Goal: Task Accomplishment & Management: Manage account settings

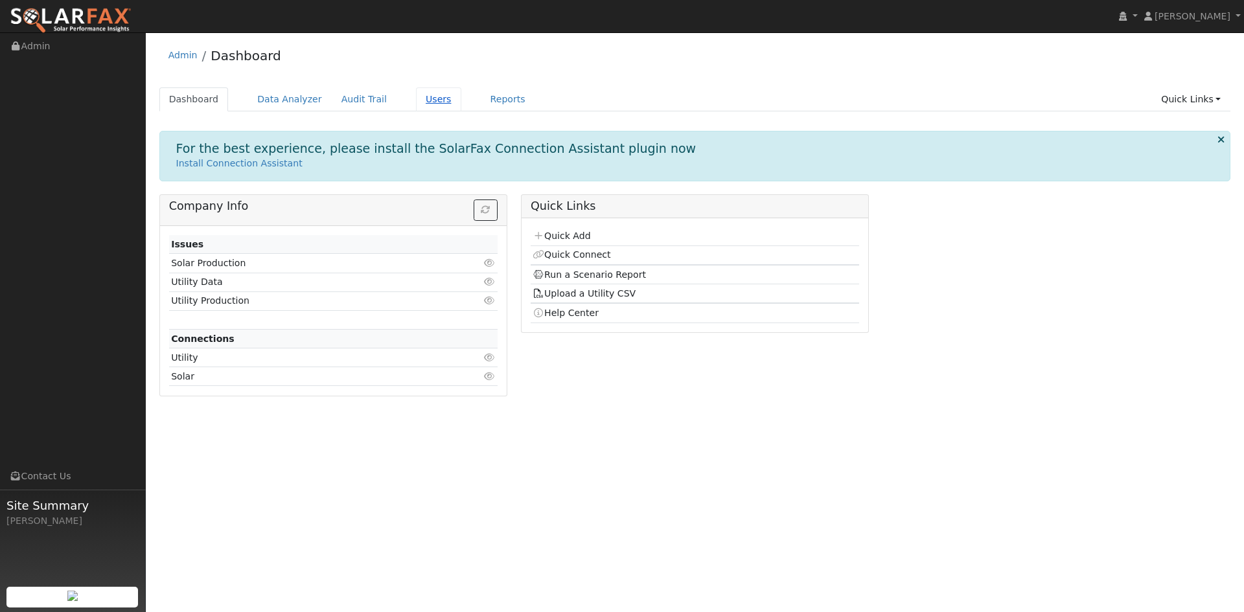
click at [461, 106] on link "Users" at bounding box center [438, 99] width 45 height 24
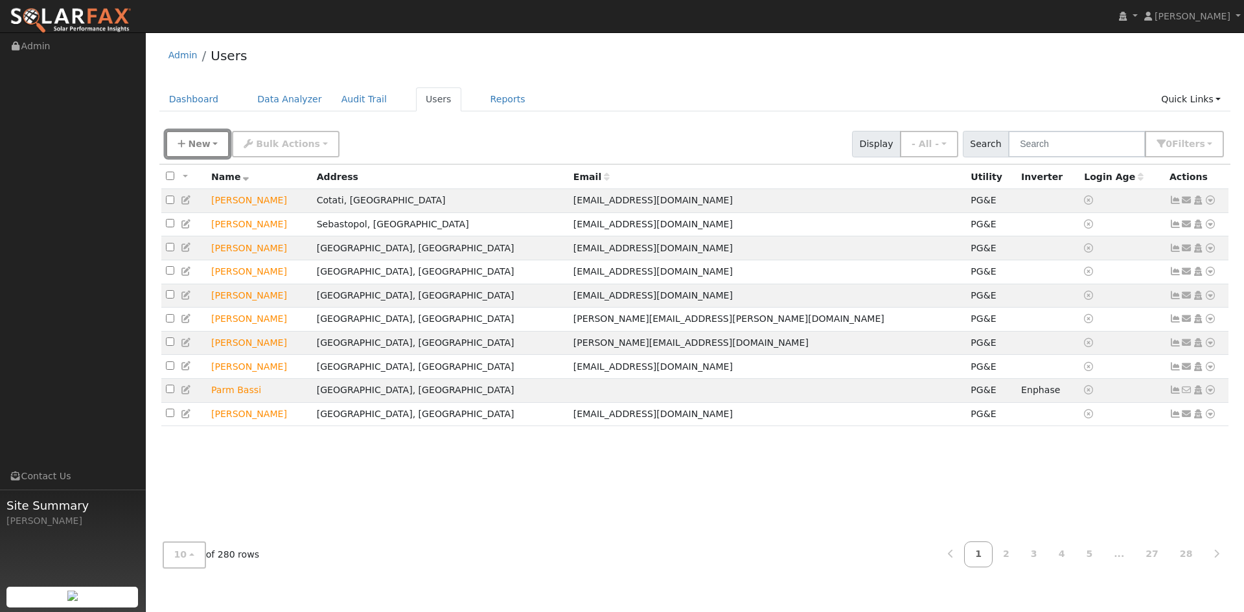
click at [210, 149] on span "New" at bounding box center [199, 144] width 22 height 10
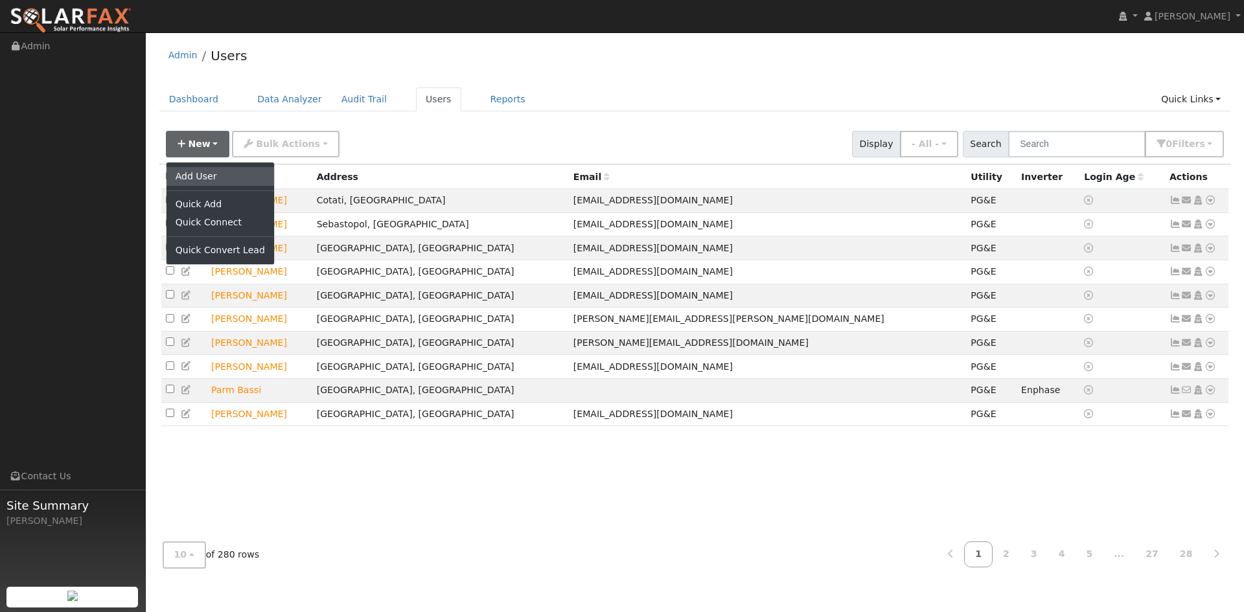
click at [219, 184] on link "Add User" at bounding box center [220, 176] width 108 height 18
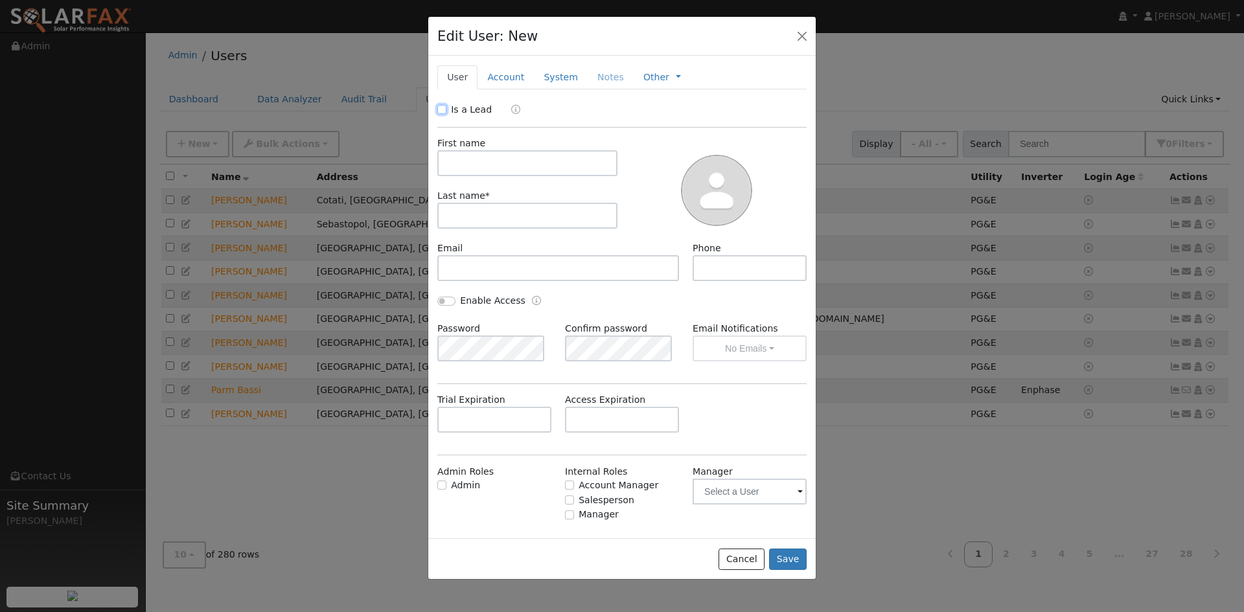
click at [442, 114] on input "Is a Lead" at bounding box center [441, 109] width 9 height 9
checkbox input "true"
paste input "[PERSON_NAME]"
type input "[PERSON_NAME]"
drag, startPoint x: 541, startPoint y: 241, endPoint x: 496, endPoint y: 255, distance: 46.9
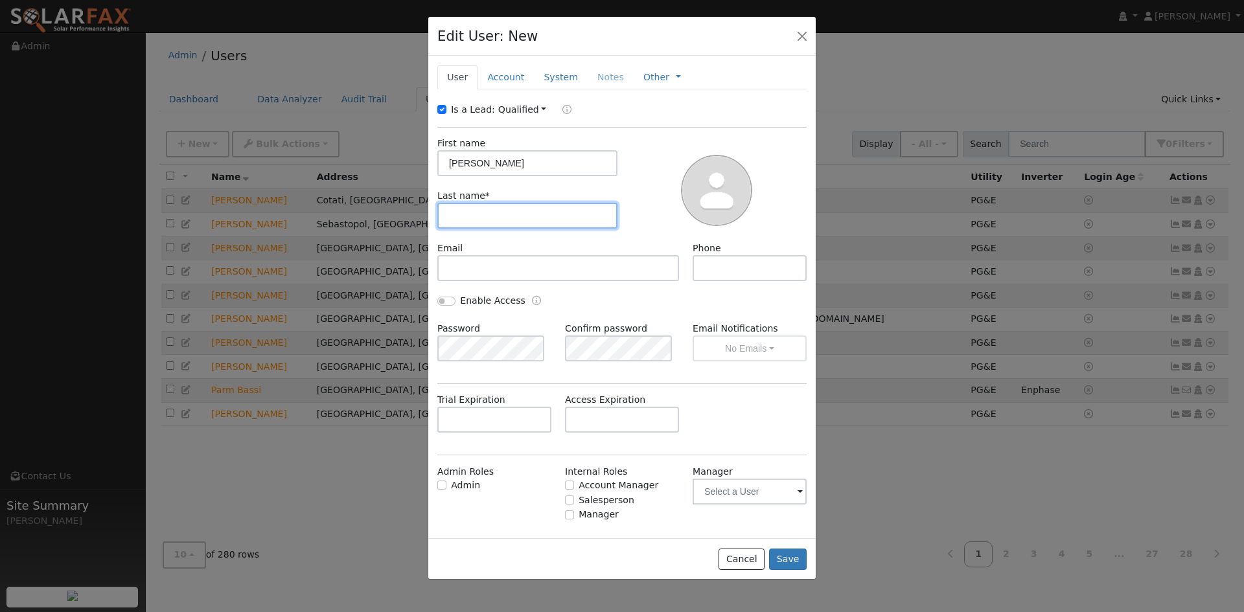
paste input "Engelman"
type input "Engelman"
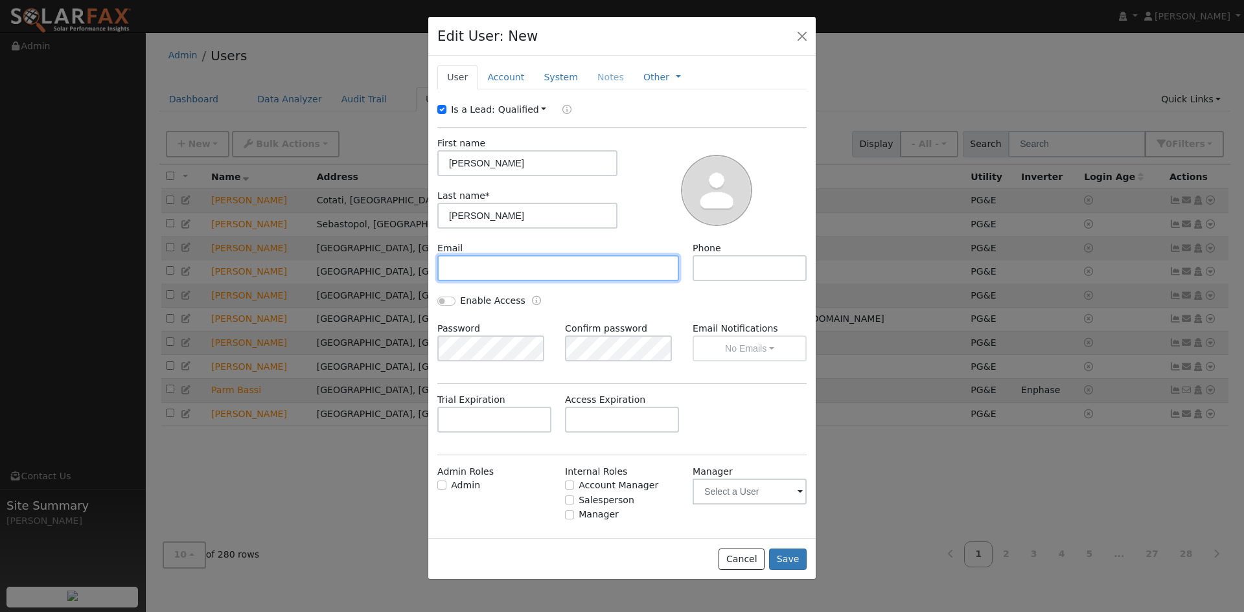
click at [564, 281] on input "text" at bounding box center [558, 268] width 242 height 26
paste input "[PERSON_NAME][EMAIL_ADDRESS][PERSON_NAME][DOMAIN_NAME]"
type input "engelman.naomi@gmail.com"
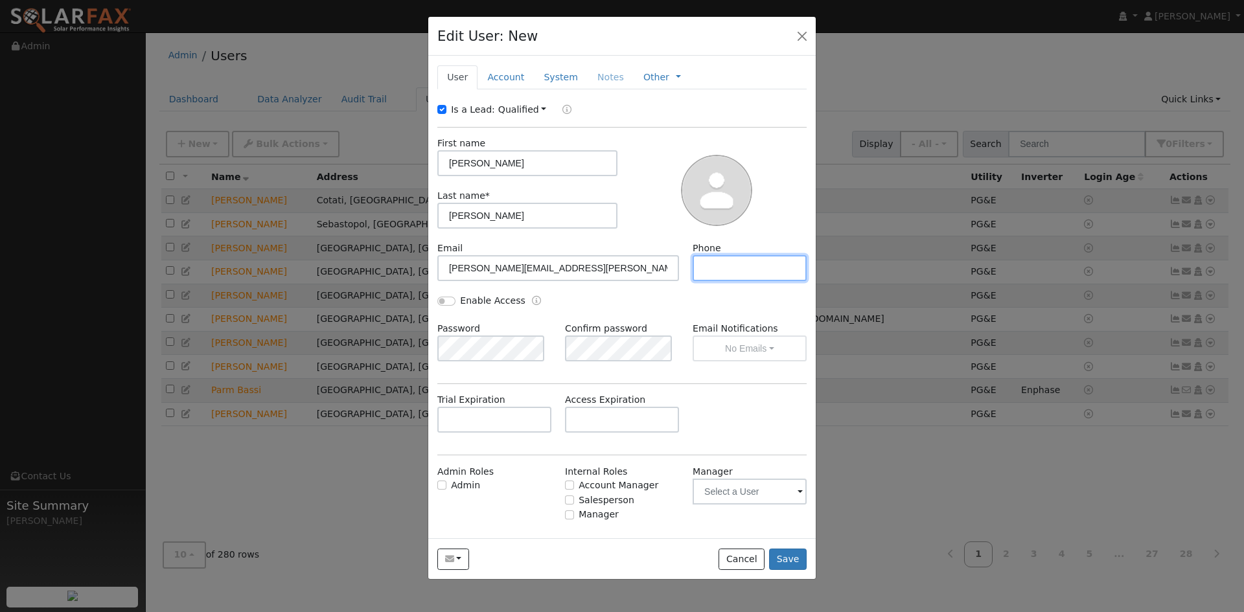
click at [706, 281] on input "text" at bounding box center [749, 268] width 114 height 26
paste input "[PHONE_NUMBER]"
type input "[PHONE_NUMBER]"
click at [516, 89] on link "Account" at bounding box center [505, 77] width 56 height 24
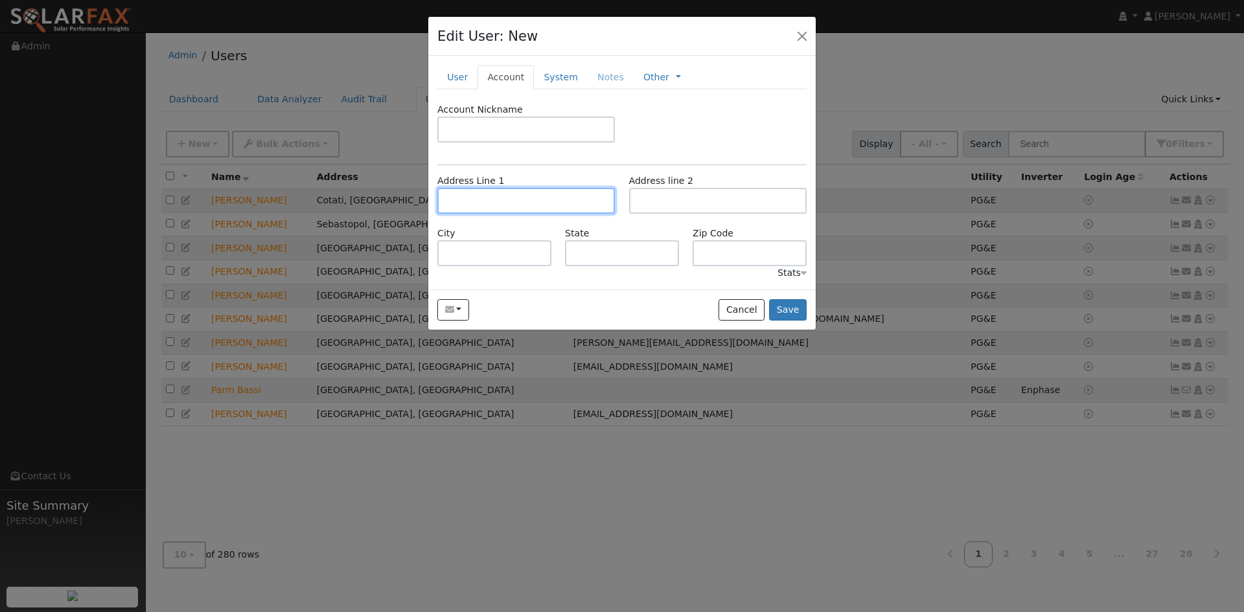
paste input "121 DuBois Street"
type input "121 Dubois Street"
type input "Santa Cruz"
type input "CA"
type input "95060"
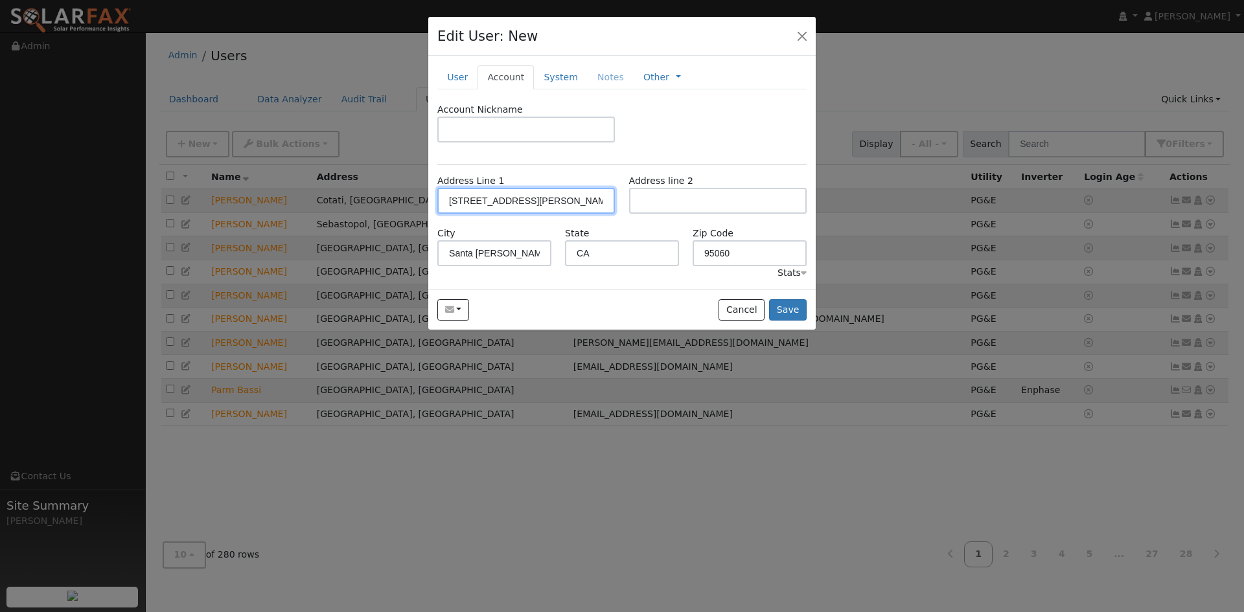
click at [563, 214] on input "121 Dubois Street" at bounding box center [525, 201] width 177 height 26
click at [490, 214] on input "121 Dubois Street San Rafael" at bounding box center [525, 201] width 177 height 26
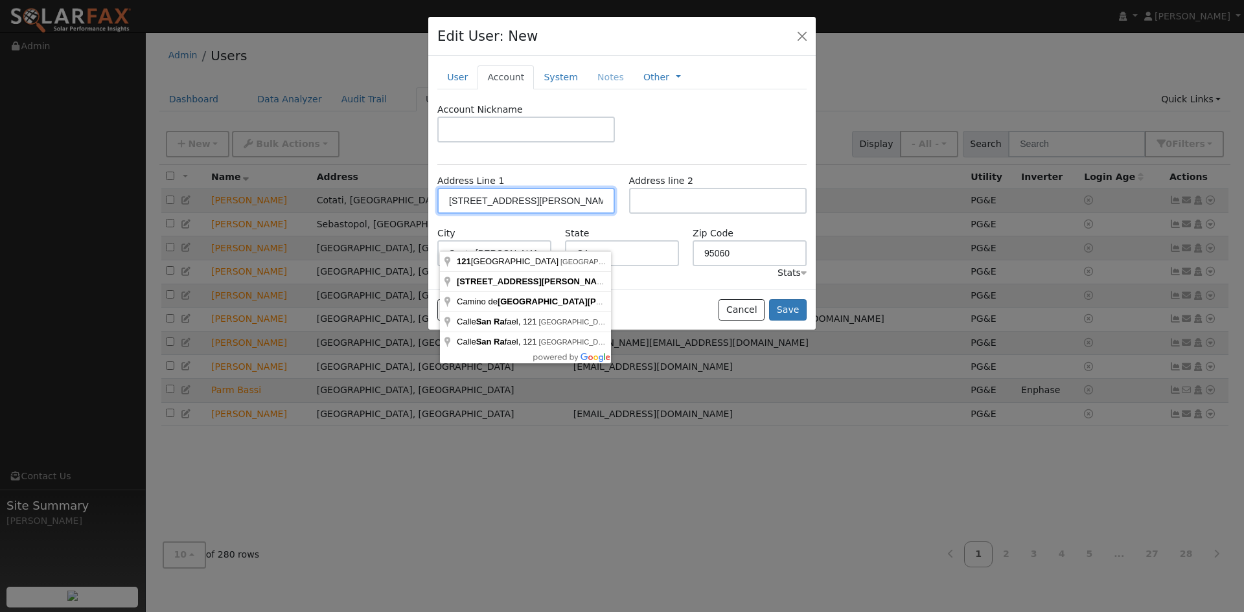
click at [488, 214] on input "121 Dubois Street San Rafael" at bounding box center [525, 201] width 177 height 26
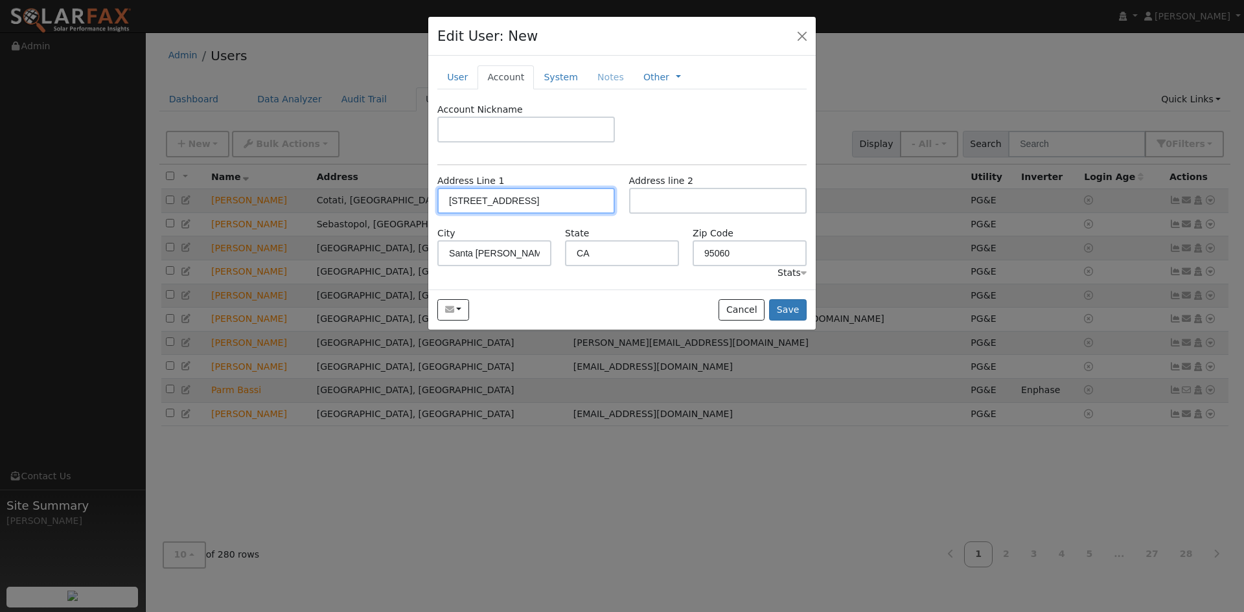
type input "121 Du Bois Street"
type input "San Rafael"
type input "94901"
click at [582, 89] on link "System" at bounding box center [561, 77] width 54 height 24
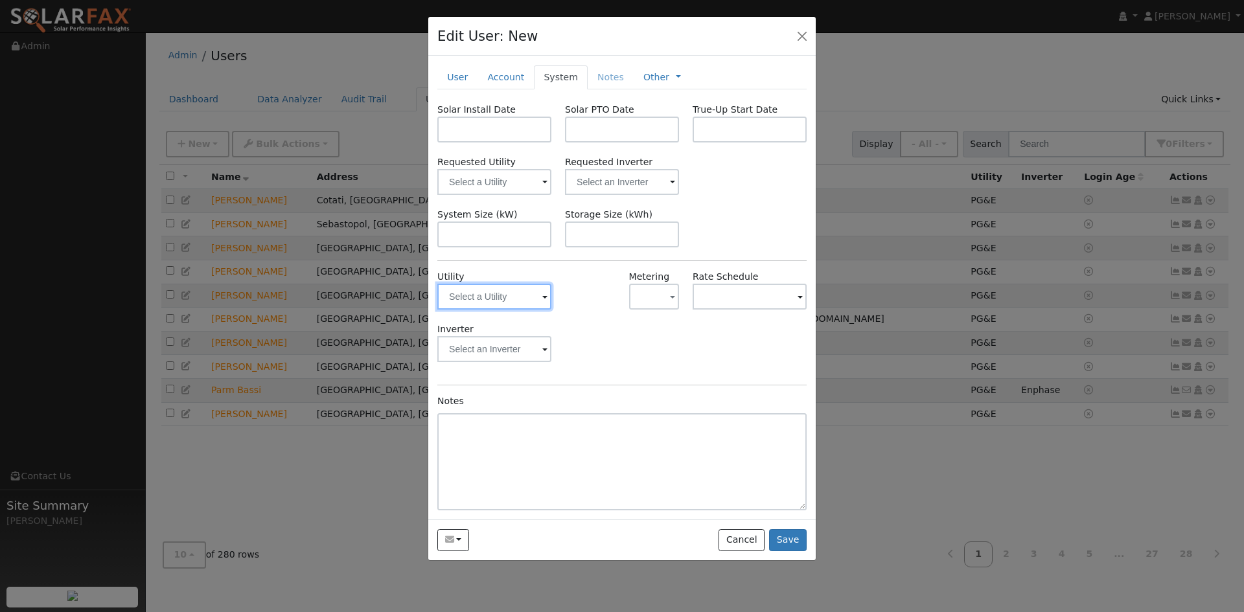
click at [515, 310] on input "text" at bounding box center [494, 297] width 114 height 26
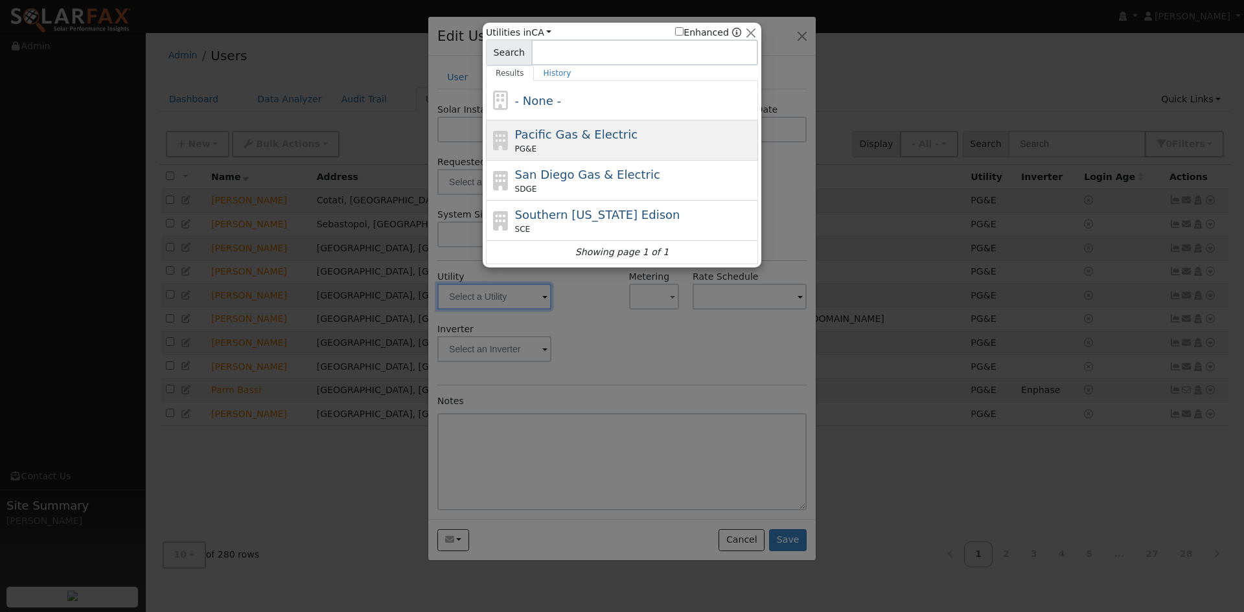
click at [584, 148] on div "PG&E" at bounding box center [635, 149] width 240 height 12
type input "PG&E"
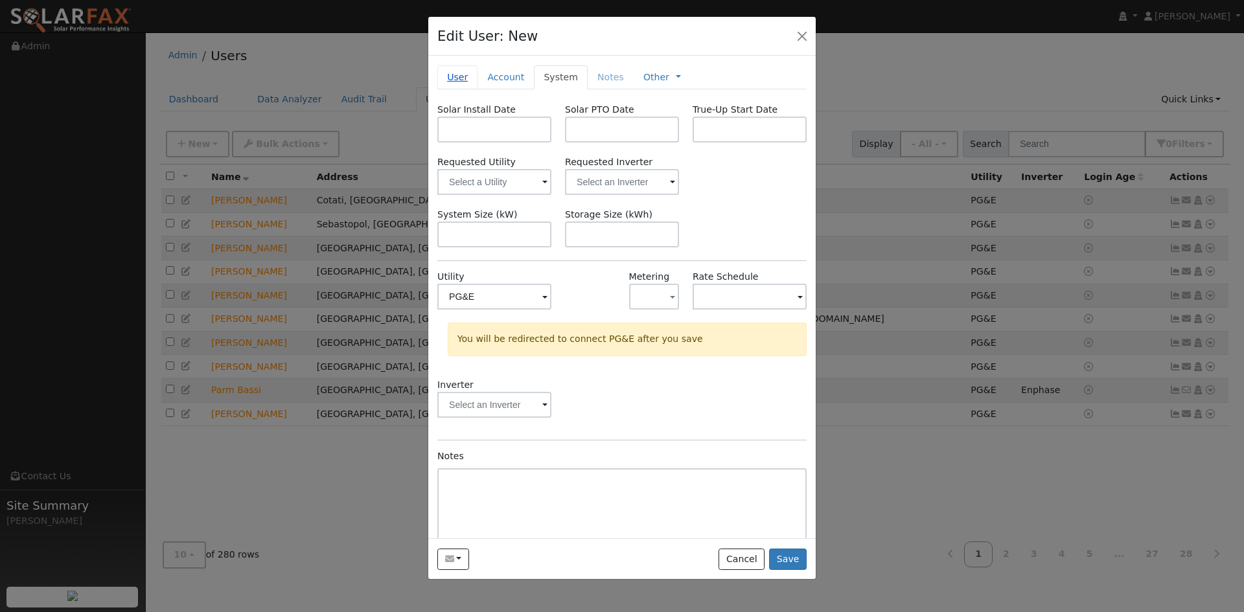
click at [463, 89] on link "User" at bounding box center [457, 77] width 40 height 24
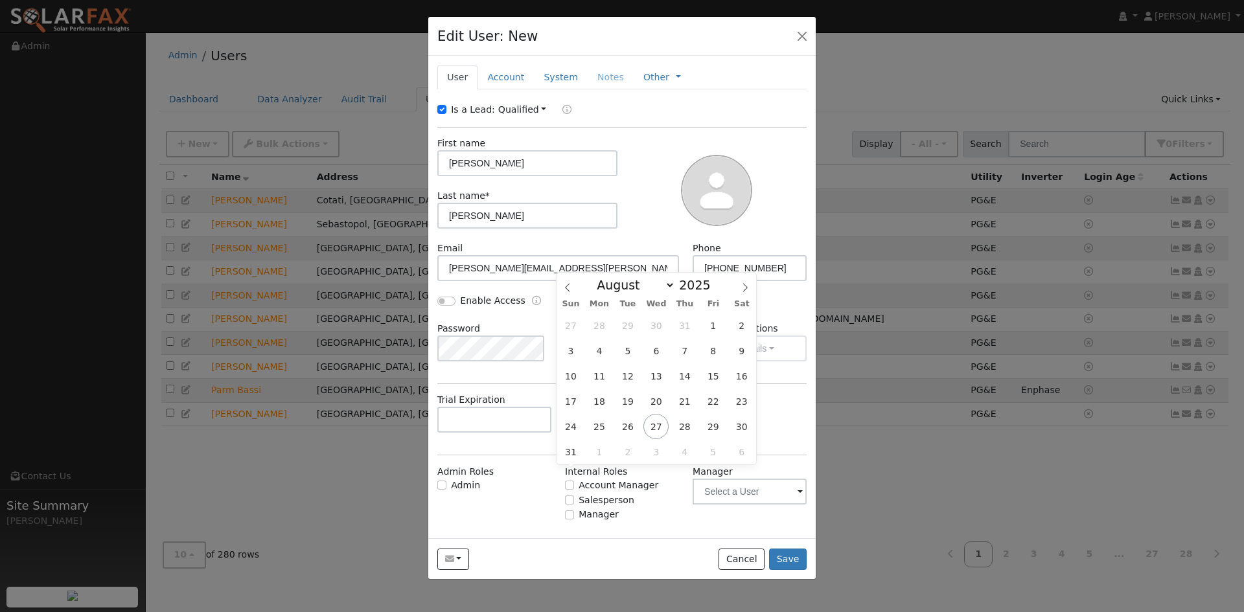
click at [615, 433] on input "text" at bounding box center [622, 420] width 114 height 26
click at [736, 287] on span at bounding box center [745, 284] width 22 height 22
click at [737, 286] on span at bounding box center [745, 284] width 22 height 22
select select "9"
click at [712, 376] on span "17" at bounding box center [712, 375] width 25 height 25
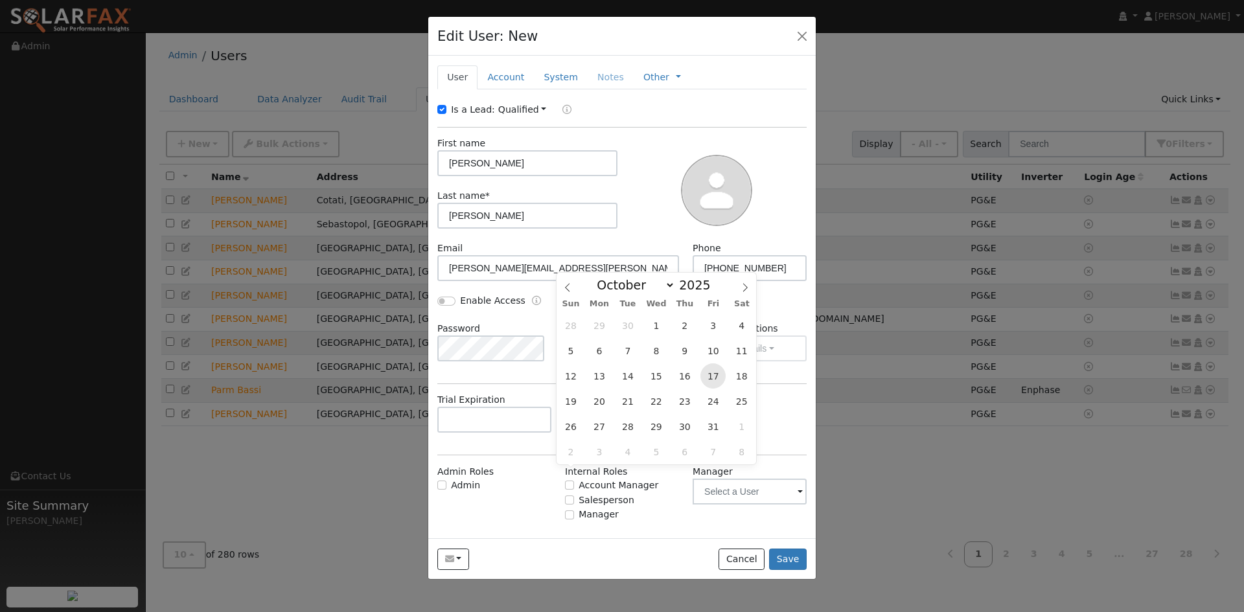
type input "10/17/2025"
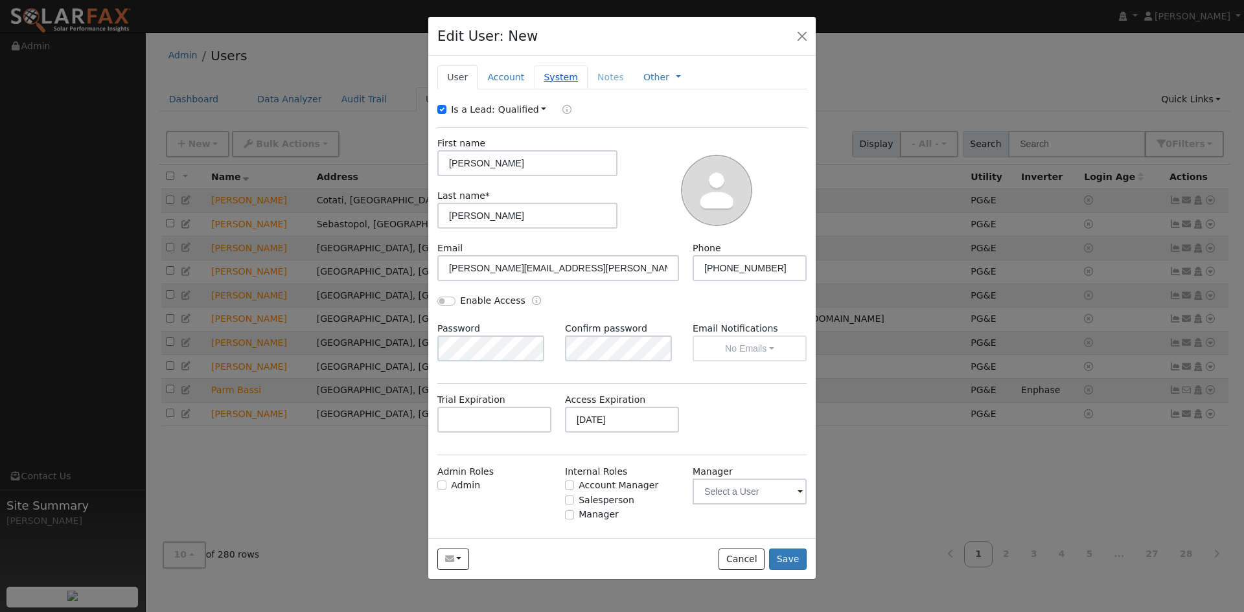
click at [582, 89] on link "System" at bounding box center [561, 77] width 54 height 24
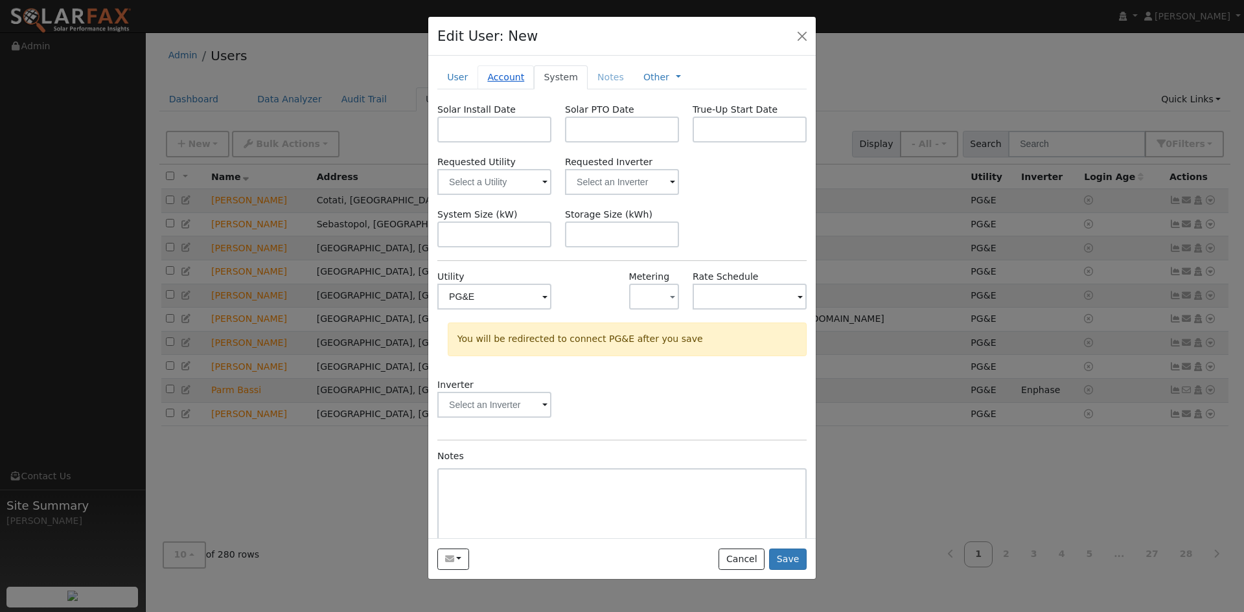
click at [532, 89] on link "Account" at bounding box center [505, 77] width 56 height 24
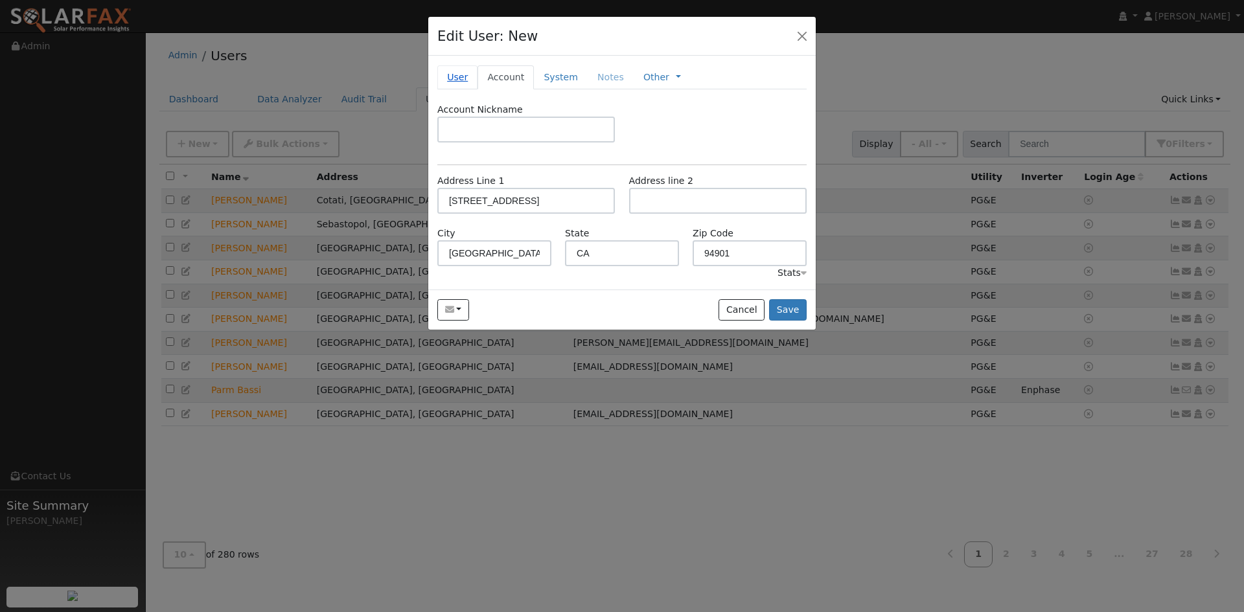
click at [472, 89] on link "User" at bounding box center [457, 77] width 40 height 24
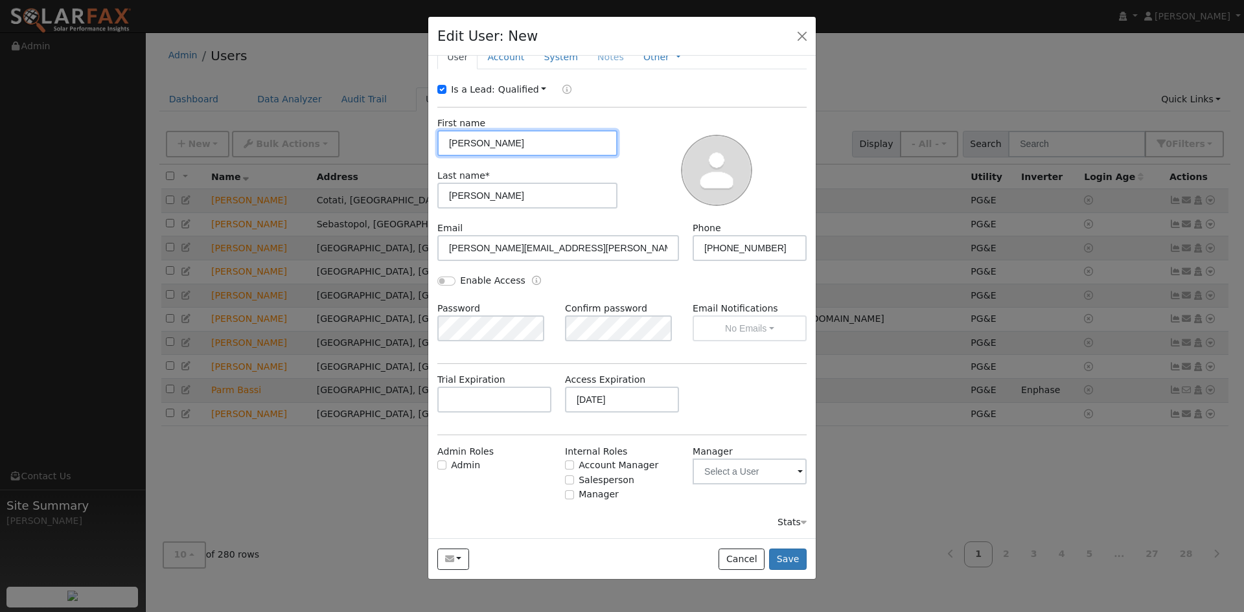
scroll to position [89, 0]
click at [783, 571] on button "Save" at bounding box center [788, 560] width 38 height 22
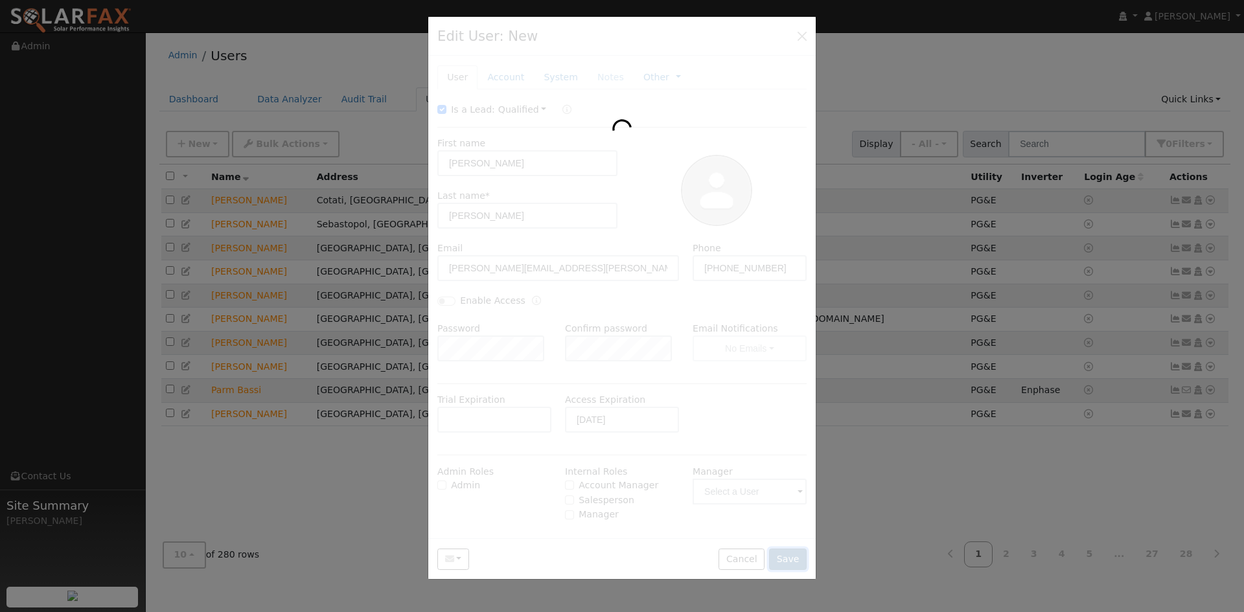
type input "Naomi"
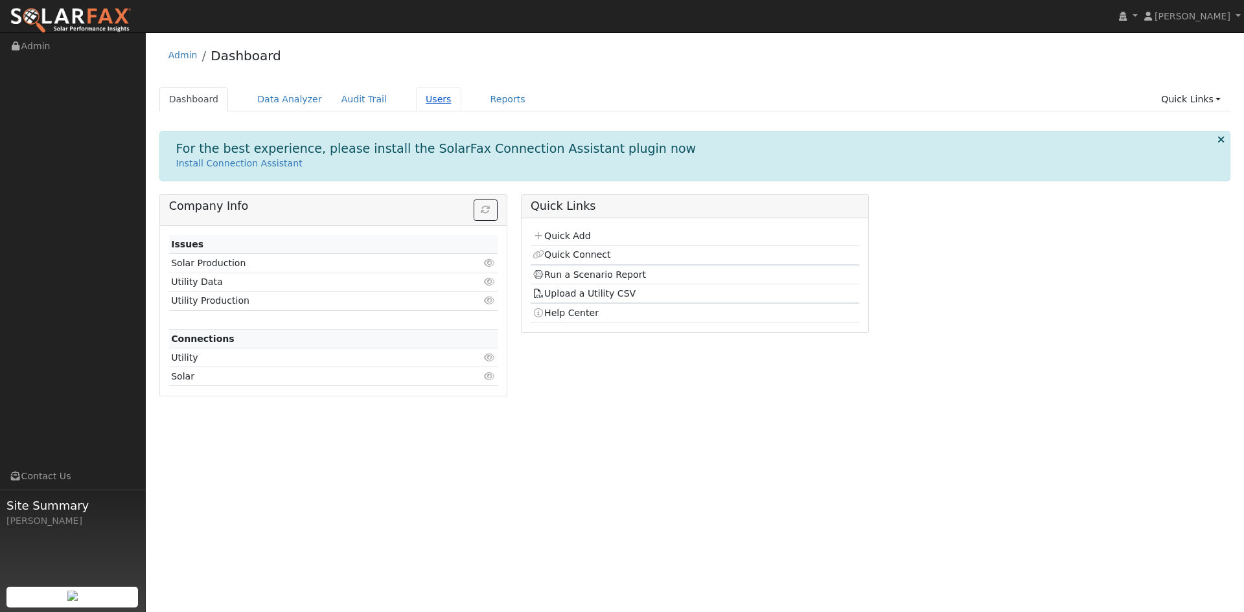
click at [461, 105] on link "Users" at bounding box center [438, 99] width 45 height 24
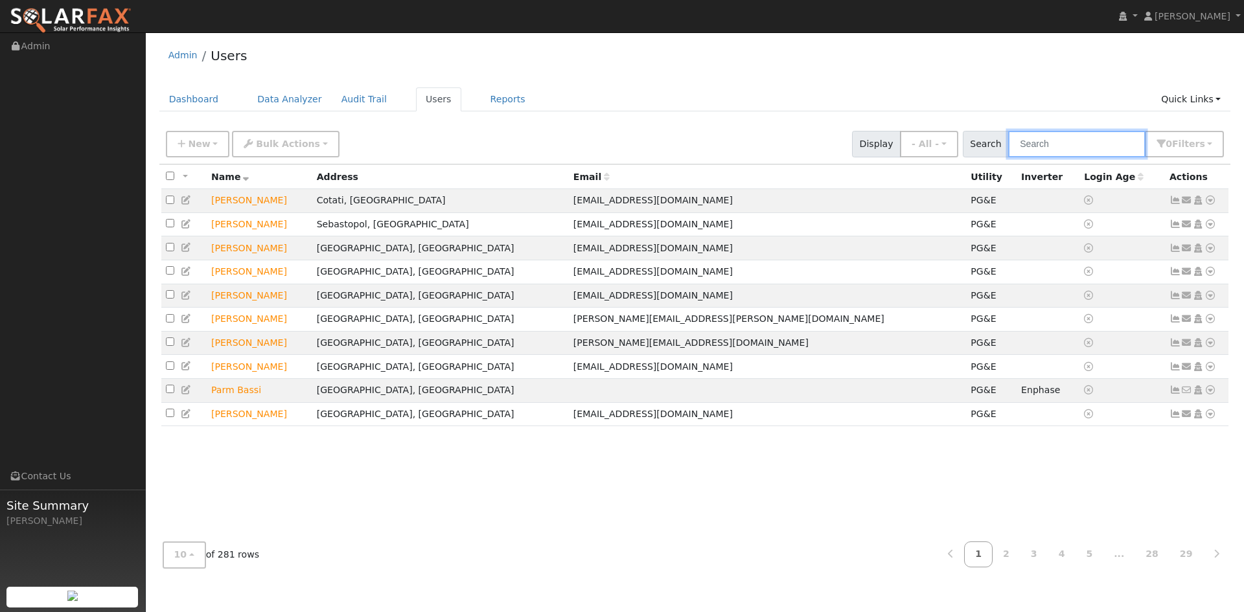
click at [1020, 149] on input "text" at bounding box center [1076, 144] width 137 height 27
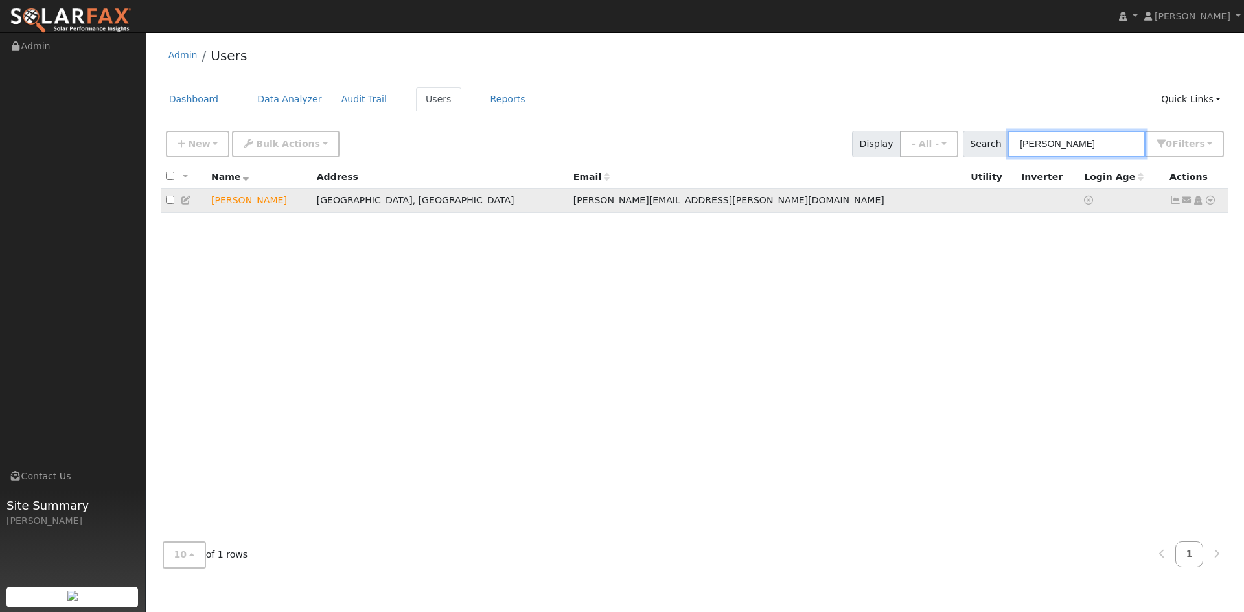
type input "engelman"
click at [187, 205] on icon at bounding box center [187, 200] width 12 height 9
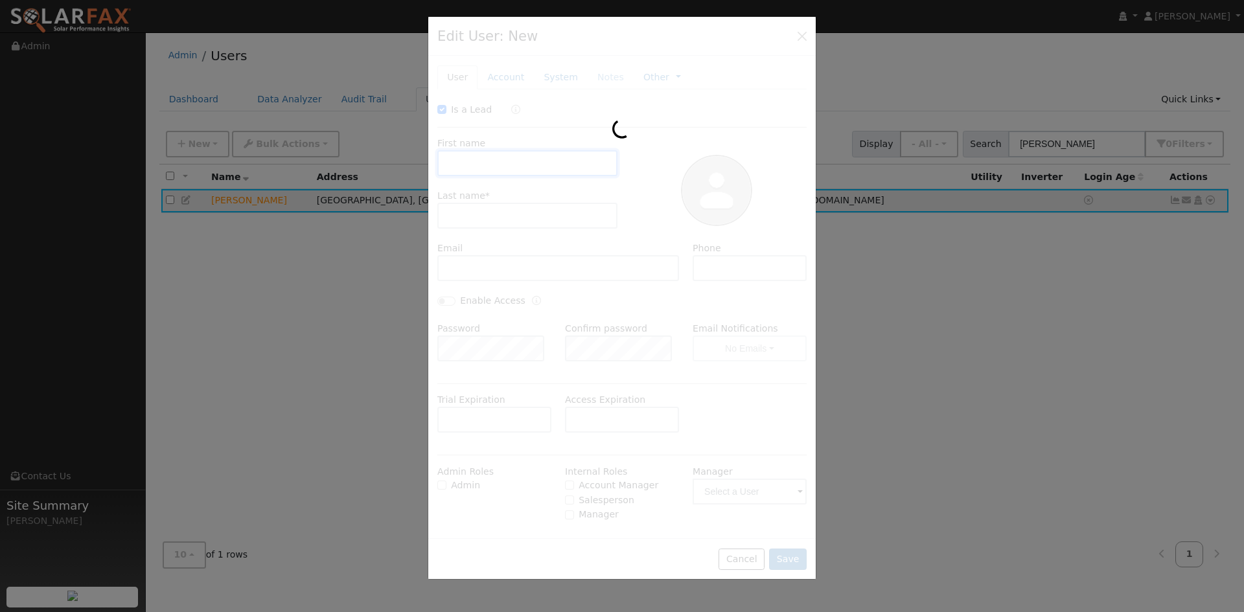
type input "10/17/2025"
checkbox input "true"
type input "Naomi"
type input "Engelman"
type input "engelman.naomi@gmail.com"
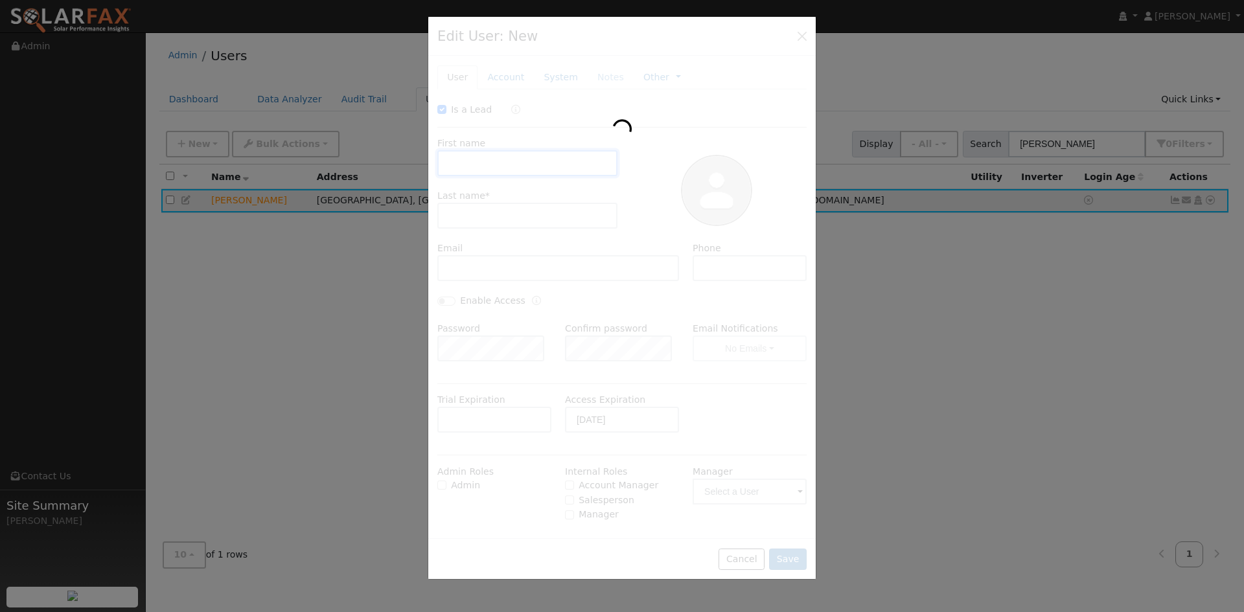
type input "831-331-8056"
type input "Default Account"
type input "121 Du Bois Street"
type input "[GEOGRAPHIC_DATA][PERSON_NAME]"
type input "CA"
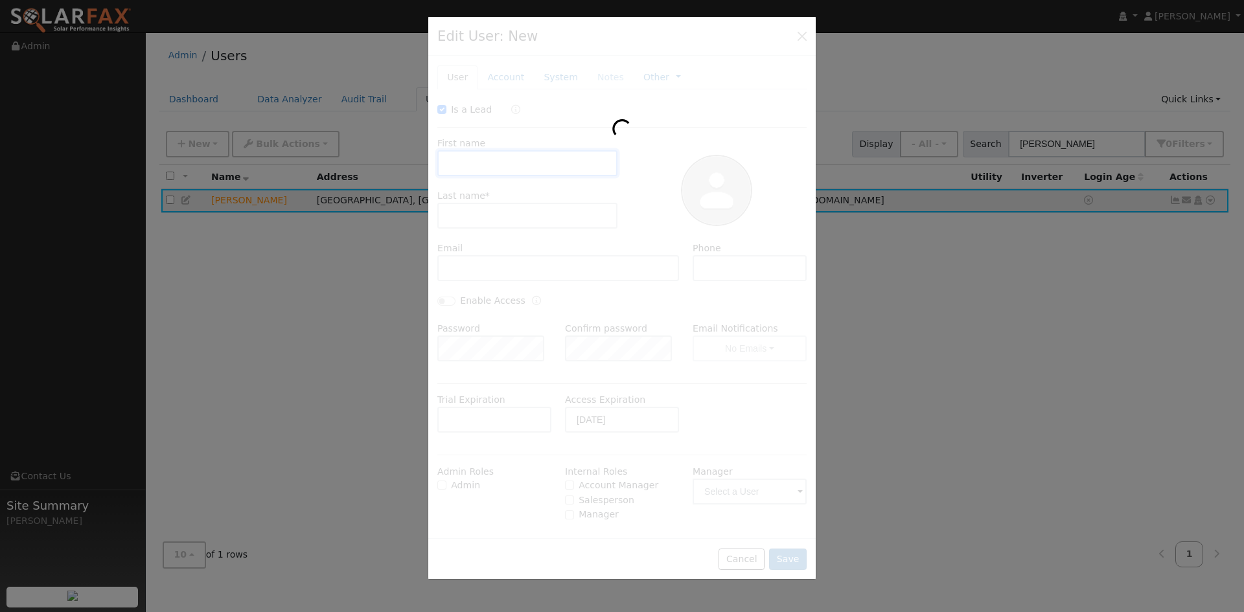
type input "94901"
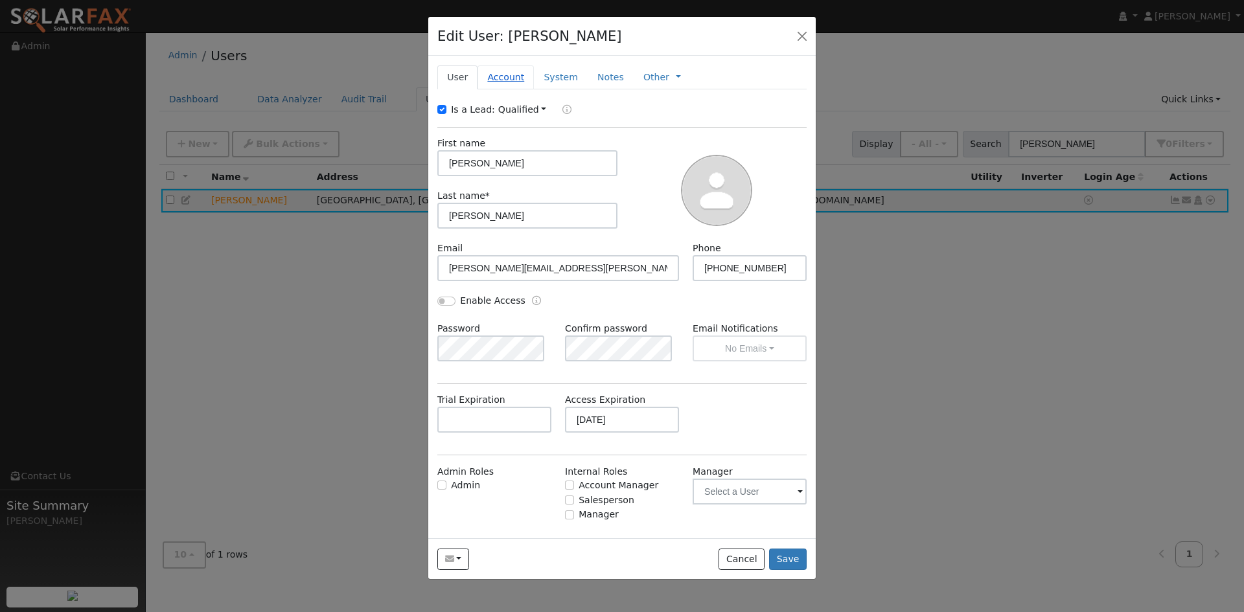
click at [523, 89] on link "Account" at bounding box center [505, 77] width 56 height 24
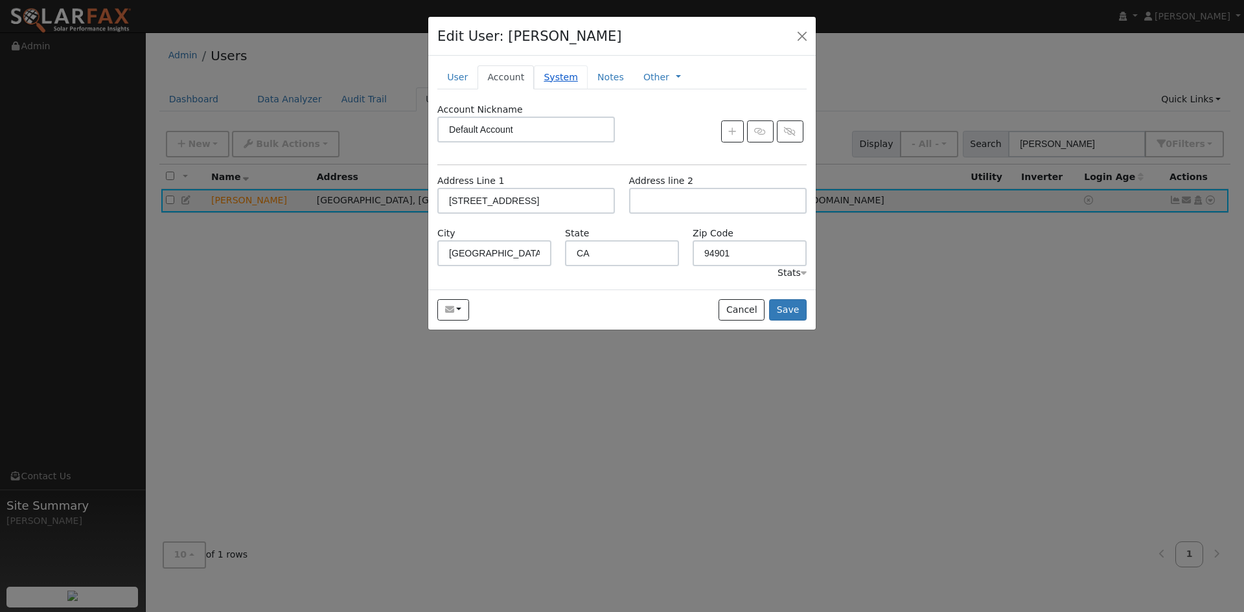
click at [576, 89] on link "System" at bounding box center [561, 77] width 54 height 24
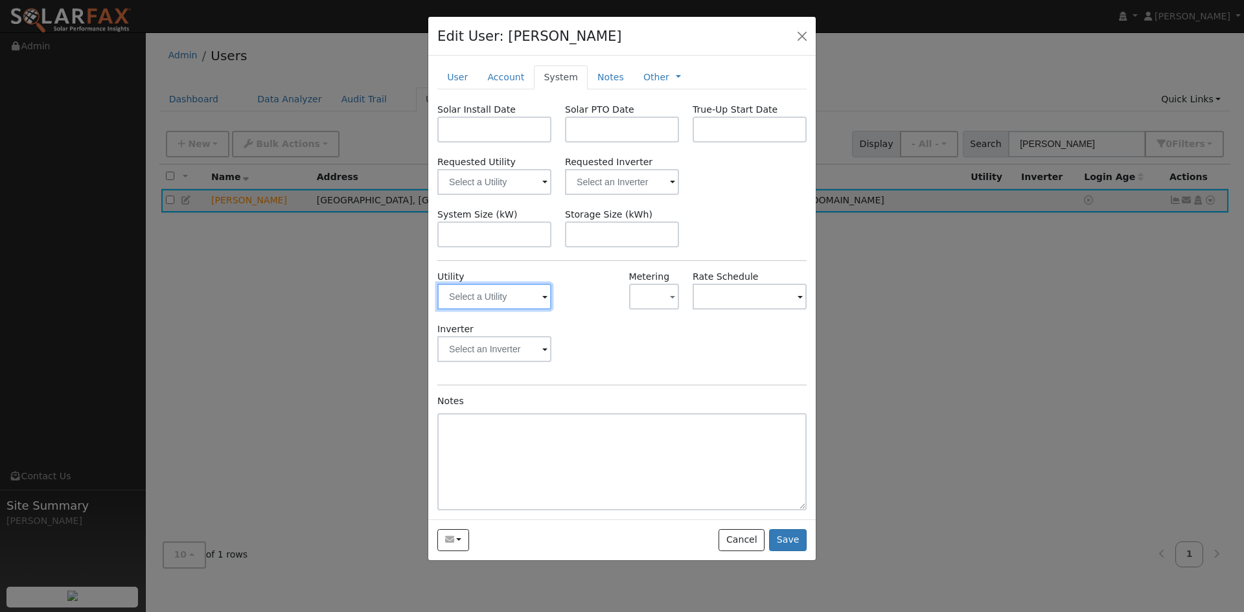
click at [512, 310] on input "text" at bounding box center [494, 297] width 114 height 26
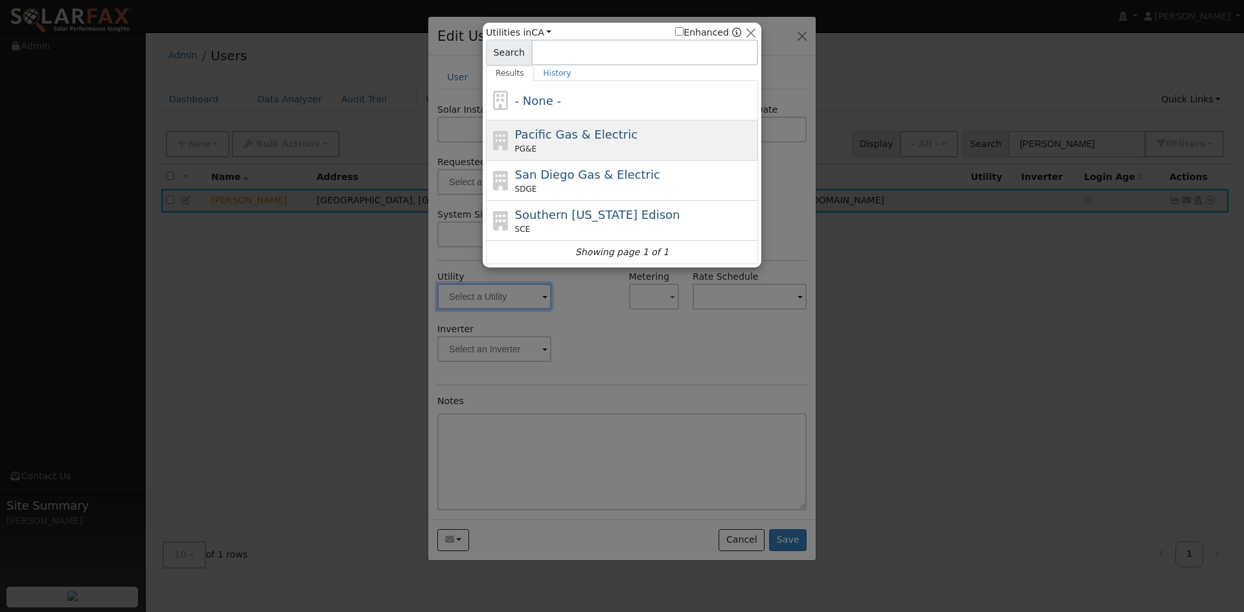
click at [573, 140] on span "Pacific Gas & Electric" at bounding box center [576, 135] width 122 height 14
type input "PG&E"
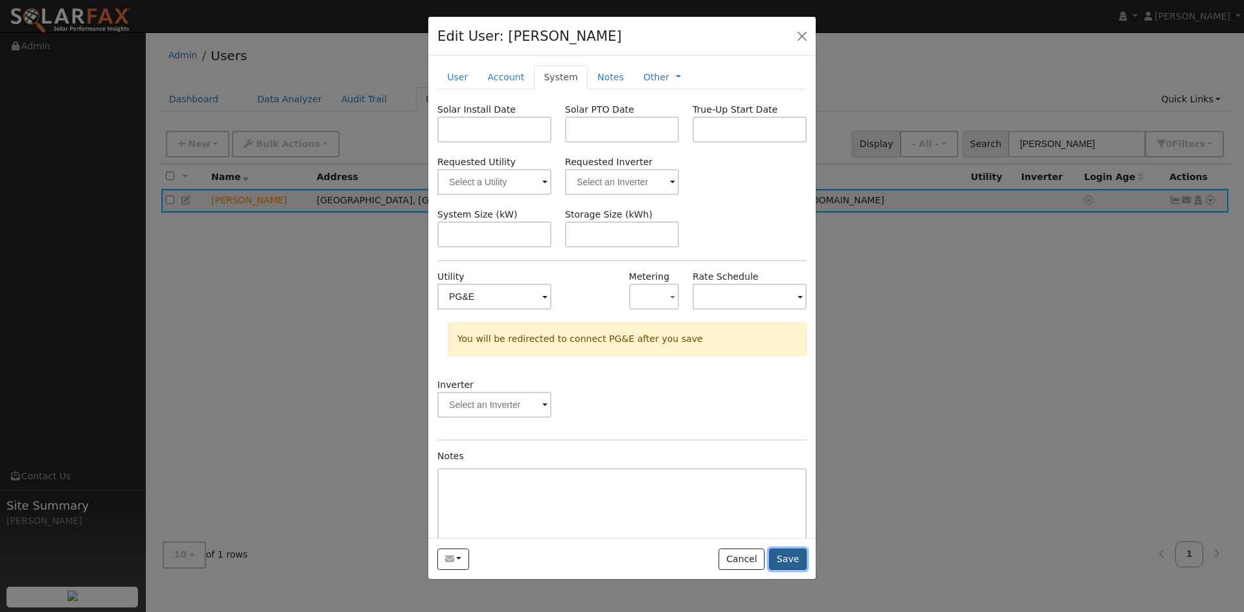
click at [776, 571] on button "Save" at bounding box center [788, 560] width 38 height 22
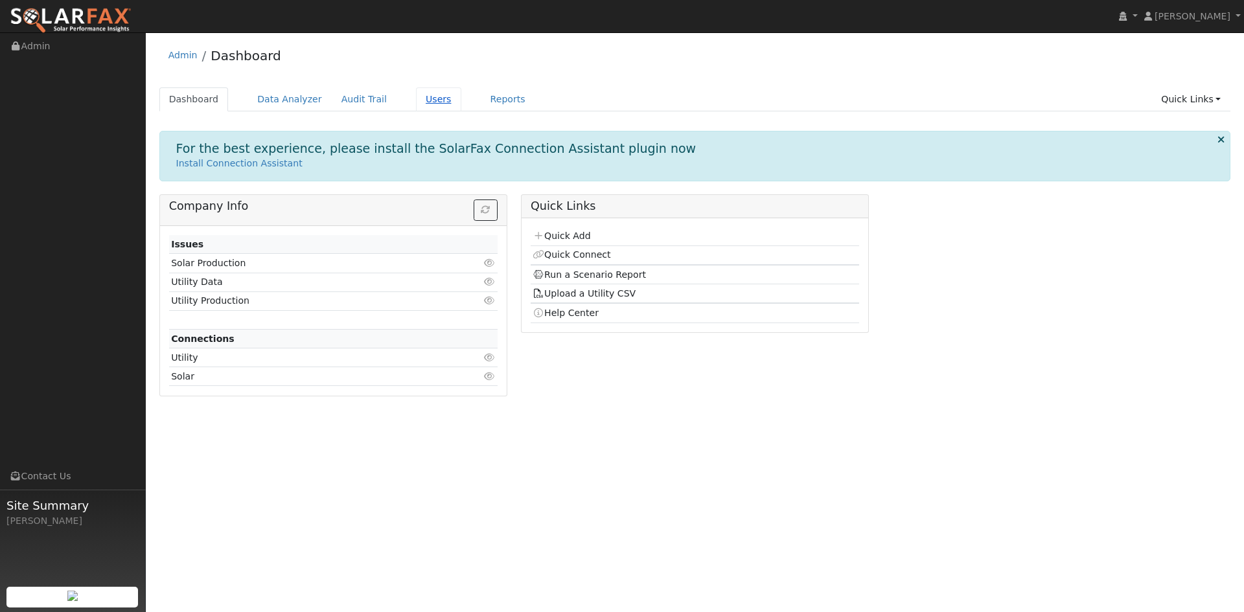
click at [461, 108] on link "Users" at bounding box center [438, 99] width 45 height 24
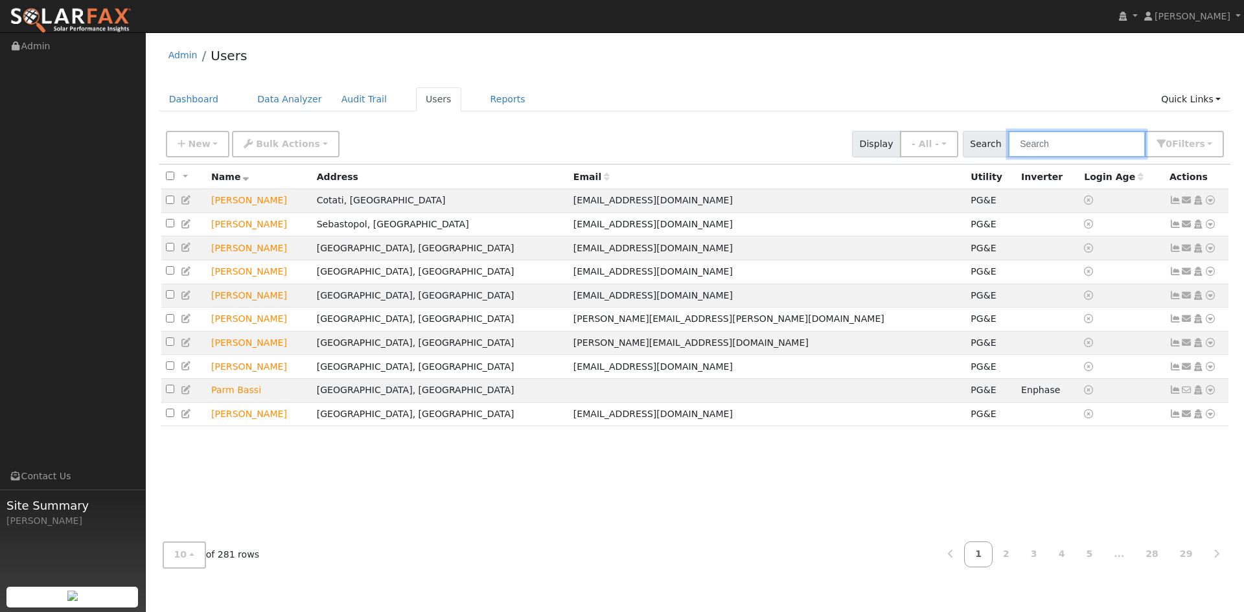
click at [1012, 153] on input "text" at bounding box center [1076, 144] width 137 height 27
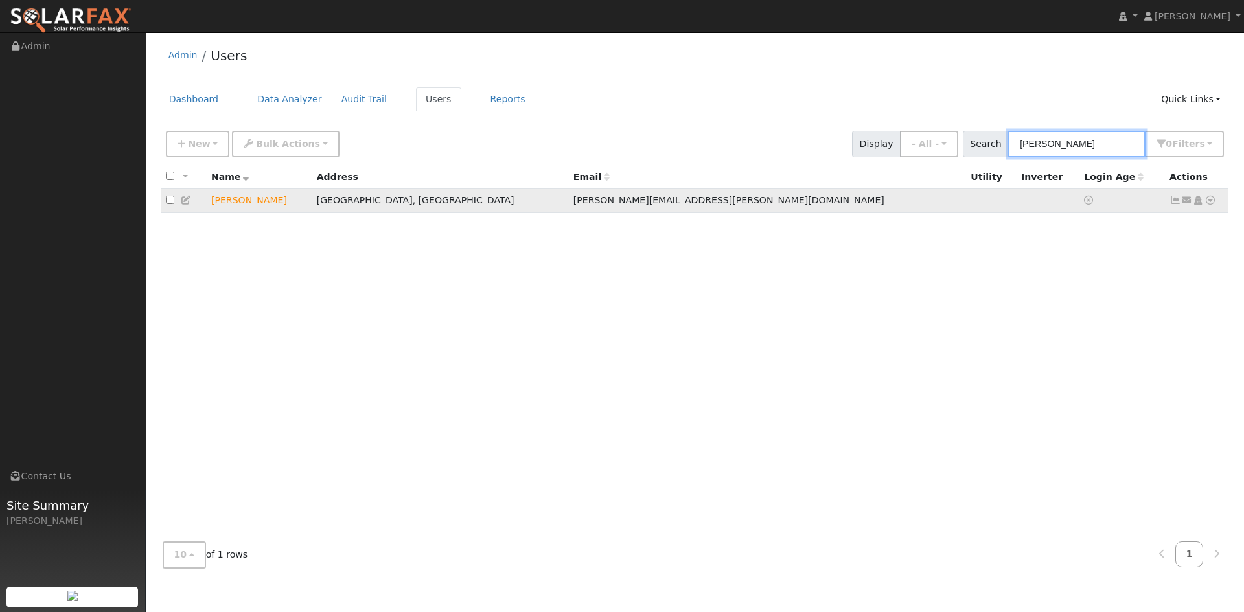
type input "[PERSON_NAME]"
click at [192, 205] on icon at bounding box center [187, 200] width 12 height 9
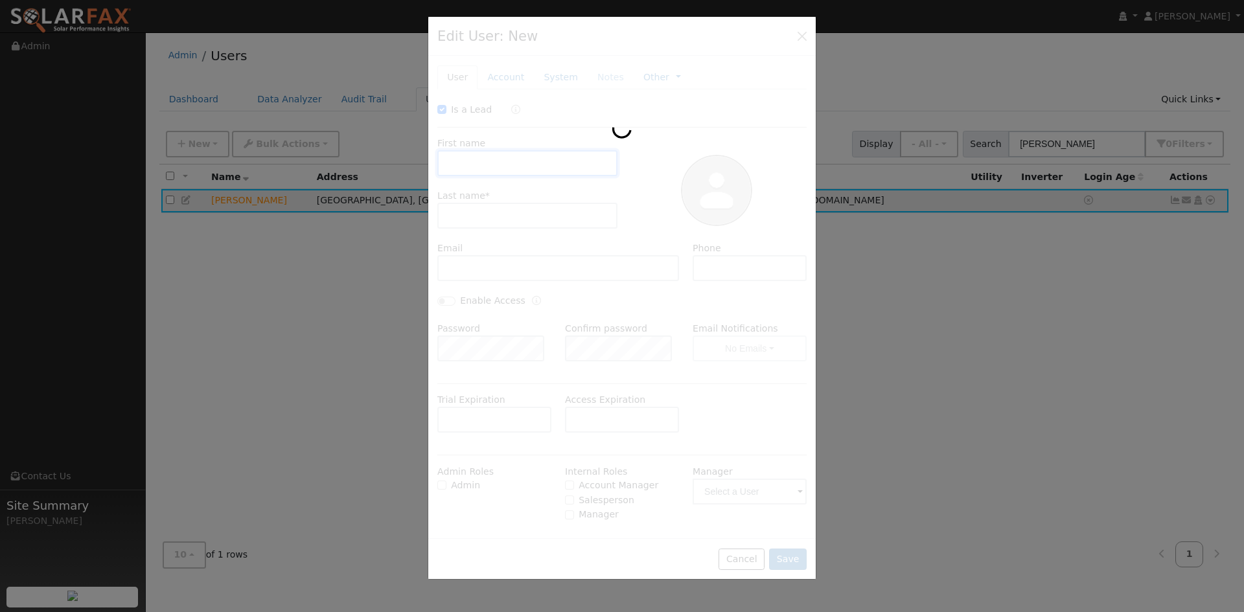
type input "10/17/2025"
checkbox input "true"
type input "Naomi"
type input "Engelman"
type input "engelman.naomi@gmail.com"
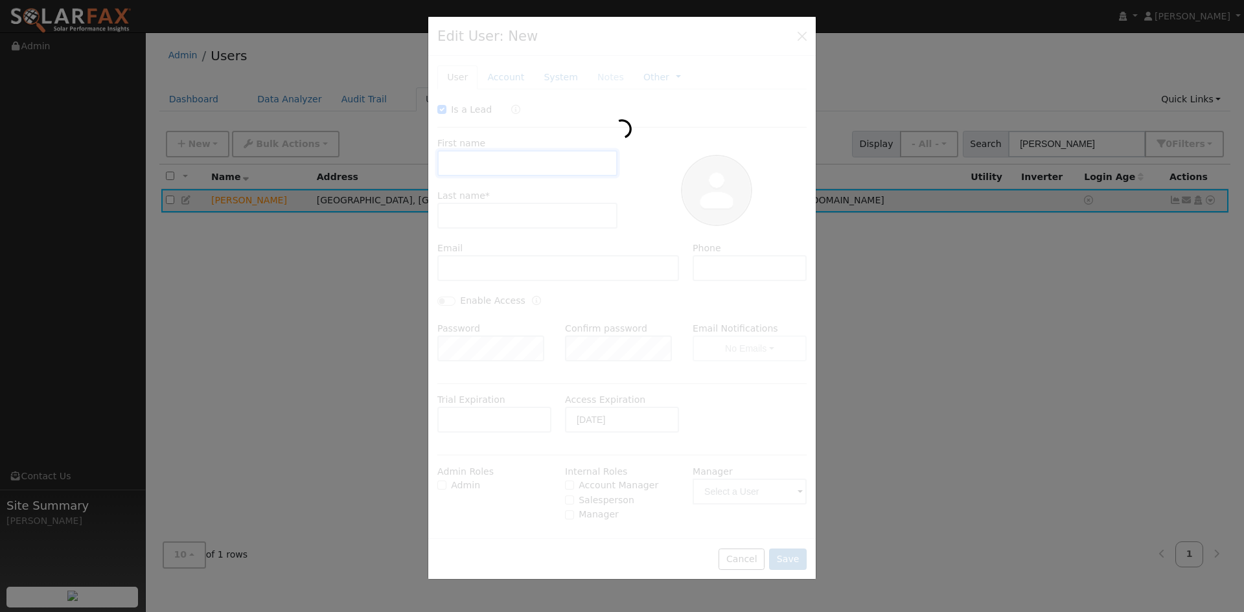
type input "831-331-8056"
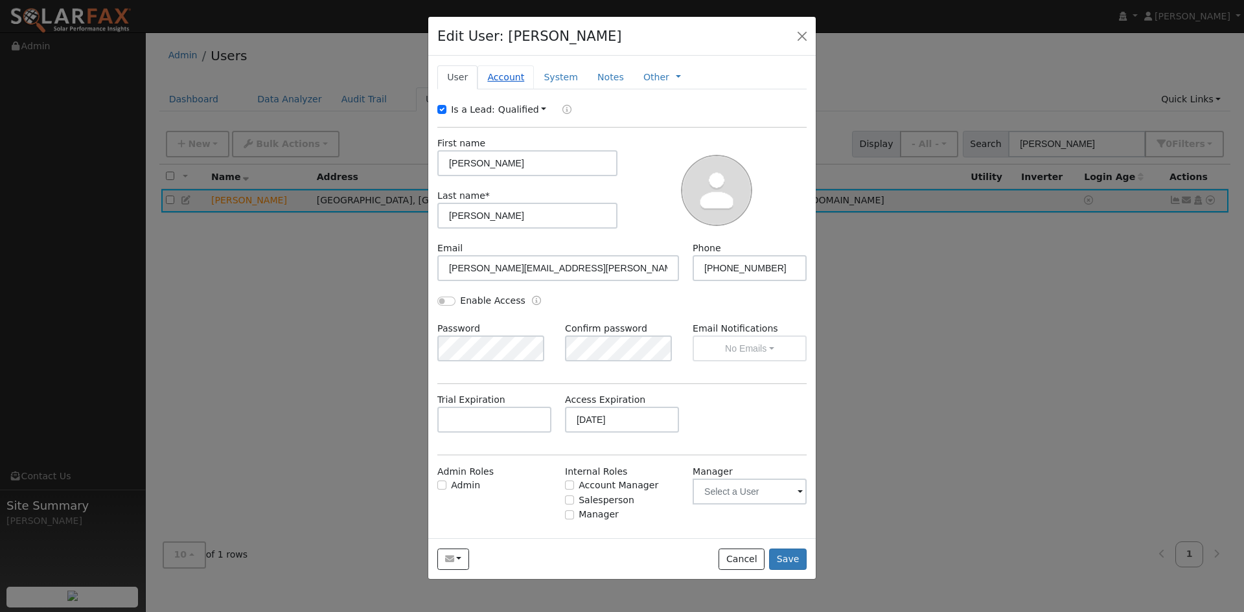
click at [516, 88] on link "Account" at bounding box center [505, 77] width 56 height 24
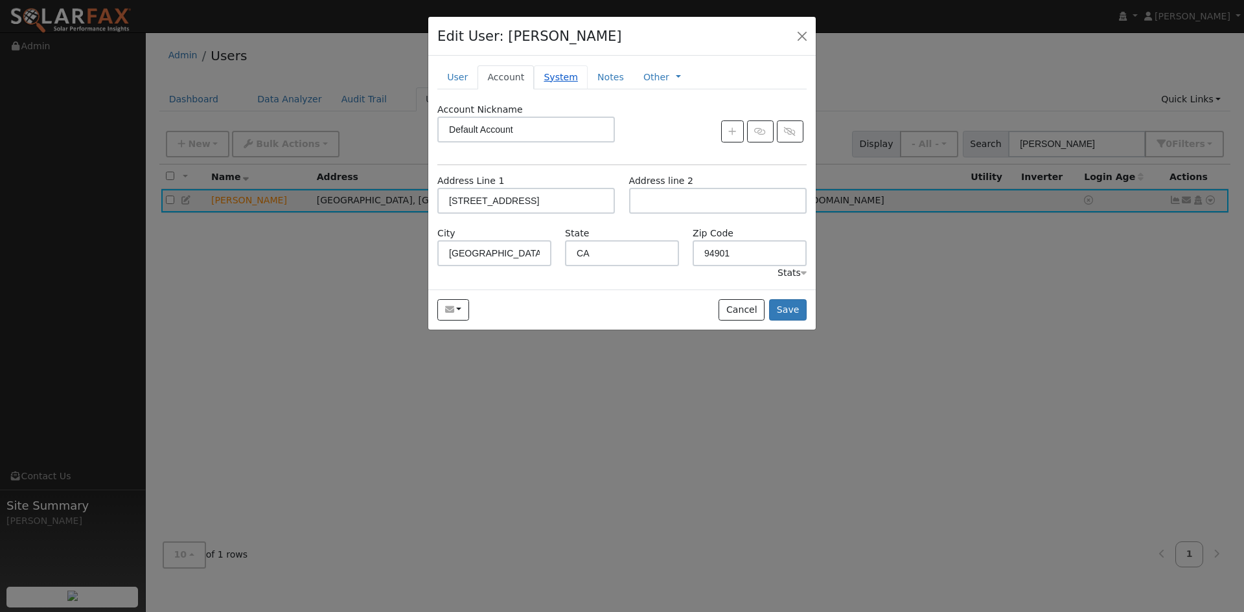
click at [586, 89] on link "System" at bounding box center [561, 77] width 54 height 24
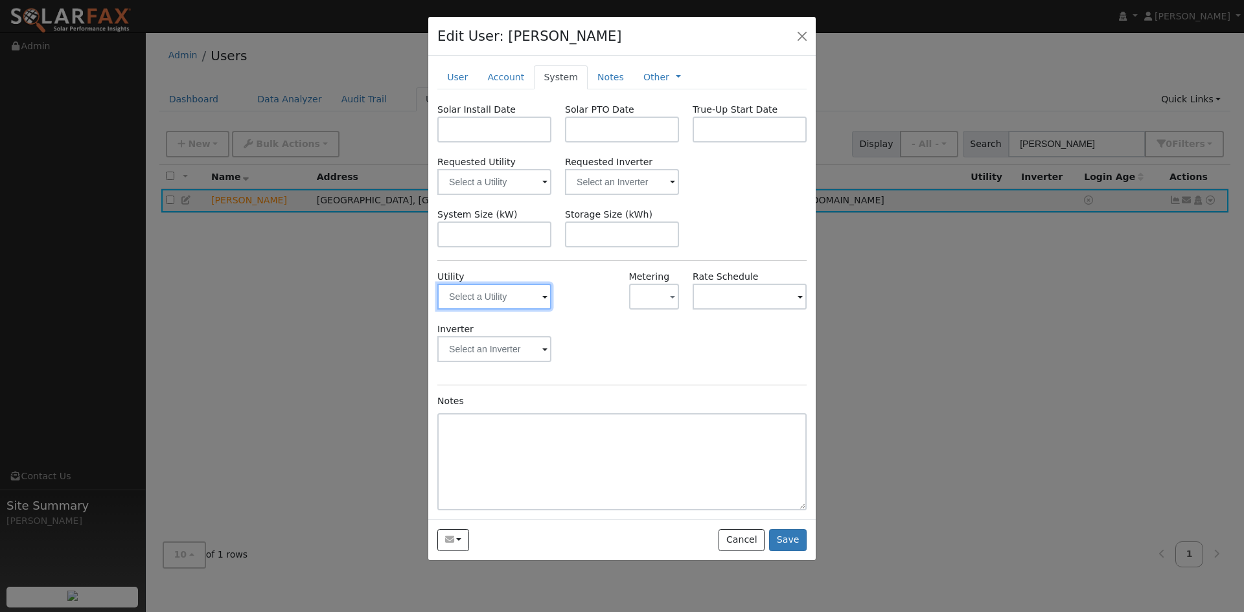
click at [497, 310] on input "text" at bounding box center [494, 297] width 114 height 26
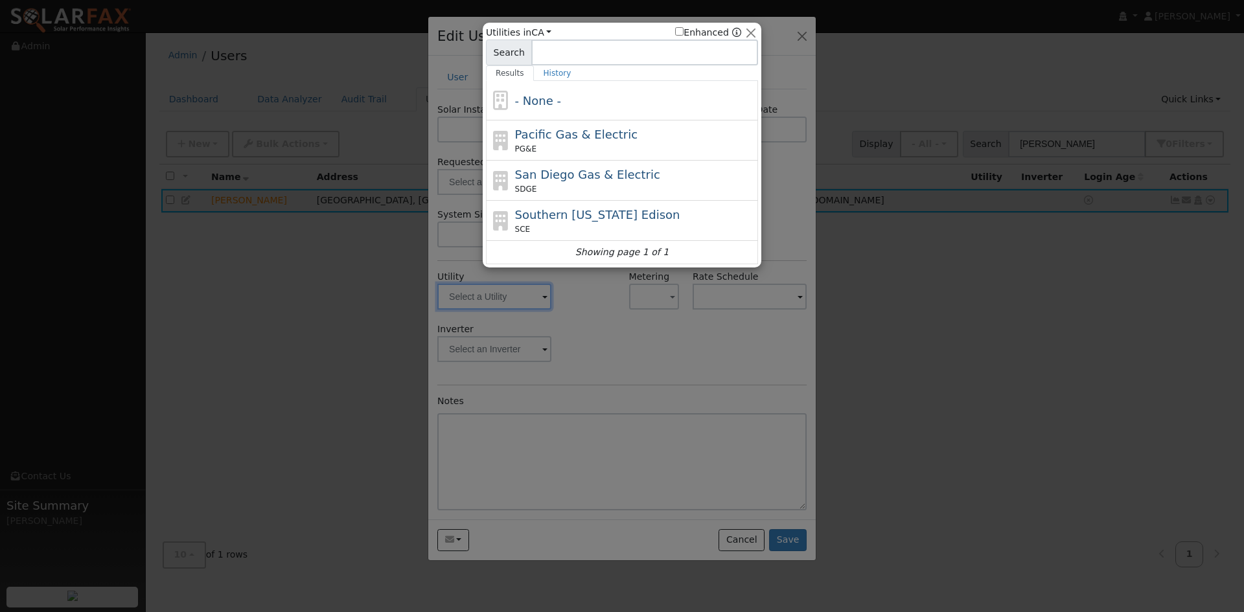
click at [569, 139] on span "Pacific Gas & Electric" at bounding box center [576, 135] width 122 height 14
type input "PG&E"
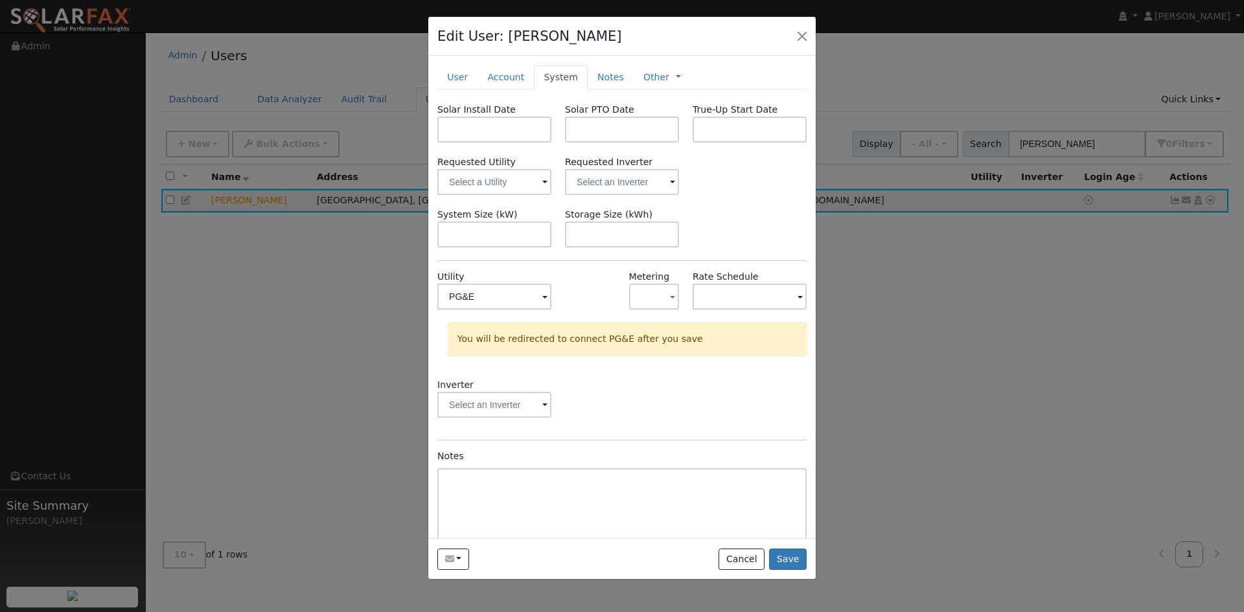
click at [656, 420] on div "Utility PG&E Metering - None - NEM NBT Rate Schedule You will be redirected to …" at bounding box center [621, 350] width 369 height 161
click at [787, 571] on button "Save" at bounding box center [788, 560] width 38 height 22
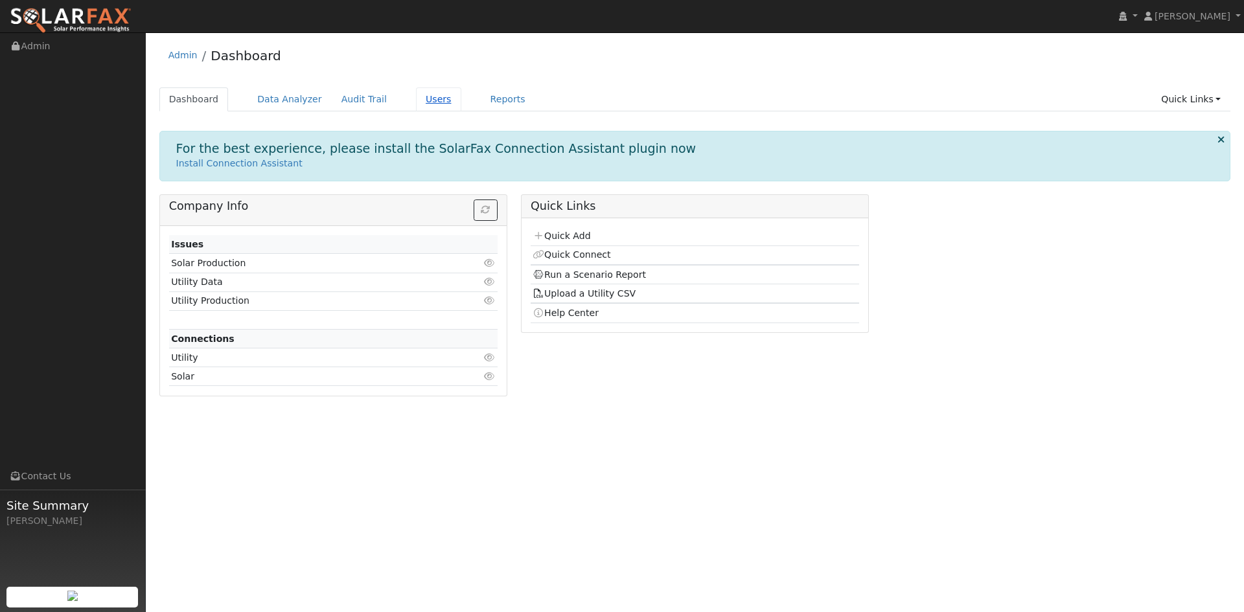
click at [461, 111] on link "Users" at bounding box center [438, 99] width 45 height 24
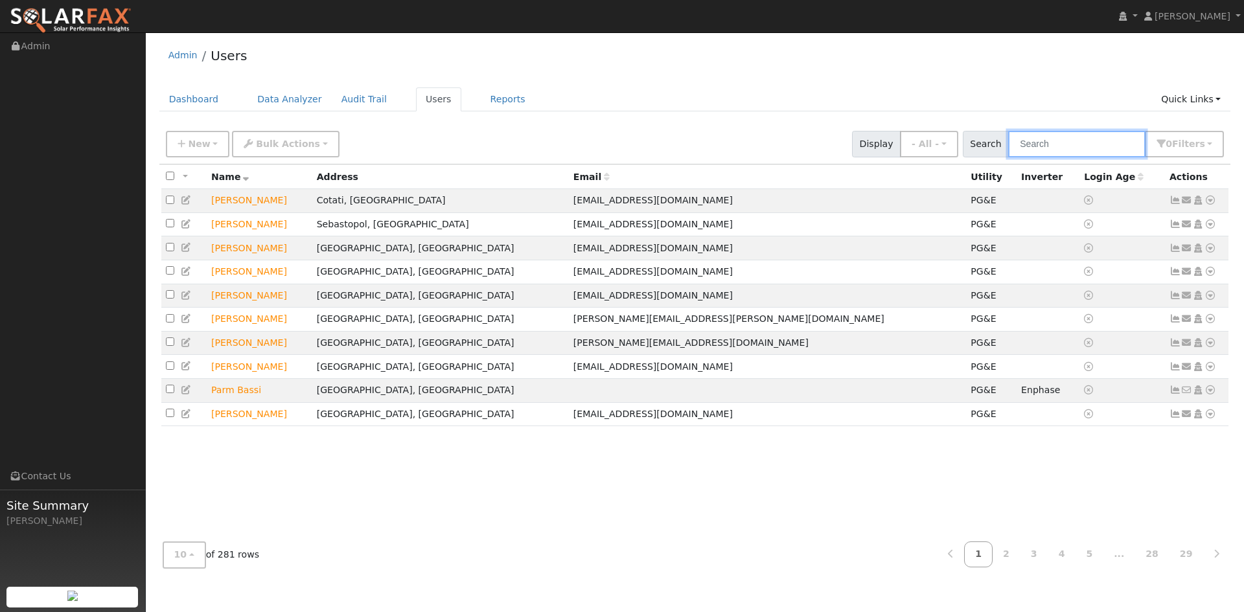
click at [1021, 157] on input "text" at bounding box center [1076, 144] width 137 height 27
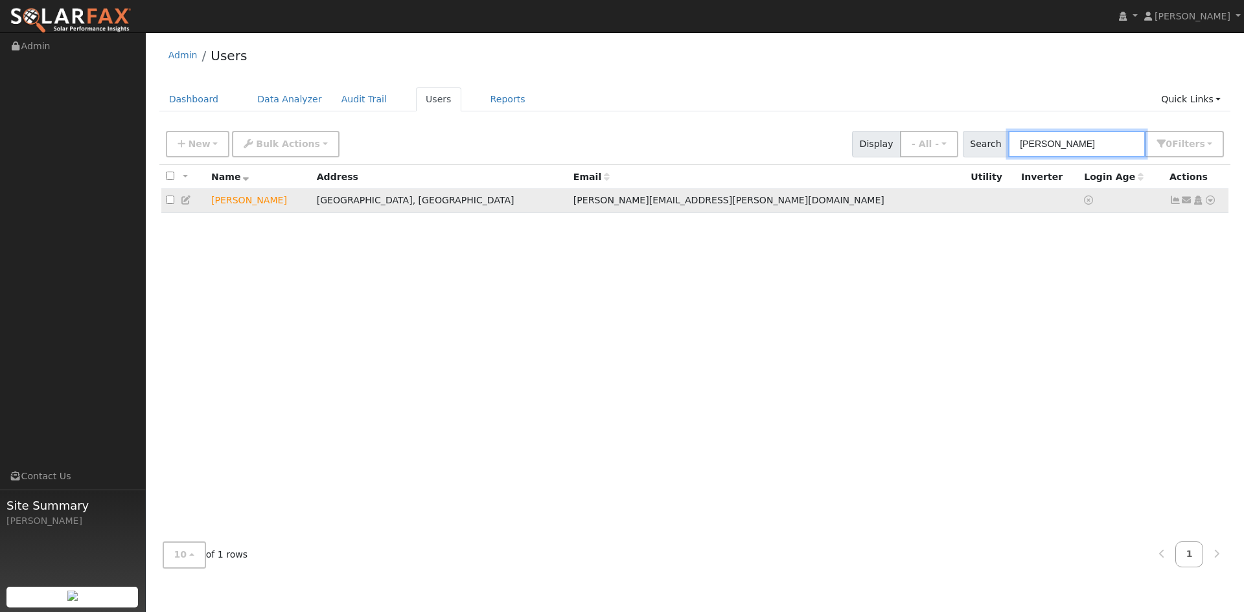
type input "[PERSON_NAME]"
click at [186, 205] on icon at bounding box center [187, 200] width 12 height 9
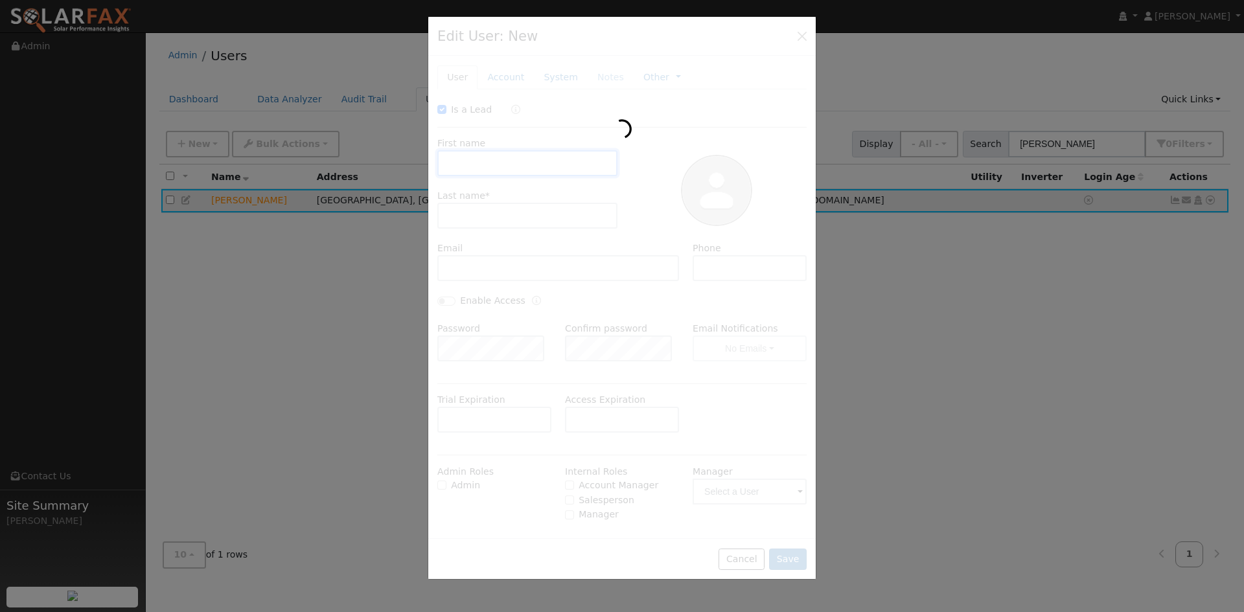
type input "[DATE]"
checkbox input "true"
type input "[PERSON_NAME]"
type input "Engelman"
type input "engelman.naomi@gmail.com"
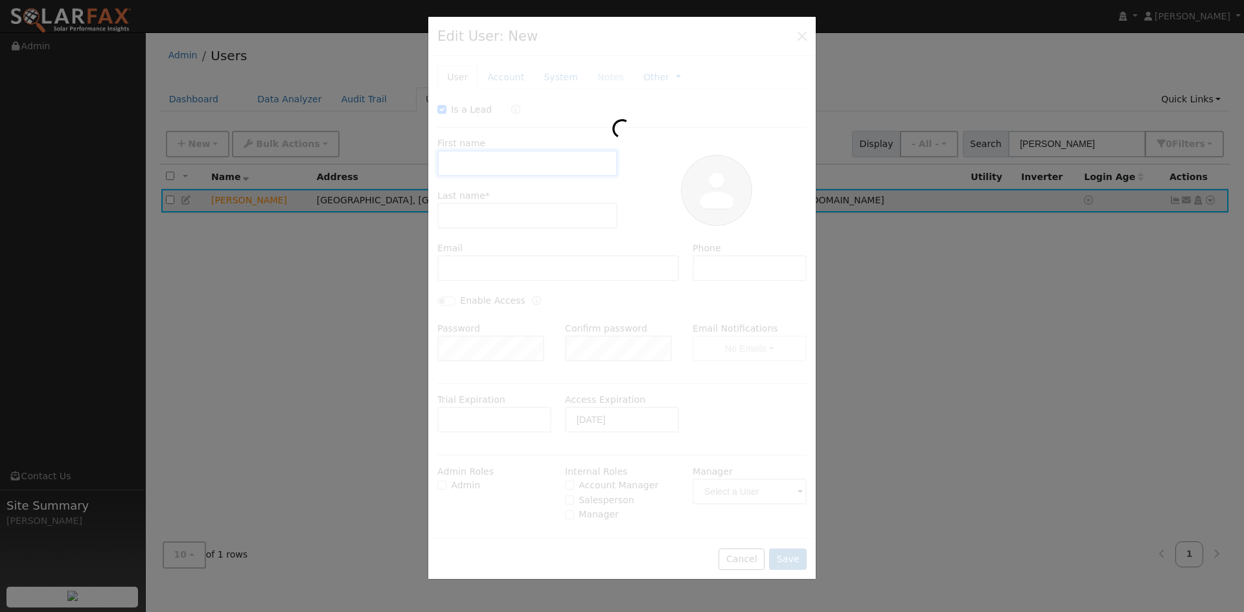
type input "831-331-8056"
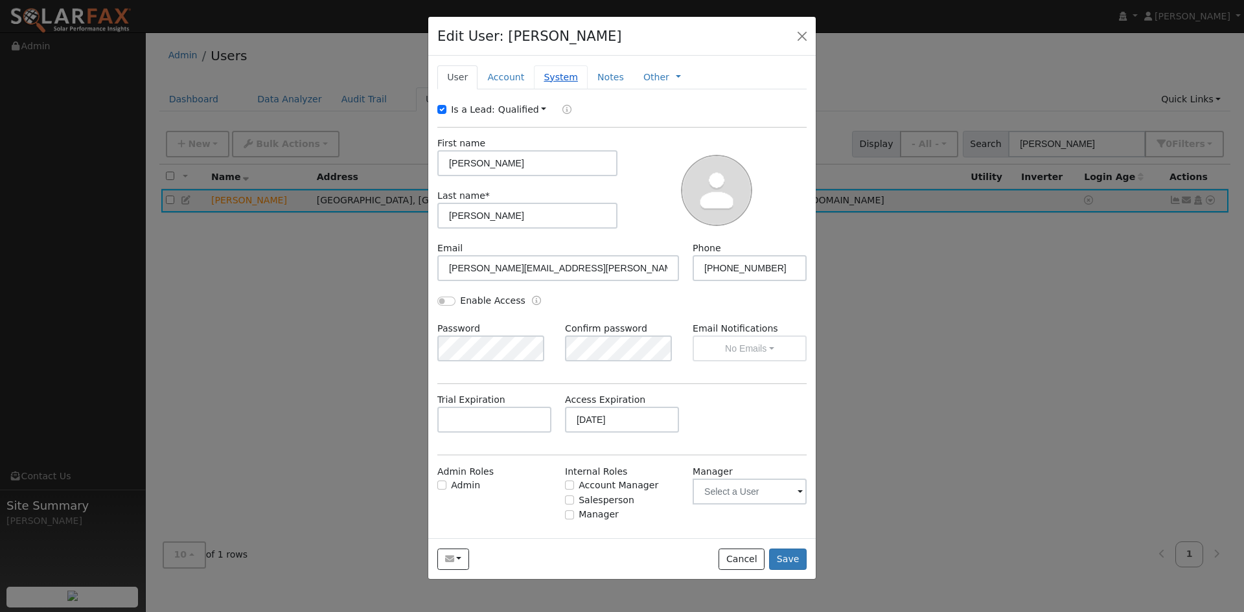
click at [568, 89] on link "System" at bounding box center [561, 77] width 54 height 24
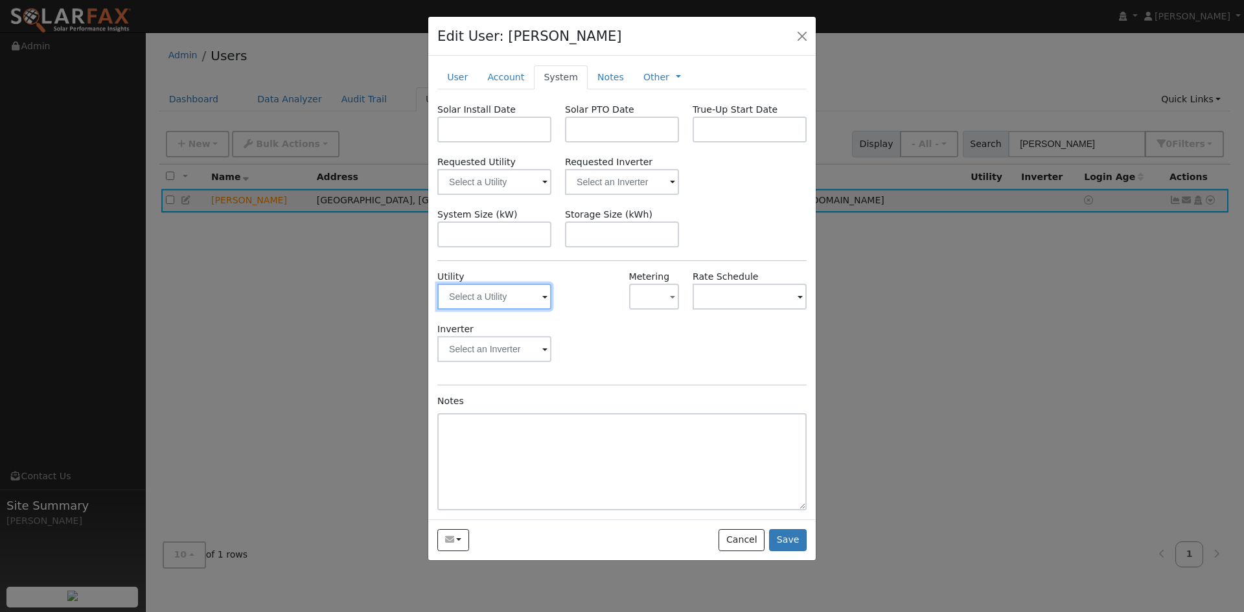
click at [506, 310] on input "text" at bounding box center [494, 297] width 114 height 26
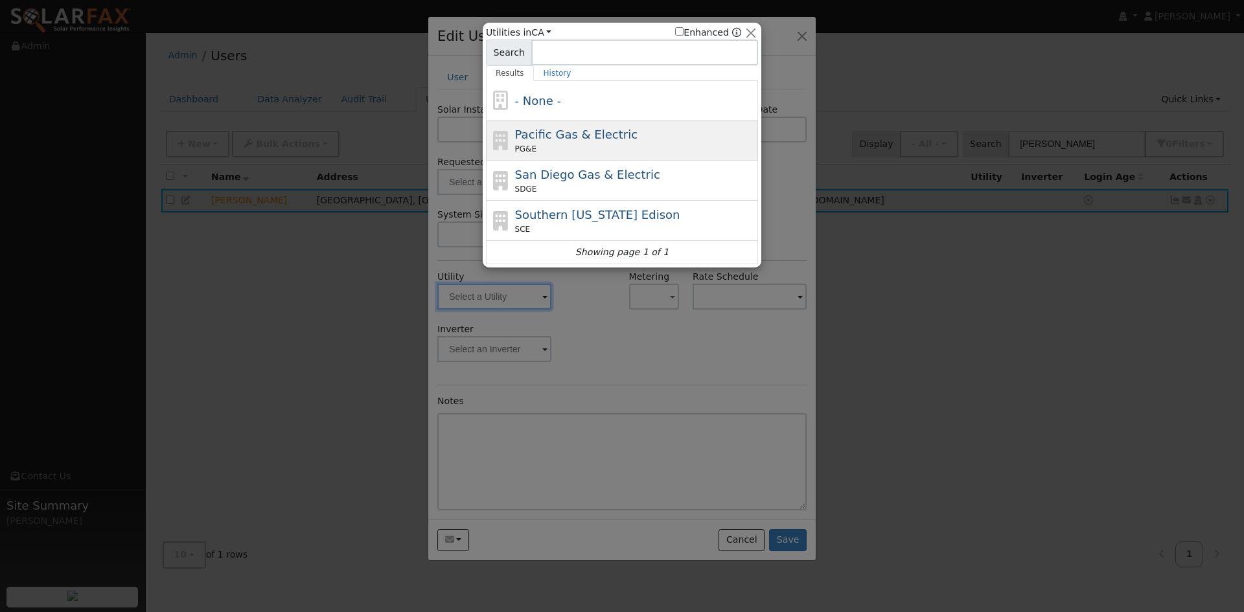
click at [564, 148] on div "PG&E" at bounding box center [635, 149] width 240 height 12
type input "PG&E"
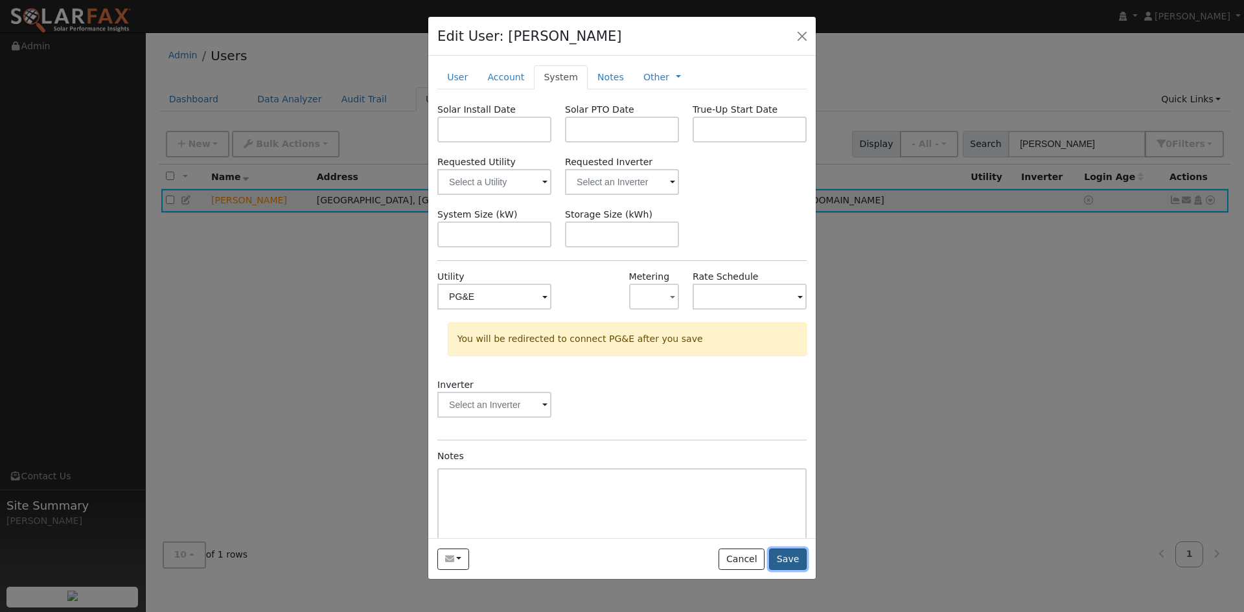
click at [779, 571] on button "Save" at bounding box center [788, 560] width 38 height 22
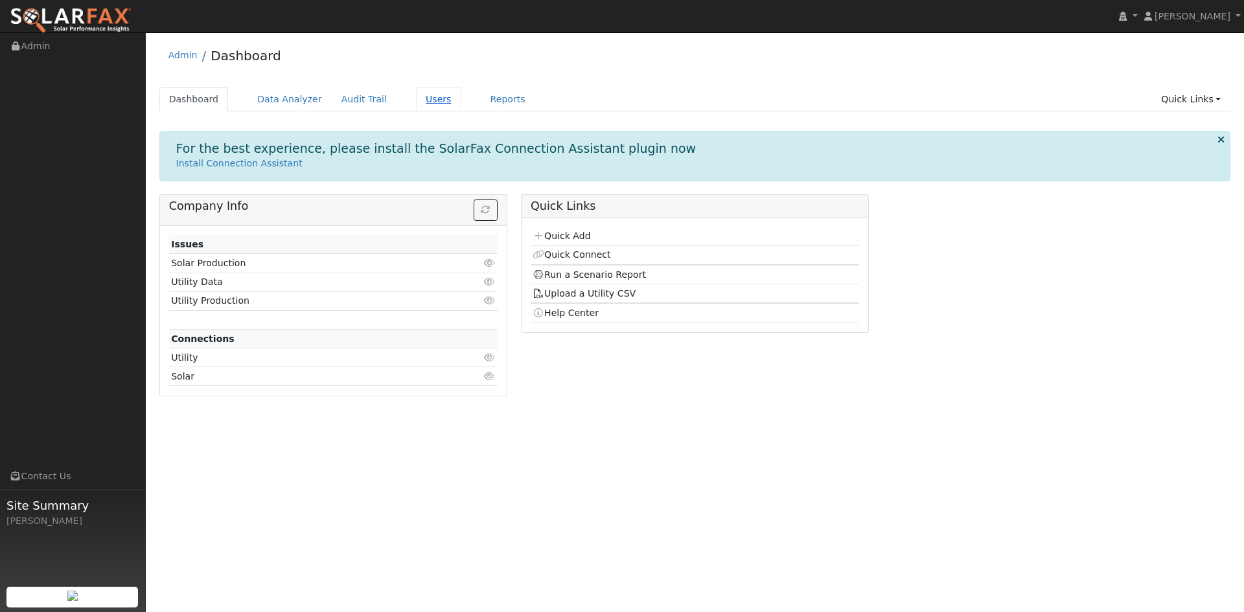
click at [461, 109] on link "Users" at bounding box center [438, 99] width 45 height 24
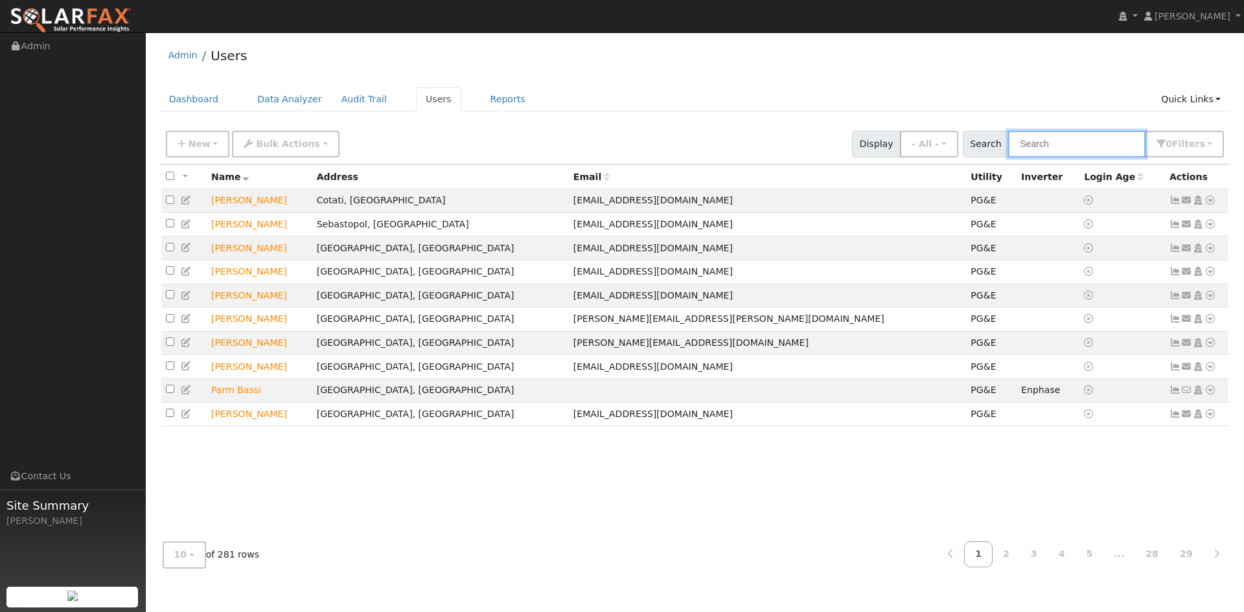
click at [1029, 155] on input "text" at bounding box center [1076, 144] width 137 height 27
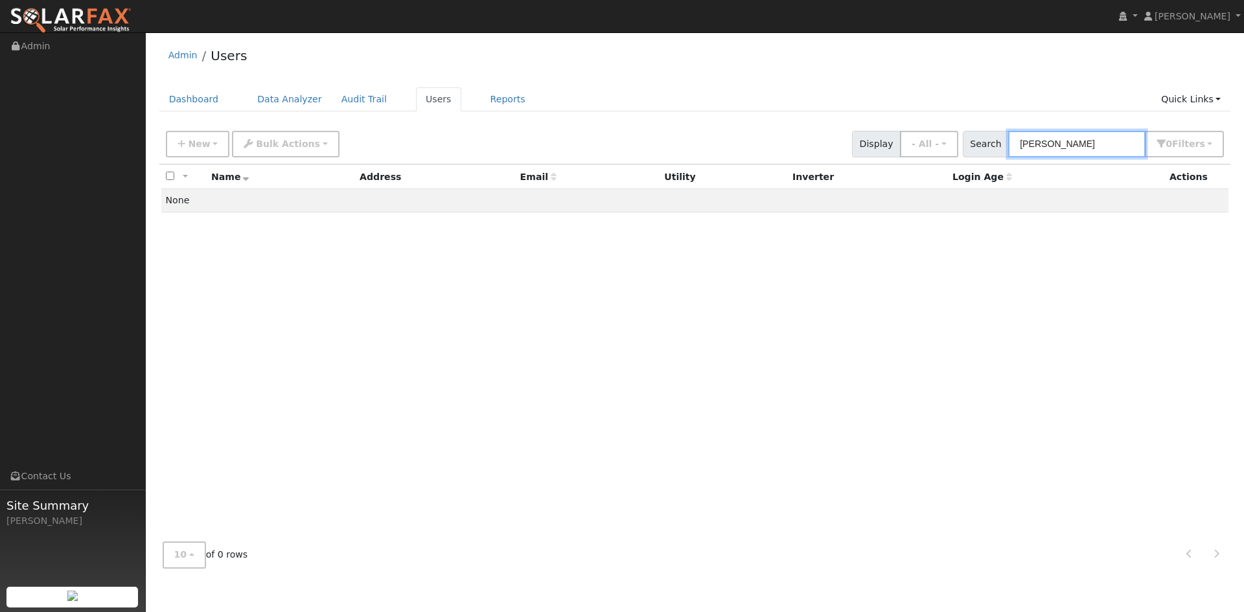
click at [1009, 156] on input "[PERSON_NAME]" at bounding box center [1076, 144] width 137 height 27
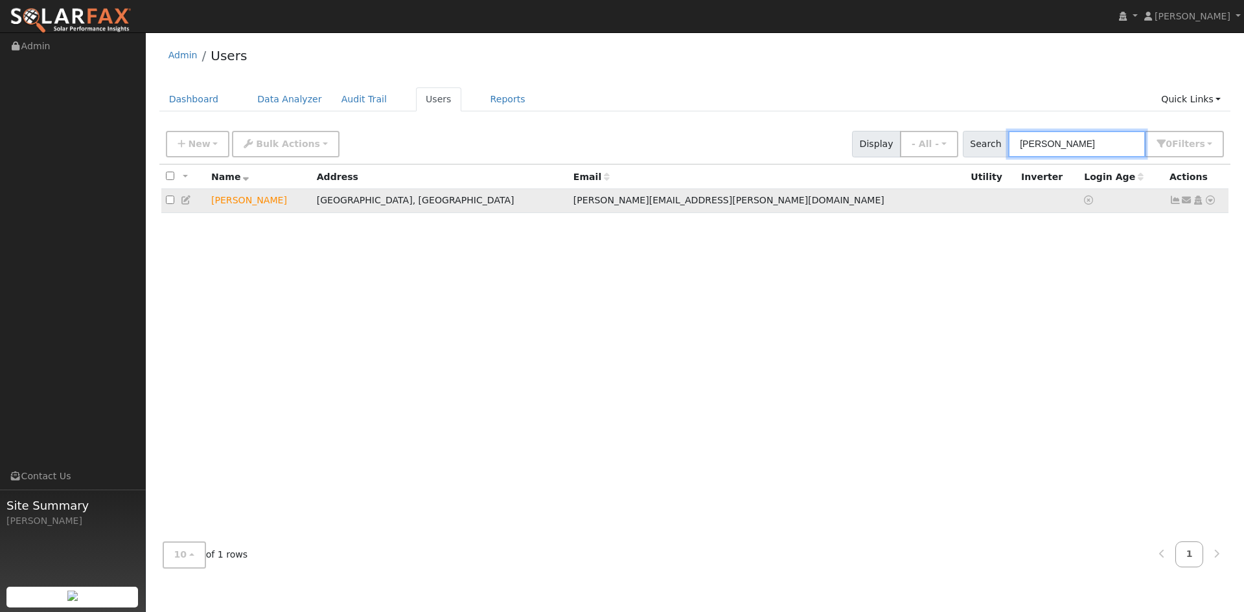
type input "[PERSON_NAME]"
click at [291, 213] on td "[PERSON_NAME]" at bounding box center [260, 201] width 106 height 24
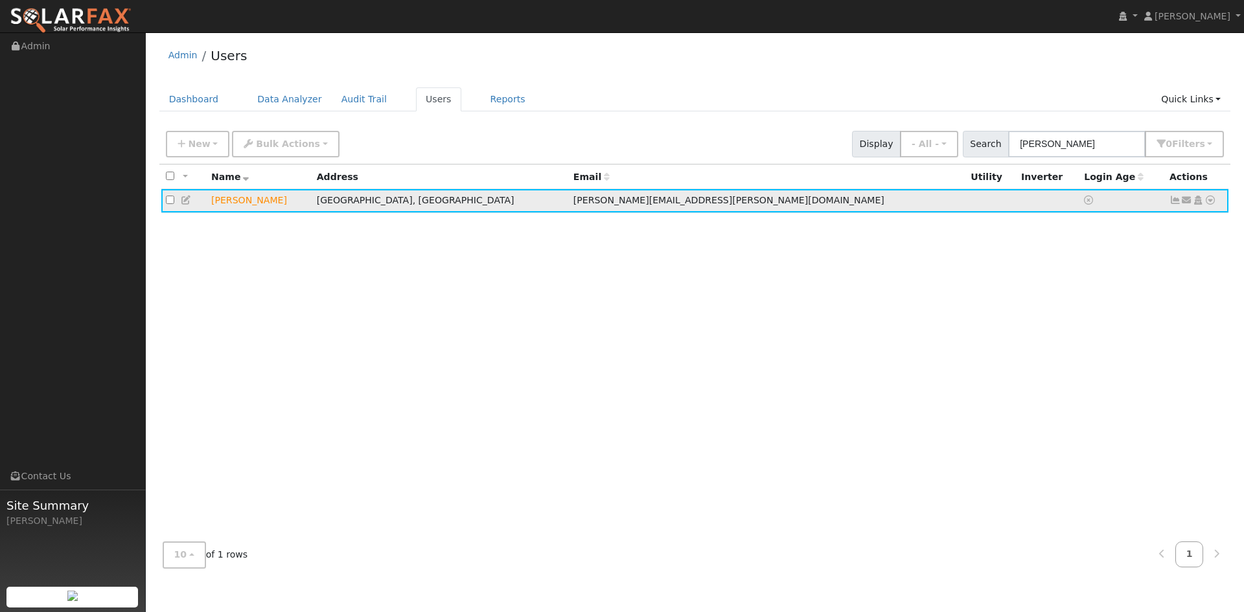
click at [192, 205] on icon at bounding box center [187, 200] width 12 height 9
type input "[DATE]"
checkbox input "true"
type input "[PERSON_NAME]"
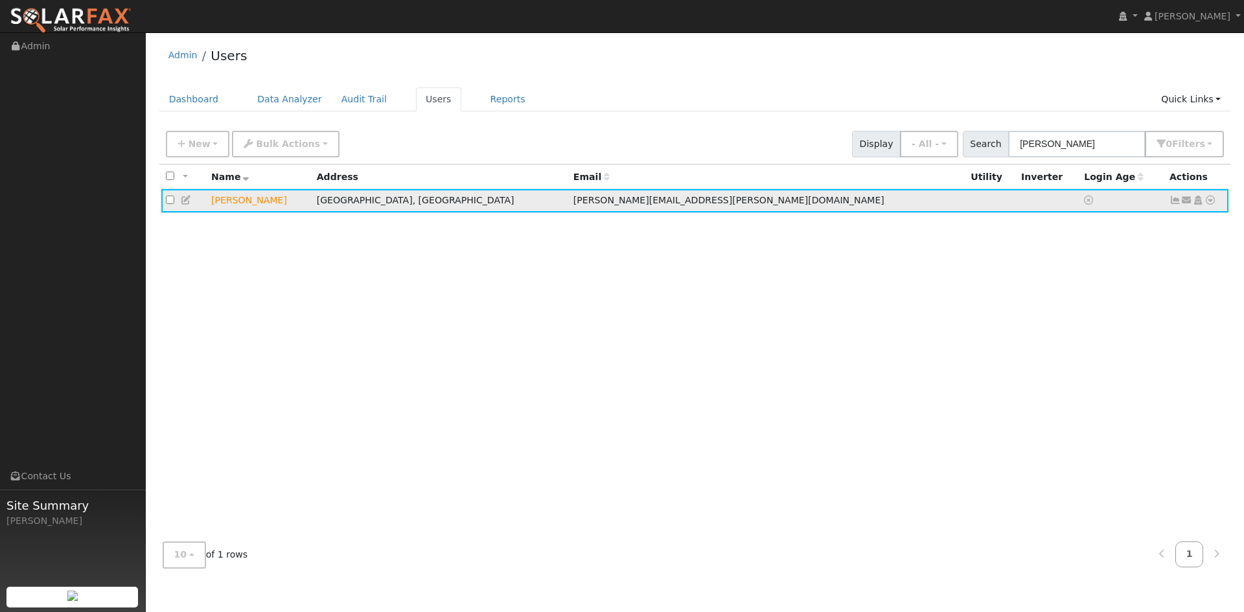
type input "[PERSON_NAME][EMAIL_ADDRESS][PERSON_NAME][DOMAIN_NAME]"
type input "[PHONE_NUMBER]"
type input "Default Account"
type input "[STREET_ADDRESS]"
type input "San Rafael"
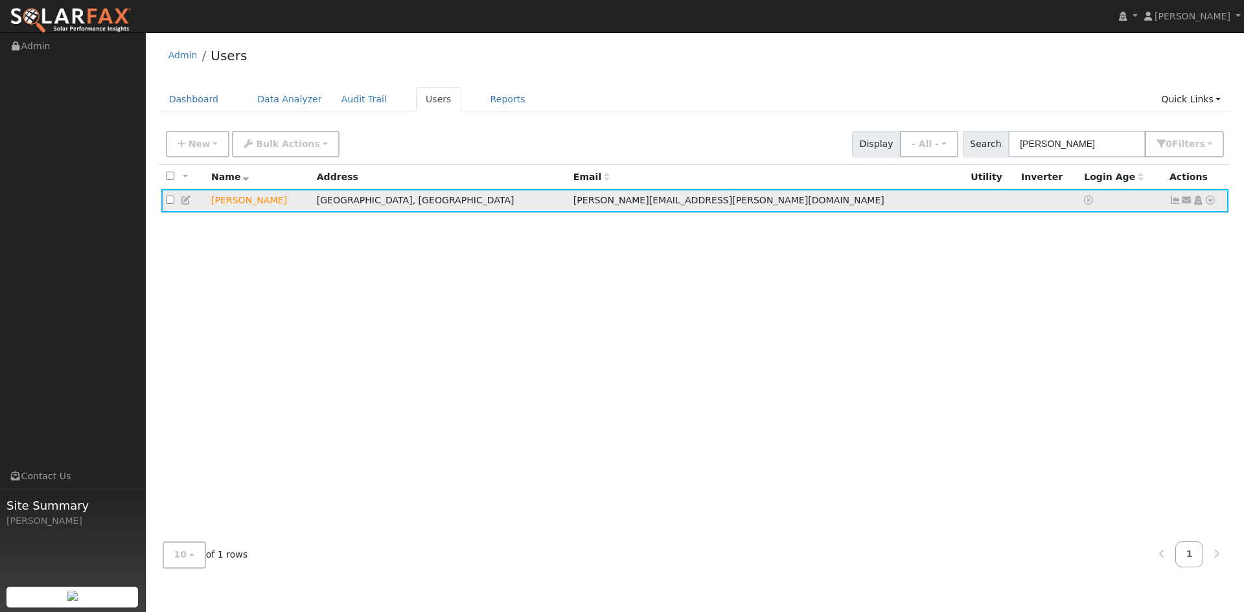
type input "CA"
type input "94901"
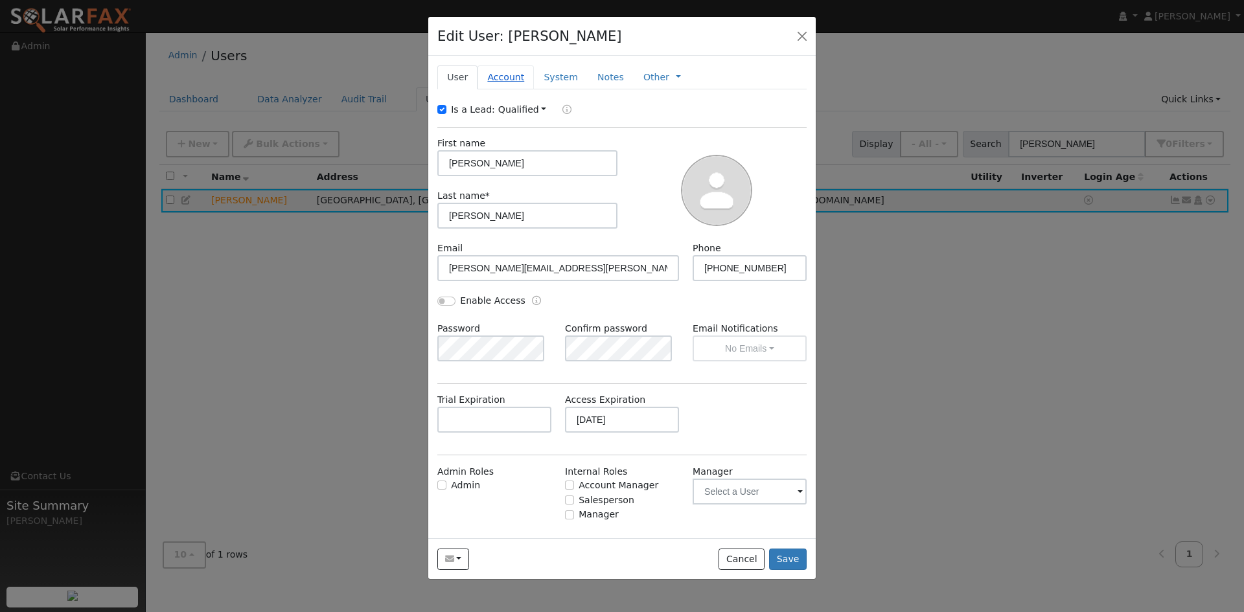
click at [531, 89] on link "Account" at bounding box center [505, 77] width 56 height 24
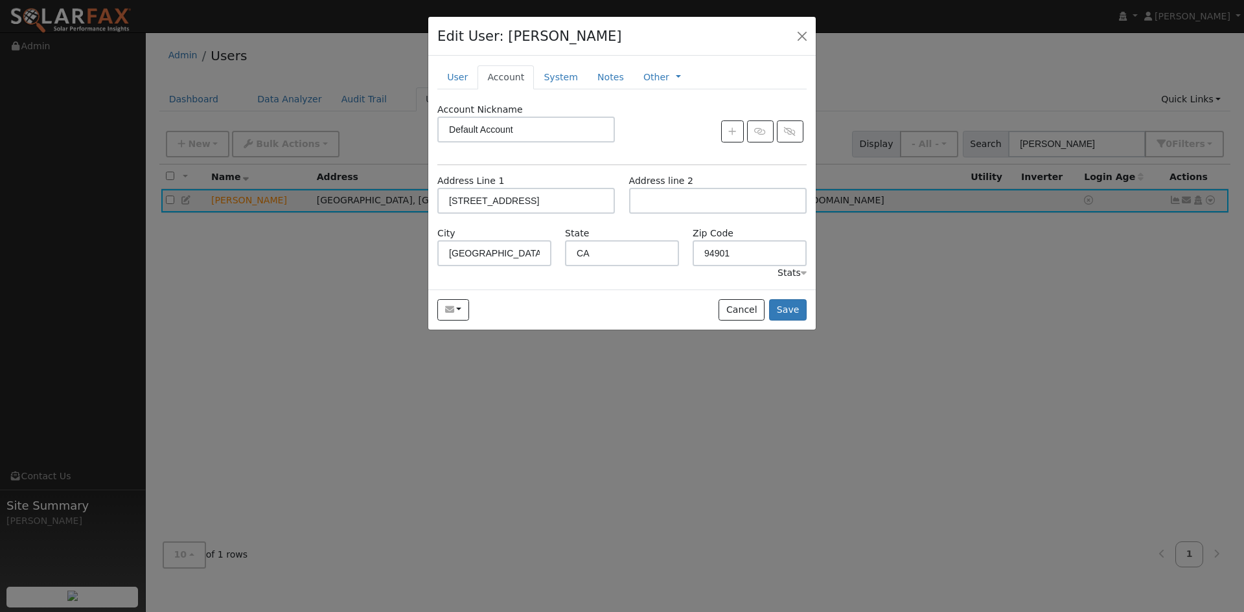
click at [616, 135] on div "Account Nickname Default Account" at bounding box center [526, 123] width 191 height 40
click at [580, 89] on link "System" at bounding box center [561, 77] width 54 height 24
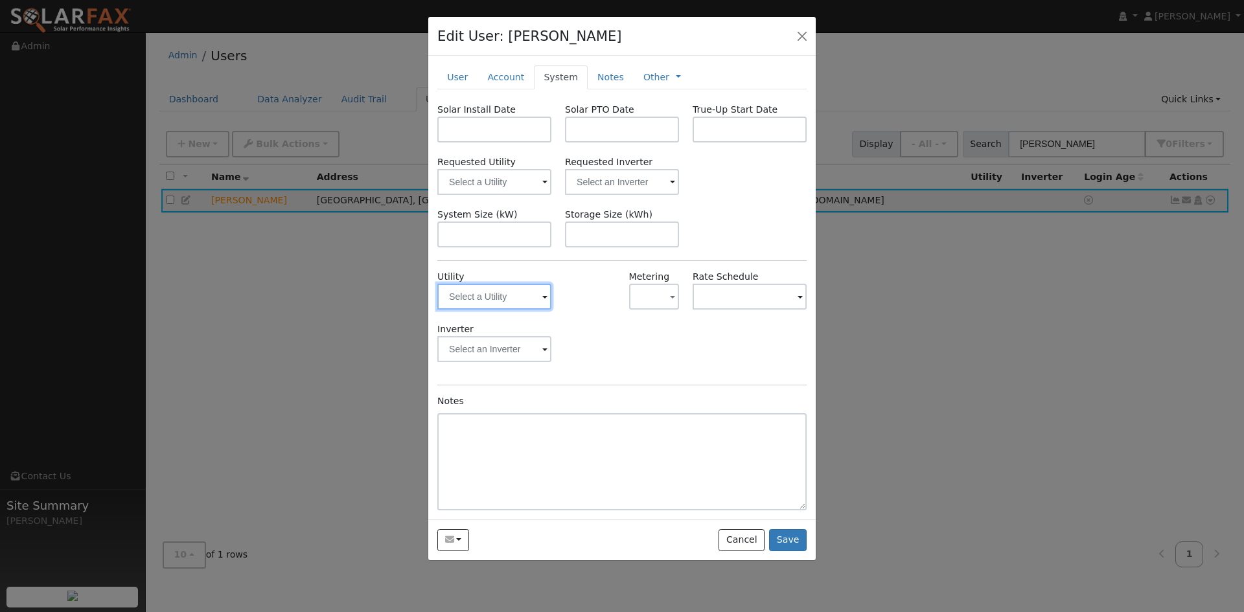
click at [503, 310] on input "text" at bounding box center [494, 297] width 114 height 26
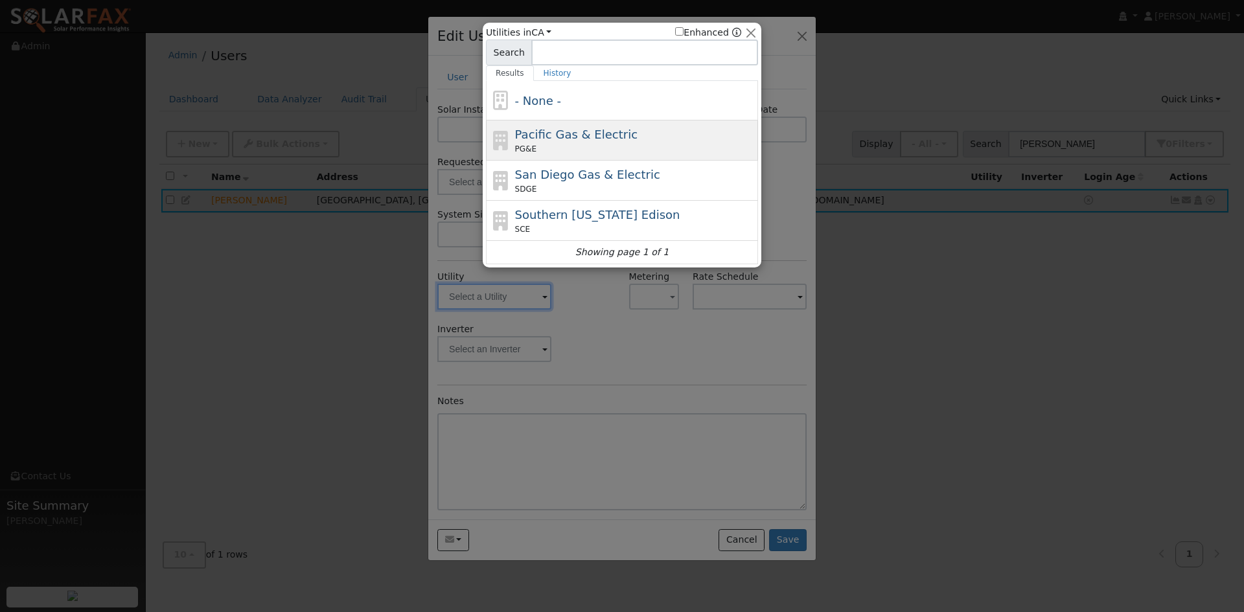
click at [571, 141] on span "Pacific Gas & Electric" at bounding box center [576, 135] width 122 height 14
type input "PG&E"
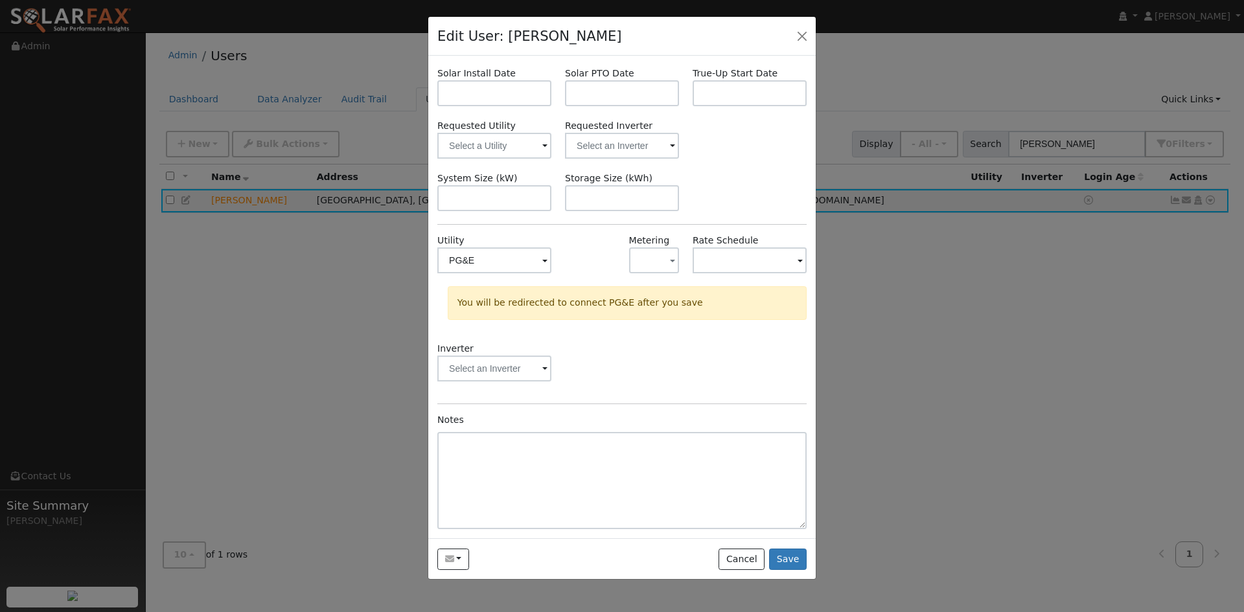
scroll to position [87, 0]
click at [782, 571] on button "Save" at bounding box center [788, 560] width 38 height 22
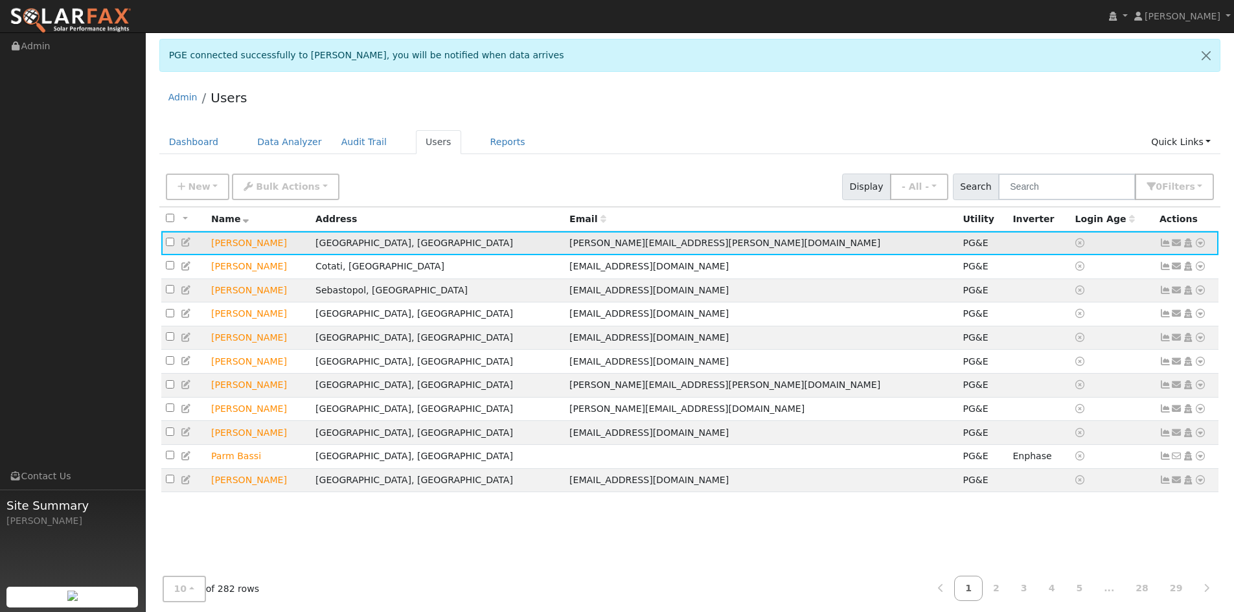
click at [190, 247] on icon at bounding box center [187, 242] width 12 height 9
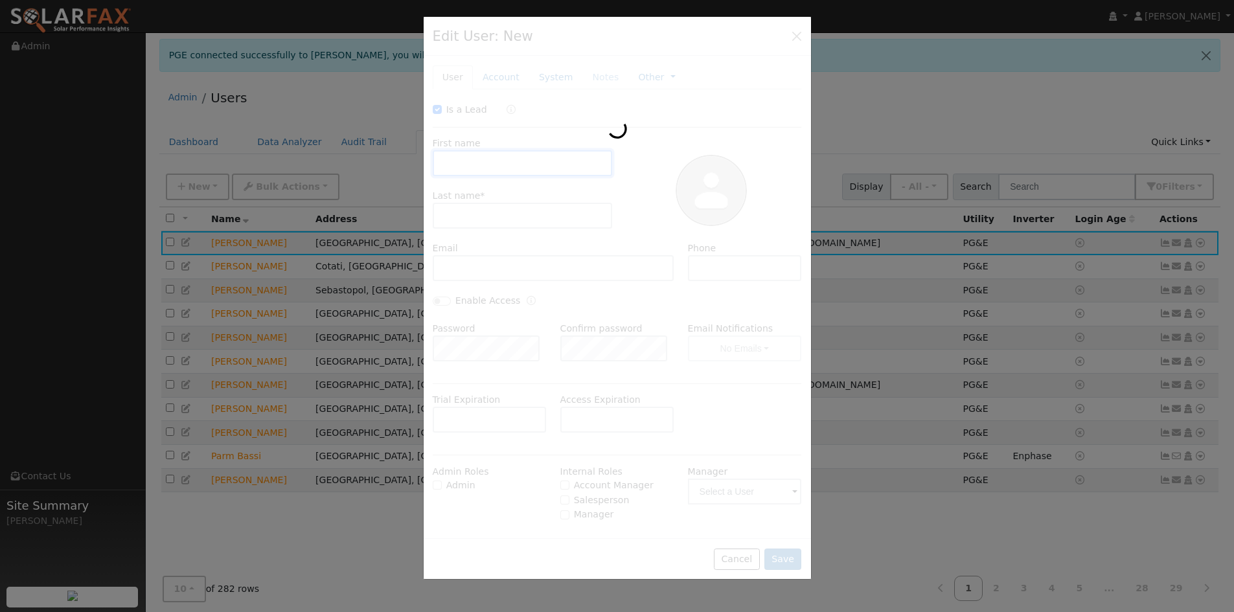
type input "10/17/2025"
checkbox input "true"
type input "Naomi"
type input "[PERSON_NAME]"
type input "[PERSON_NAME][EMAIL_ADDRESS][PERSON_NAME][DOMAIN_NAME]"
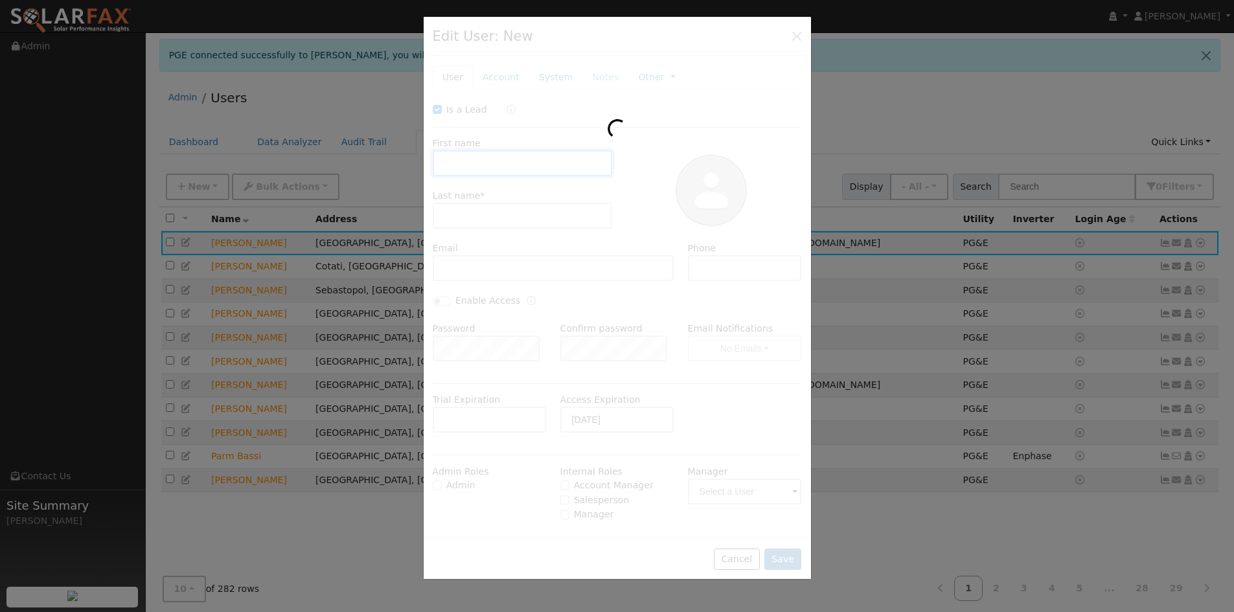
type input "831-331-8056"
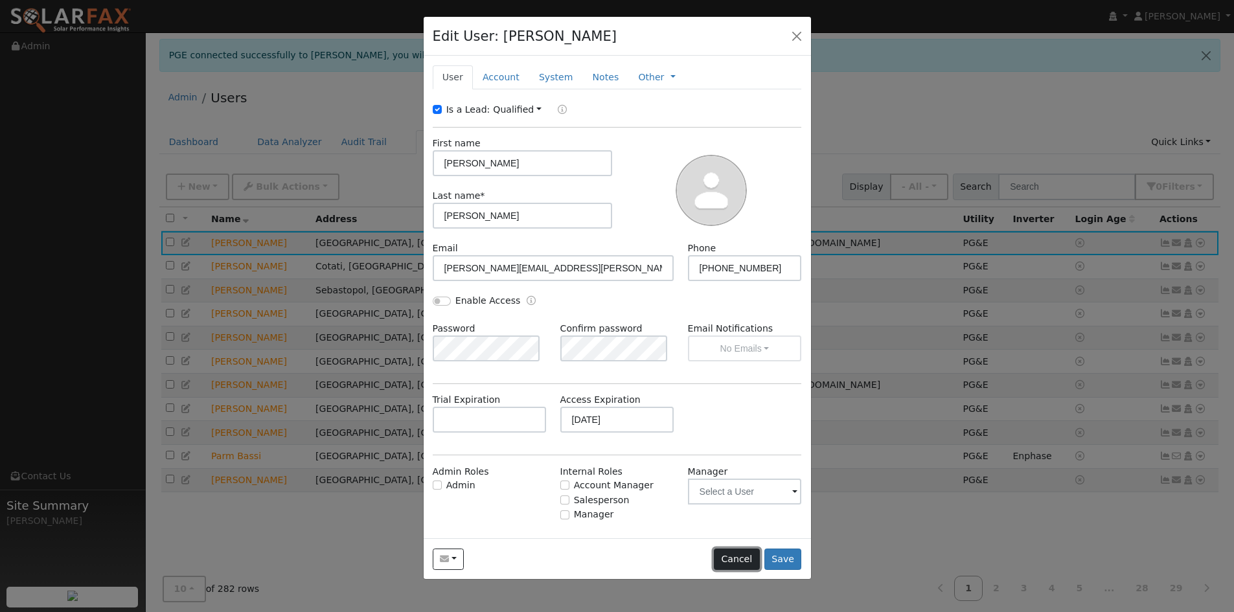
click at [731, 571] on button "Cancel" at bounding box center [737, 560] width 46 height 22
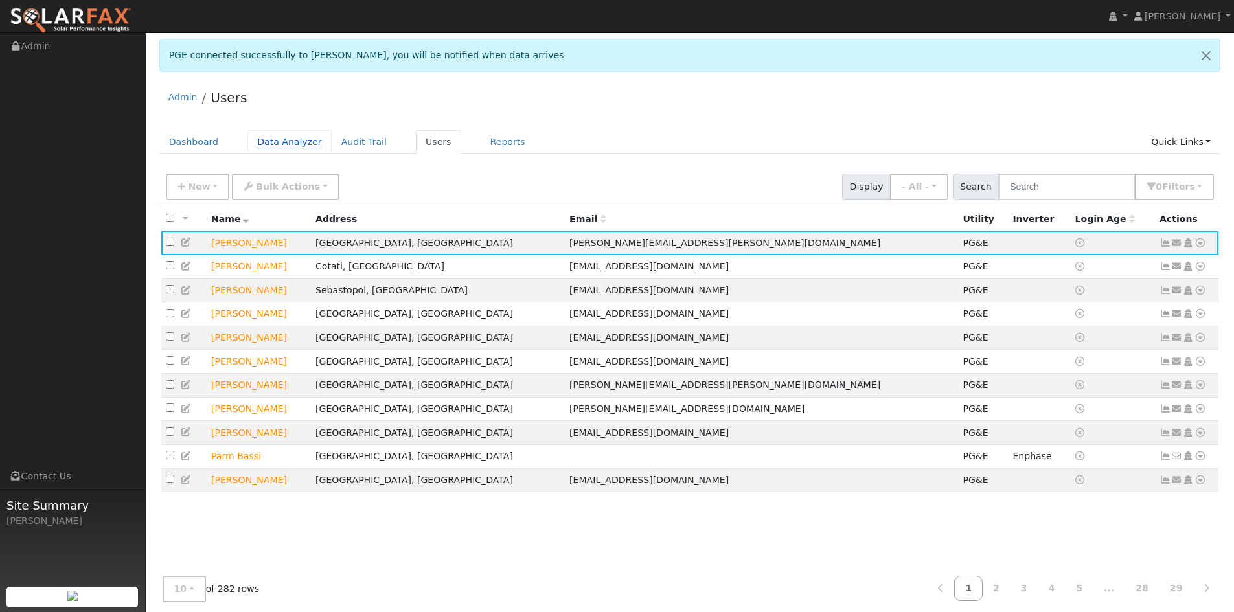
click at [312, 154] on link "Data Analyzer" at bounding box center [289, 142] width 84 height 24
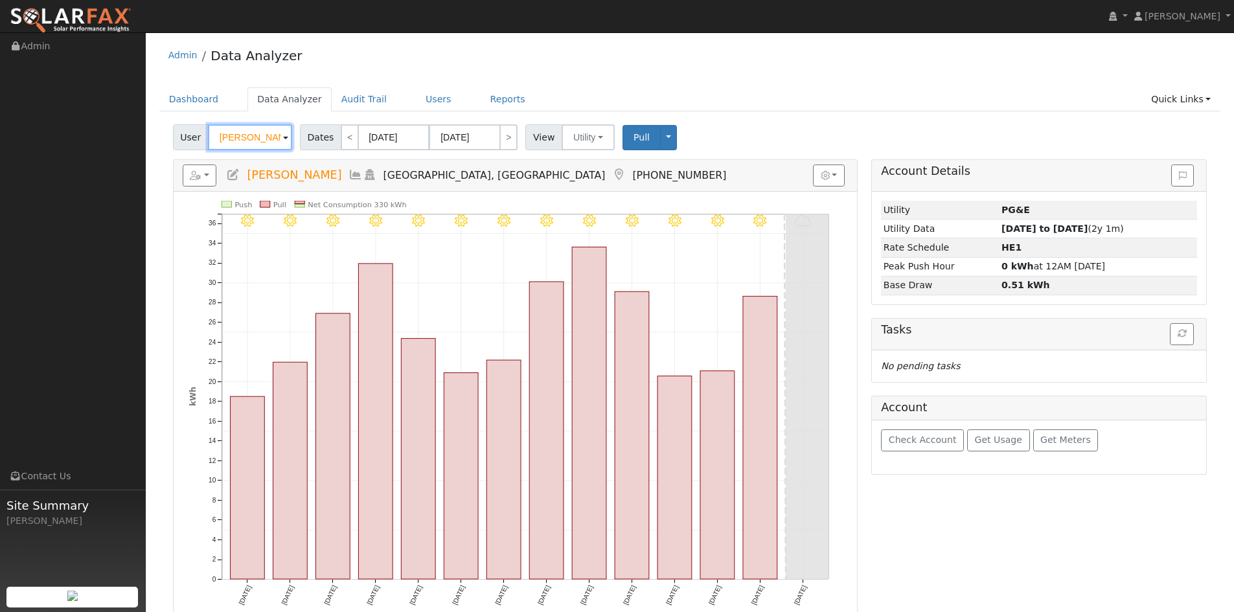
click at [272, 148] on input "[PERSON_NAME]" at bounding box center [250, 137] width 84 height 26
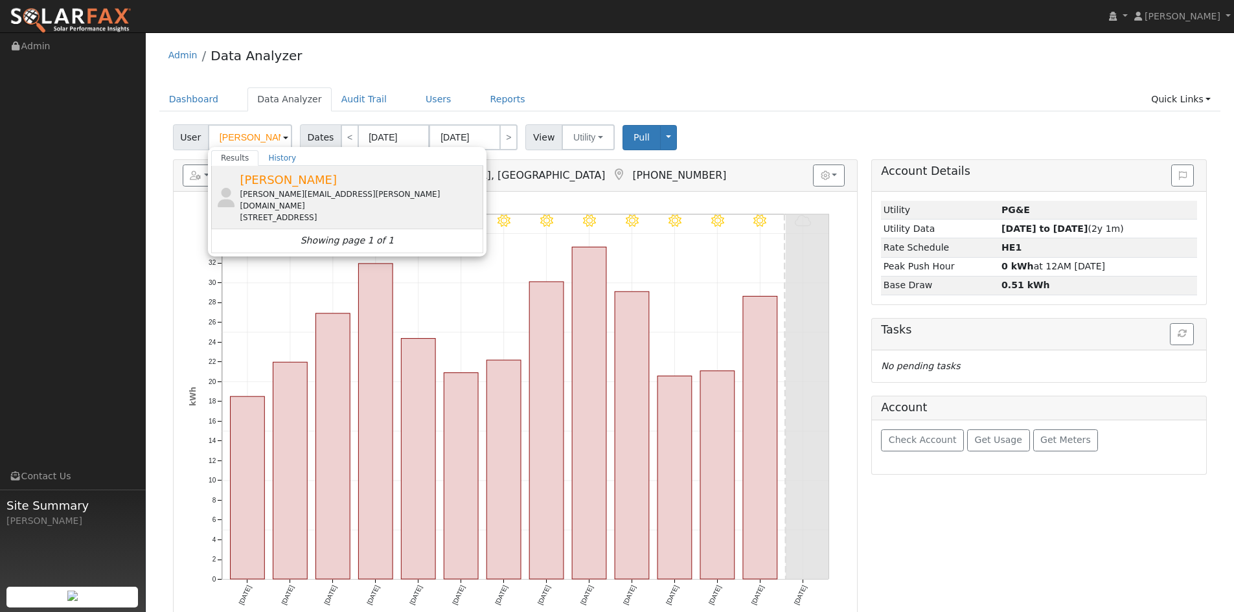
click at [317, 216] on div "[STREET_ADDRESS]" at bounding box center [360, 218] width 240 height 12
type input "[PERSON_NAME]"
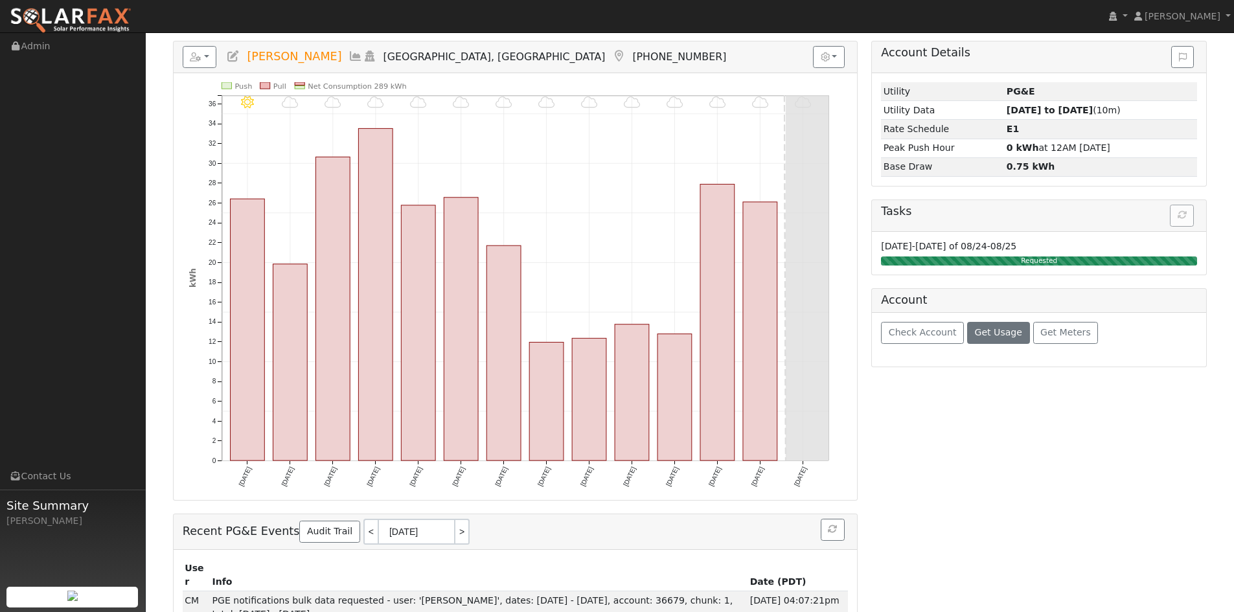
scroll to position [130, 0]
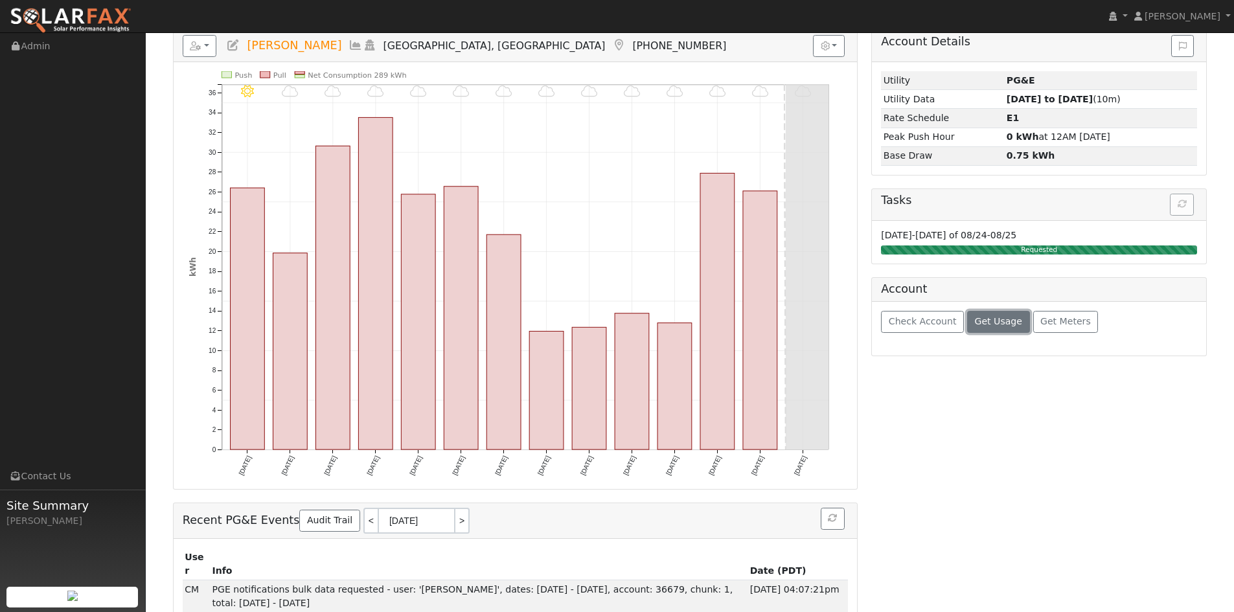
click at [1011, 326] on span "Get Usage" at bounding box center [998, 321] width 47 height 10
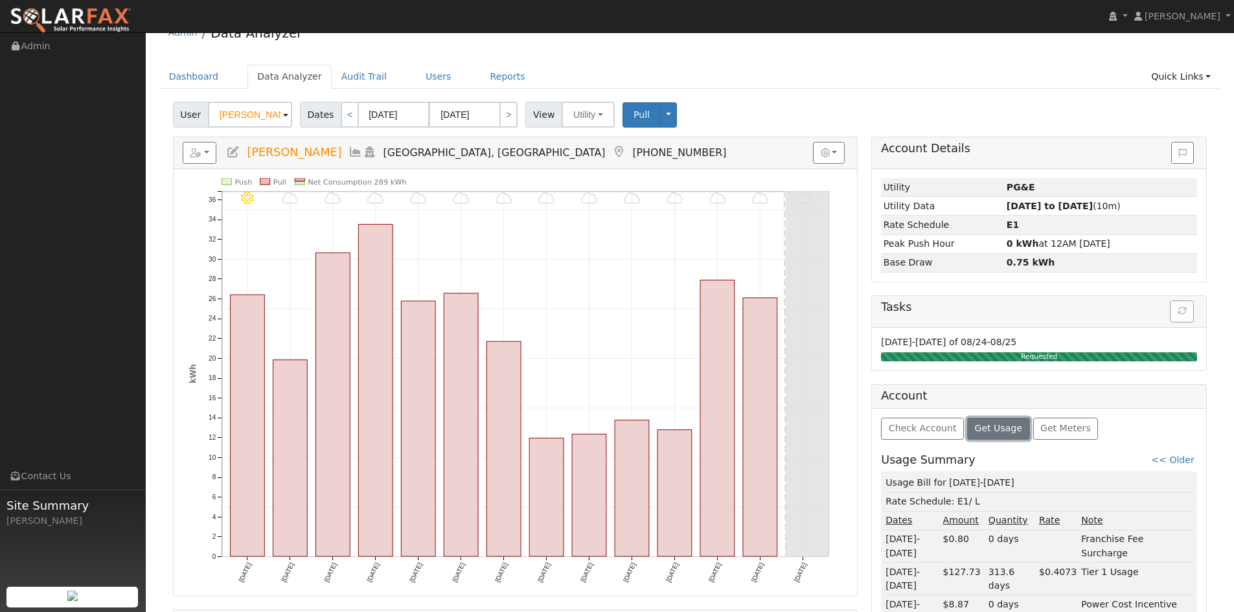
scroll to position [0, 0]
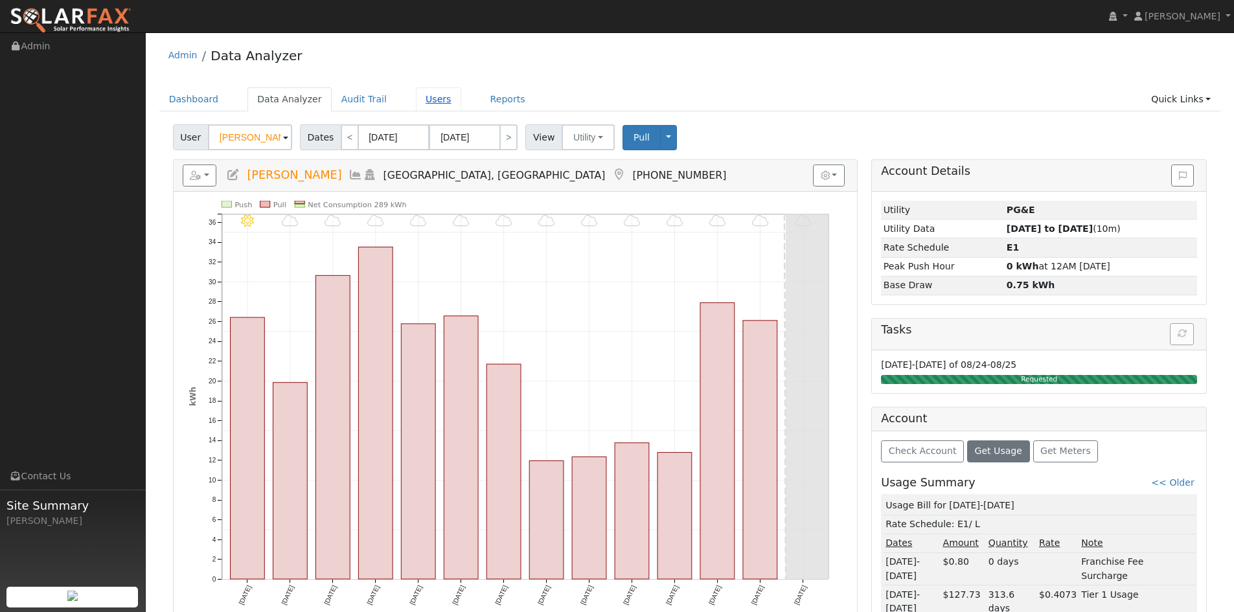
click at [461, 109] on link "Users" at bounding box center [438, 99] width 45 height 24
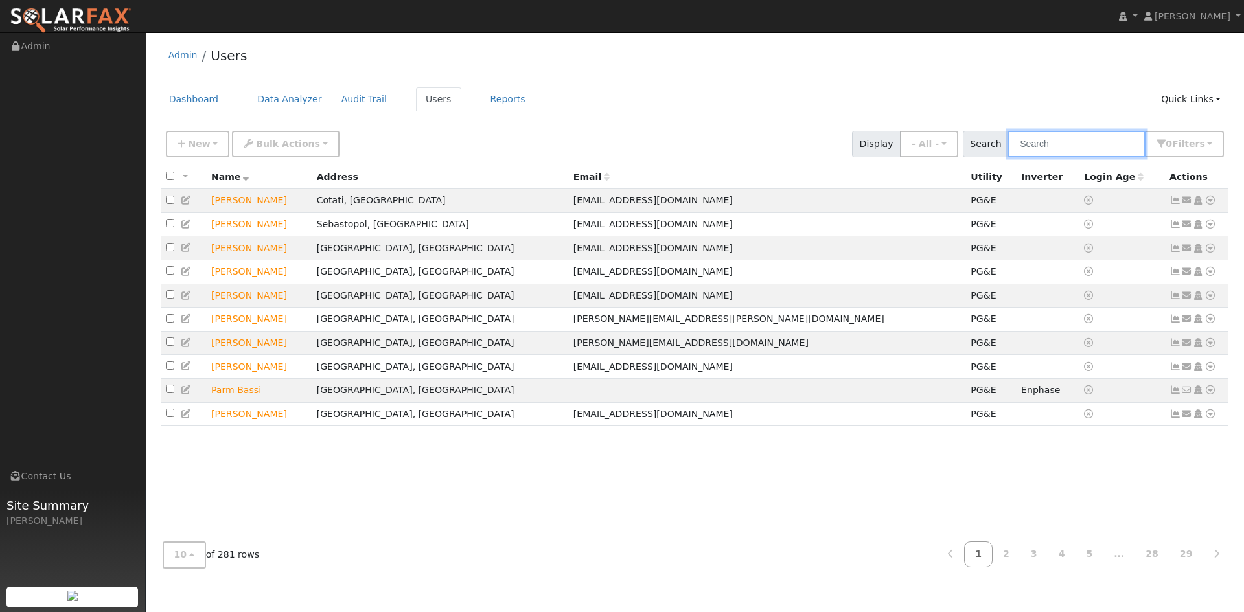
click at [1071, 152] on input "text" at bounding box center [1076, 144] width 137 height 27
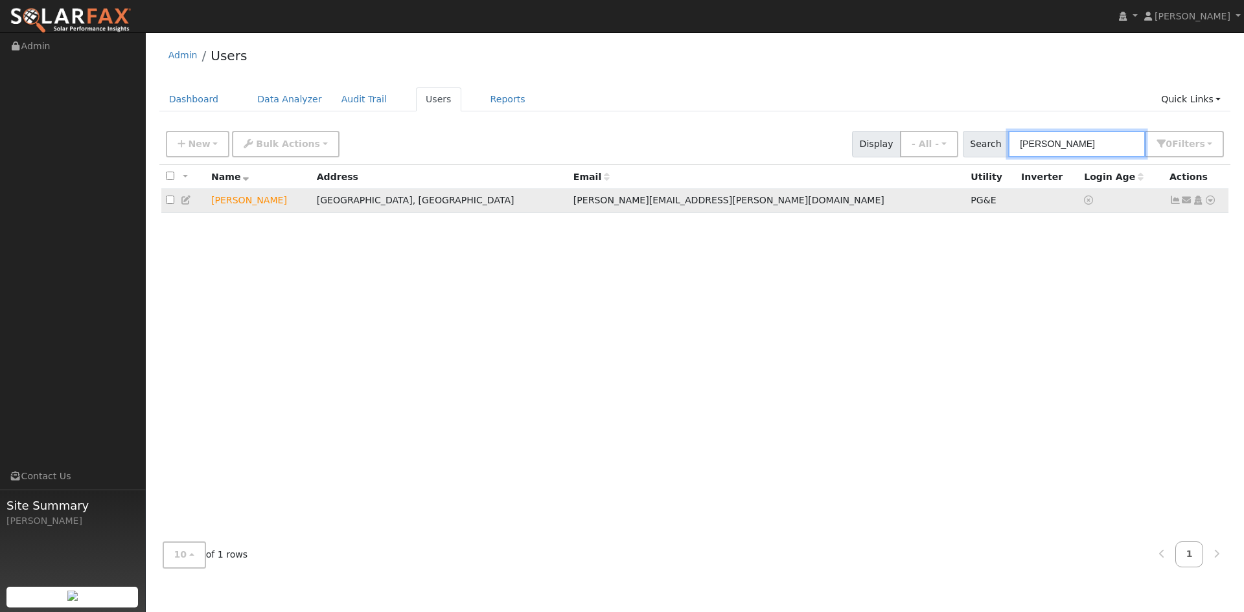
type input "[PERSON_NAME]"
click at [1204, 205] on icon at bounding box center [1210, 200] width 12 height 9
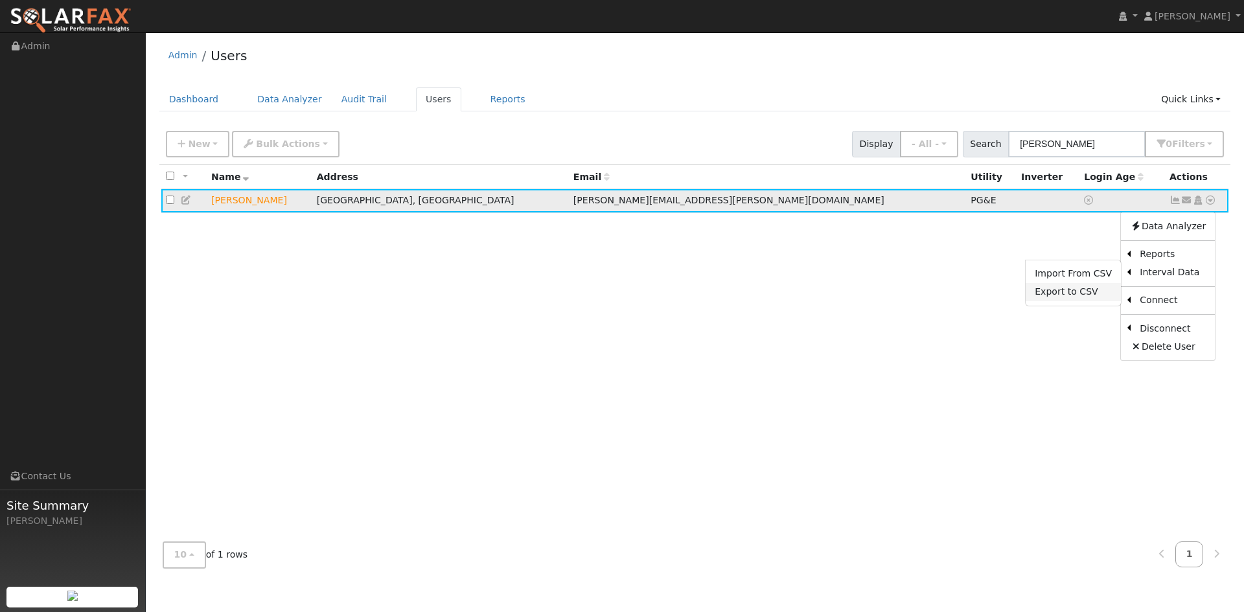
click at [1063, 301] on link "Export to CSV" at bounding box center [1072, 292] width 95 height 18
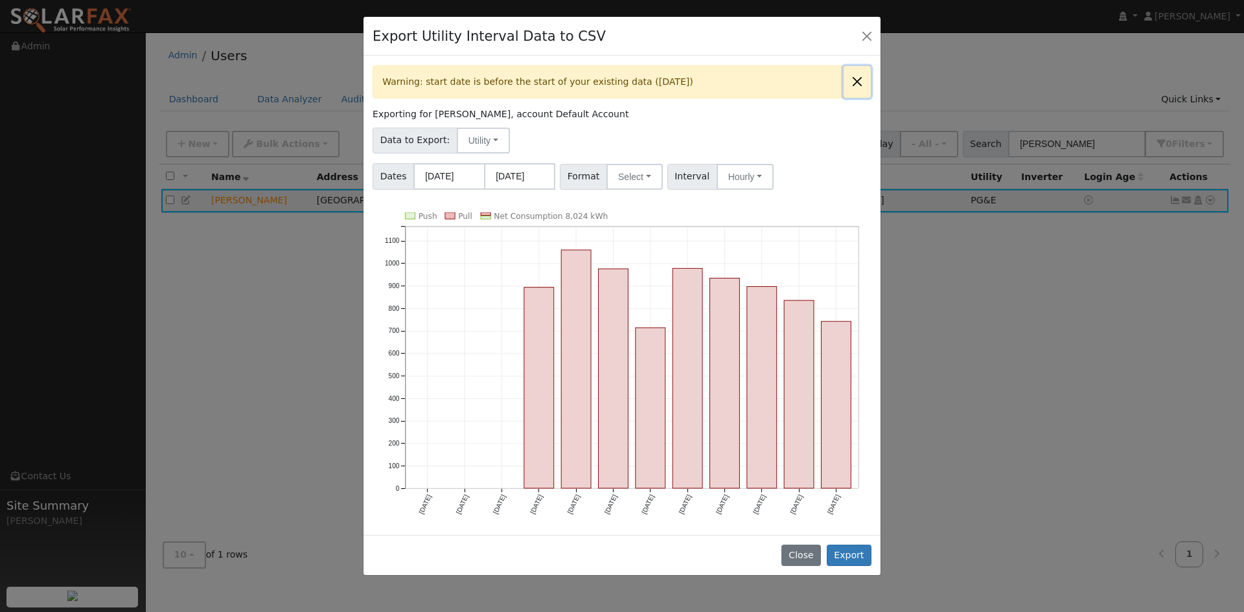
click at [843, 98] on button "Close" at bounding box center [856, 82] width 27 height 32
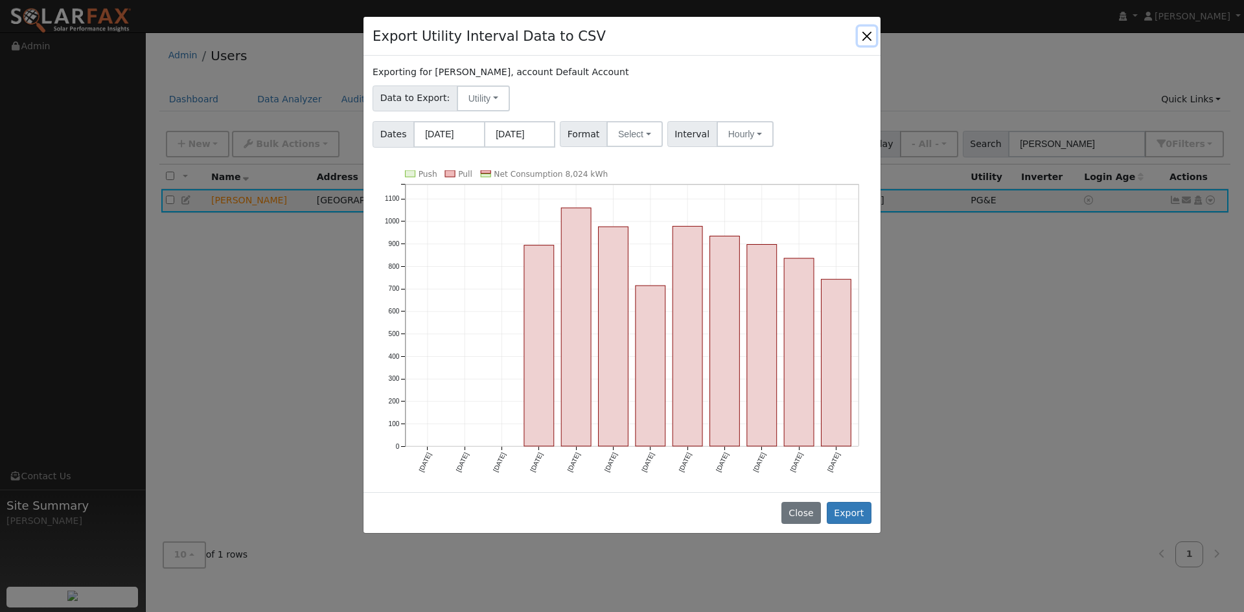
click at [860, 45] on button "Close" at bounding box center [867, 36] width 18 height 18
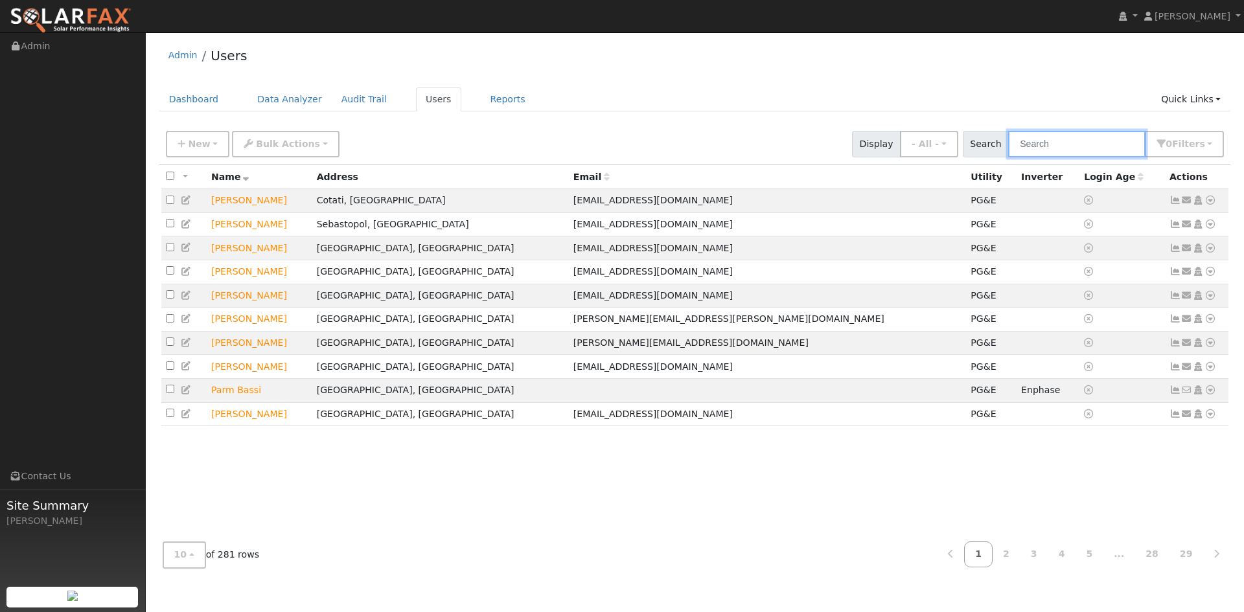
click at [1017, 151] on input "text" at bounding box center [1076, 144] width 137 height 27
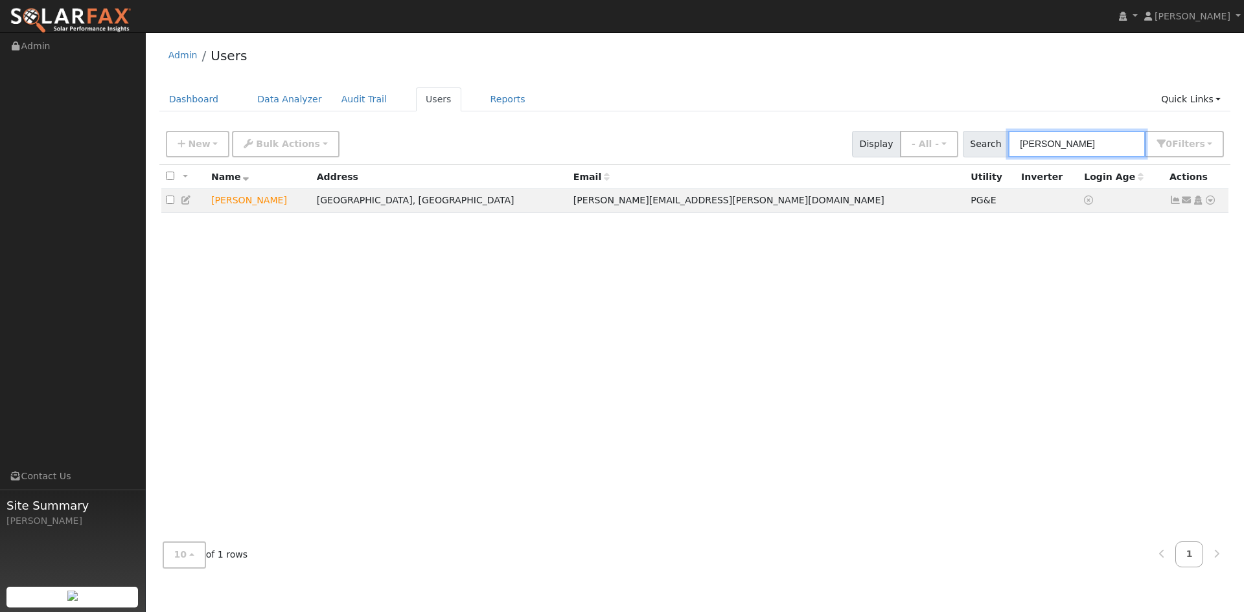
type input "[PERSON_NAME]"
click at [1042, 260] on div "All None All on page None on page Name Address Email Utility Inverter Login Age…" at bounding box center [694, 348] width 1071 height 367
click at [1205, 205] on icon at bounding box center [1210, 200] width 12 height 9
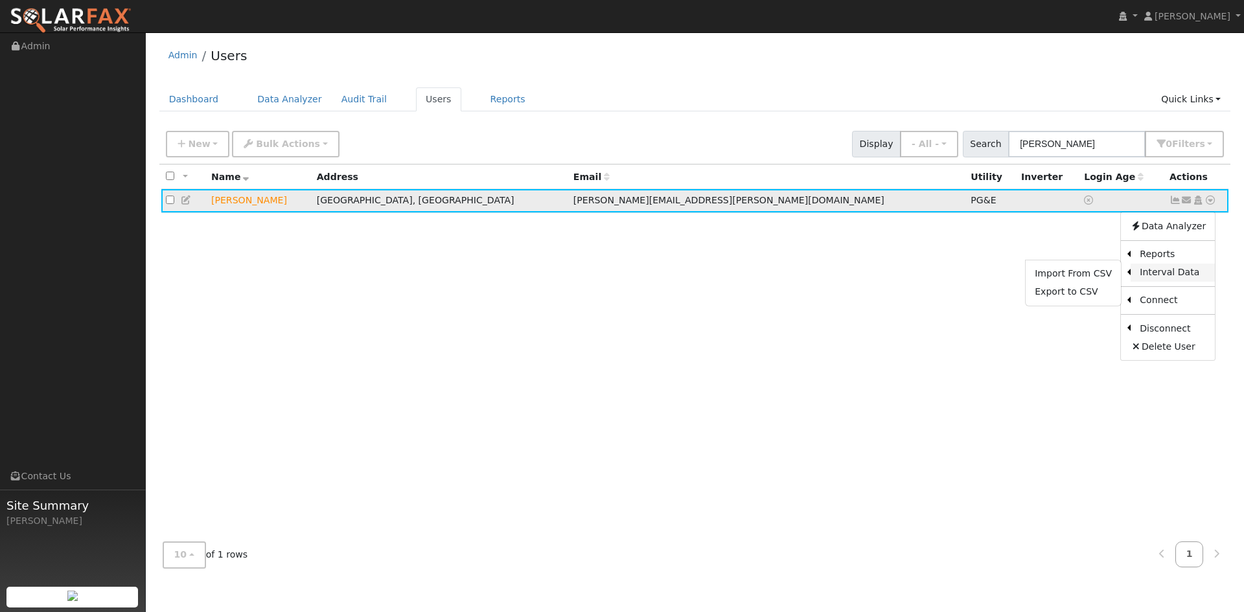
click at [1164, 282] on link "Interval Data" at bounding box center [1172, 273] width 84 height 18
click at [1204, 207] on link at bounding box center [1210, 201] width 12 height 14
click at [1040, 301] on link "Export to CSV" at bounding box center [1072, 292] width 95 height 18
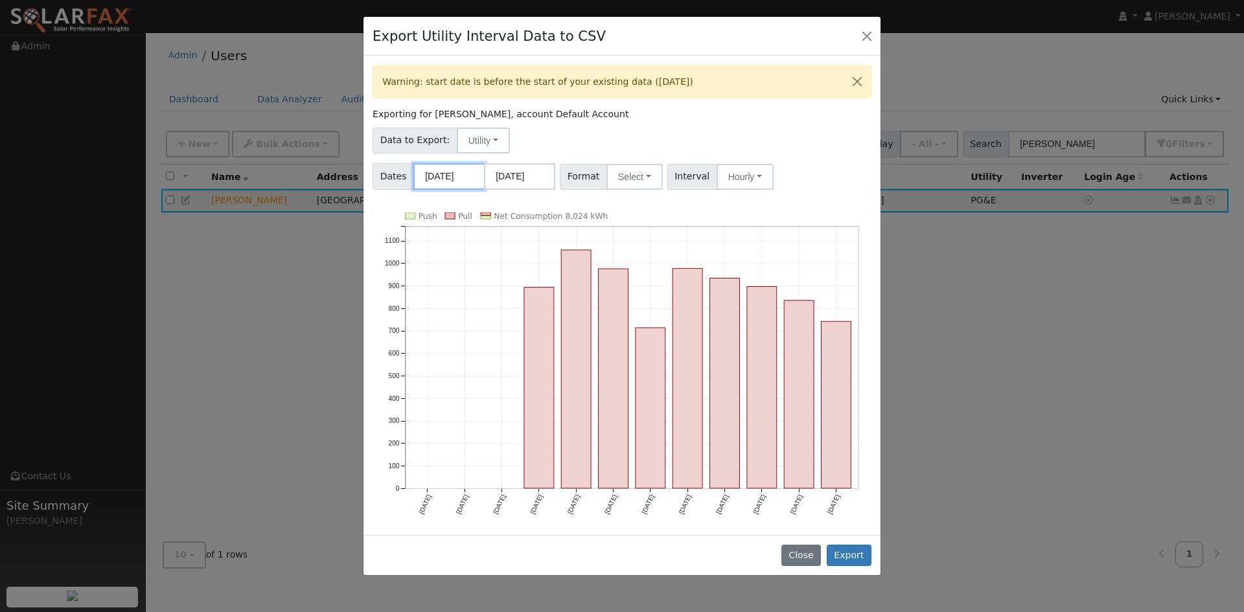
click at [481, 190] on input "[DATE]" at bounding box center [448, 176] width 71 height 27
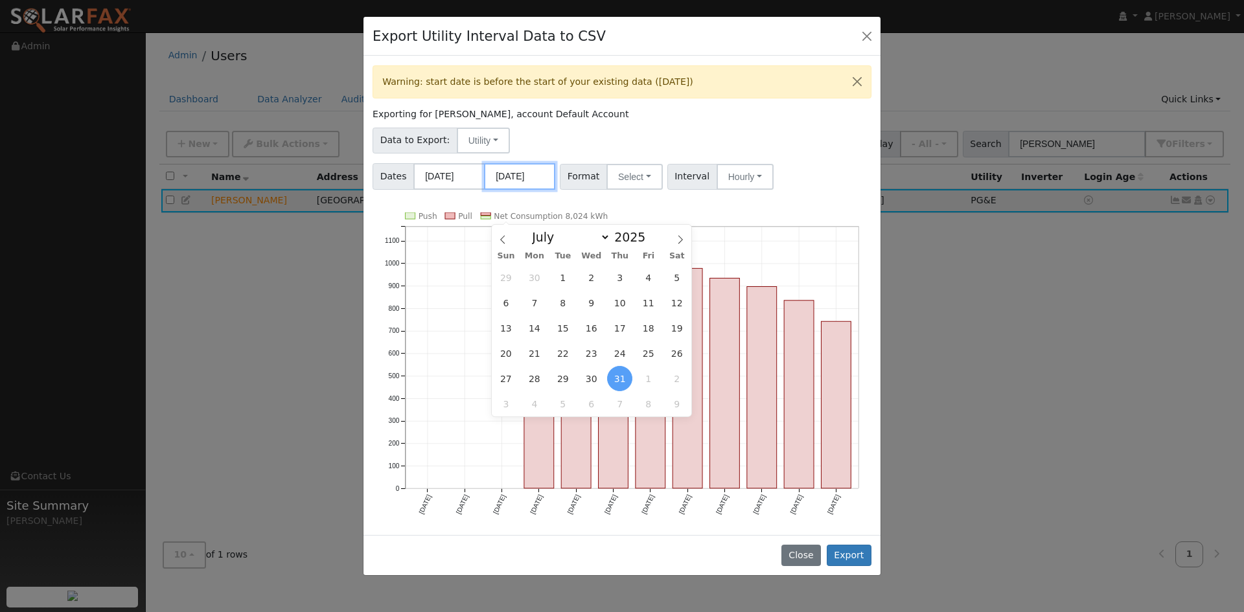
click at [516, 190] on input "[DATE]" at bounding box center [519, 176] width 71 height 27
click at [570, 154] on div "Data to Export: Utility Utility Solar" at bounding box center [622, 138] width 503 height 30
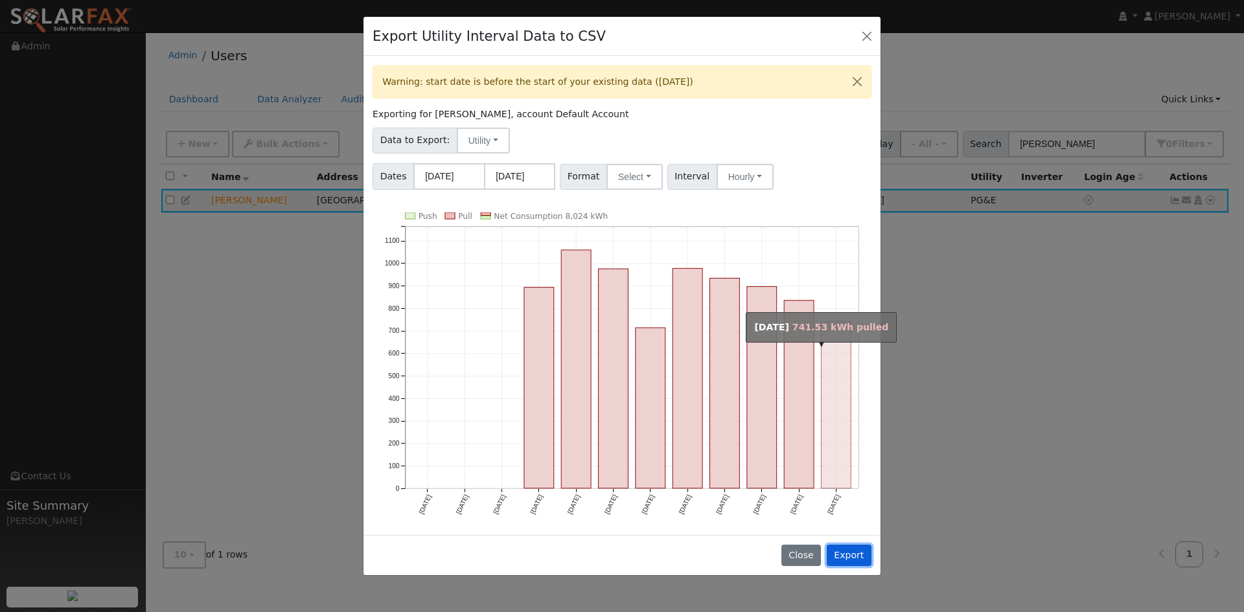
drag, startPoint x: 850, startPoint y: 564, endPoint x: 794, endPoint y: 293, distance: 277.2
click at [804, 305] on div "Export Utility Interval Data to CSV Warning: start date is before the start of …" at bounding box center [622, 296] width 518 height 560
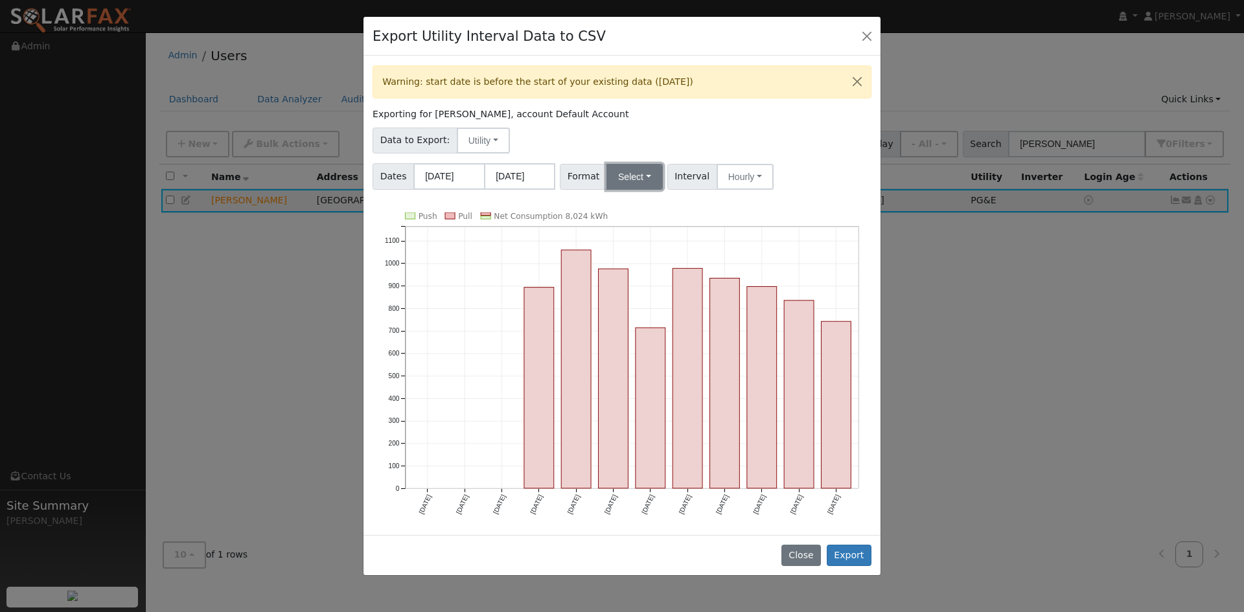
click at [660, 190] on button "Select" at bounding box center [634, 177] width 56 height 26
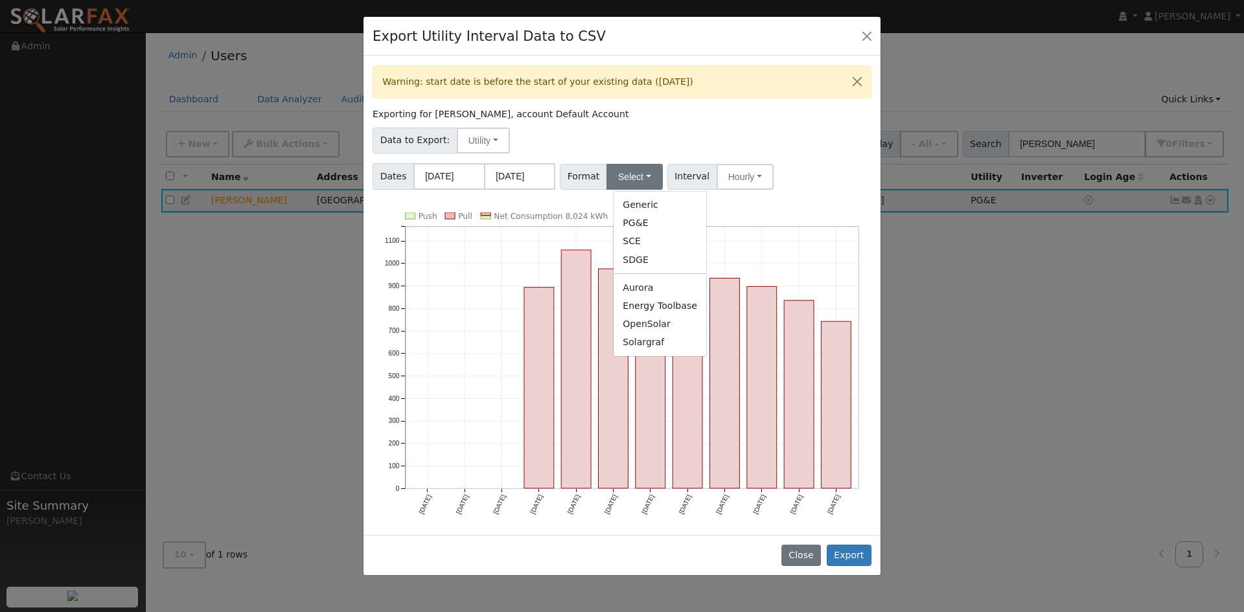
click at [803, 244] on div "Warning: start date is before the start of your existing data ([DATE]) Exportin…" at bounding box center [621, 295] width 517 height 479
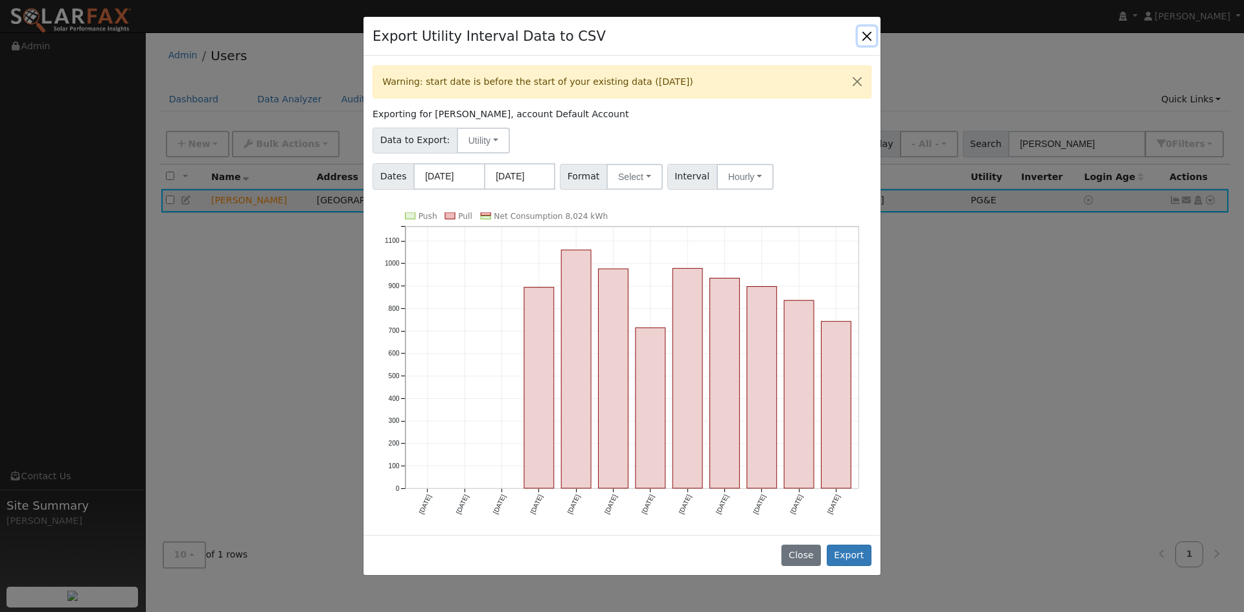
click at [864, 45] on button "Close" at bounding box center [867, 36] width 18 height 18
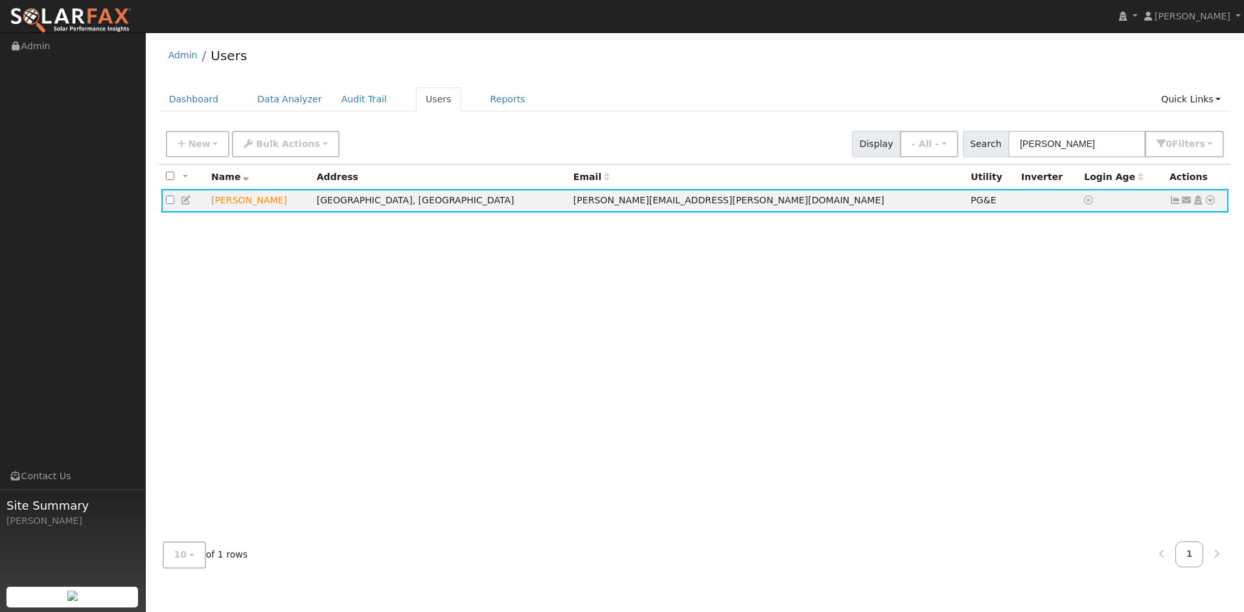
click at [643, 350] on div "All None All on page None on page Name Address Email Utility Inverter Login Age…" at bounding box center [694, 348] width 1071 height 367
click at [874, 308] on div "All None All on page None on page Name Address Email Utility Inverter Login Age…" at bounding box center [694, 348] width 1071 height 367
click at [1204, 205] on icon at bounding box center [1210, 200] width 12 height 9
click at [1057, 301] on link "Export to CSV" at bounding box center [1072, 292] width 95 height 18
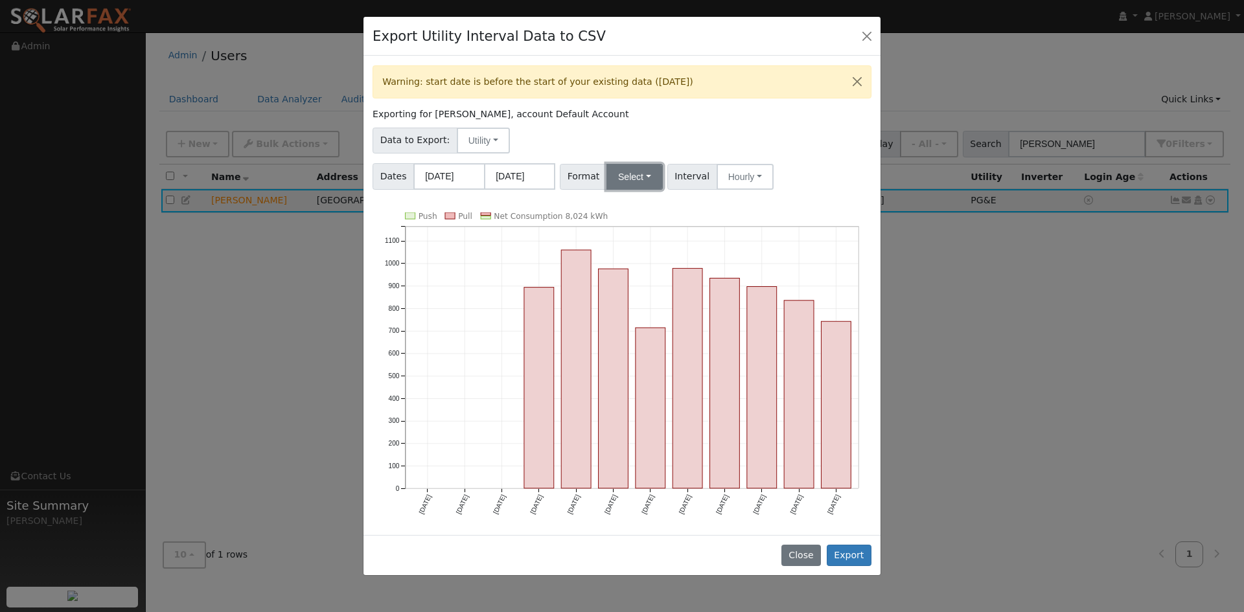
click at [645, 190] on button "Select" at bounding box center [634, 177] width 56 height 26
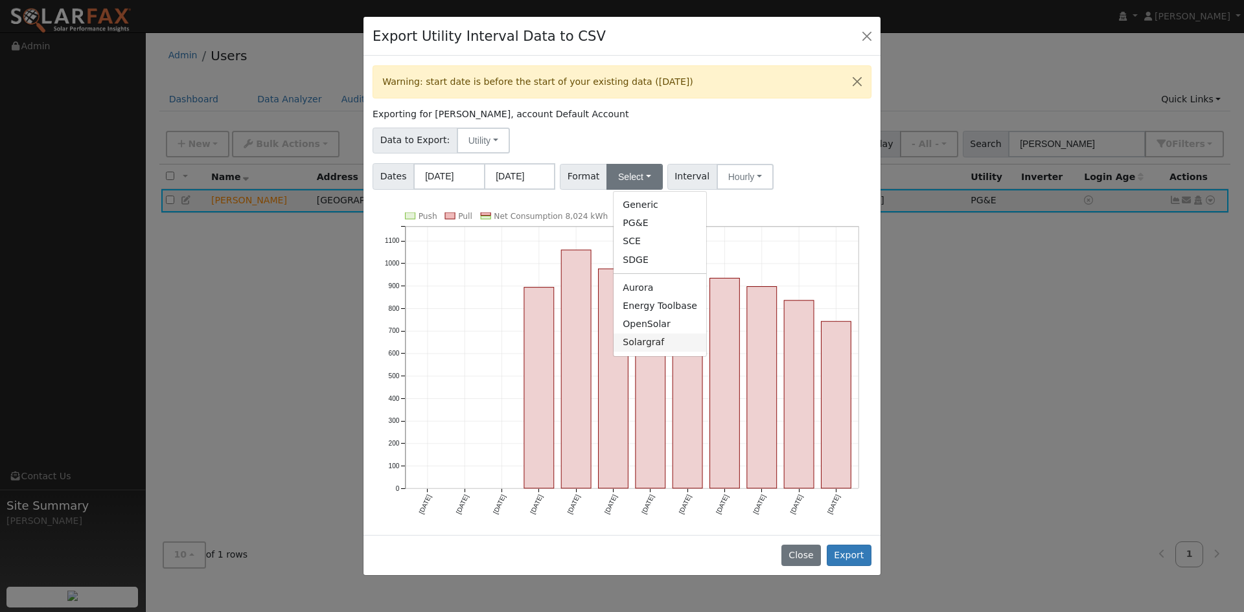
click at [679, 352] on link "Solargraf" at bounding box center [659, 343] width 93 height 18
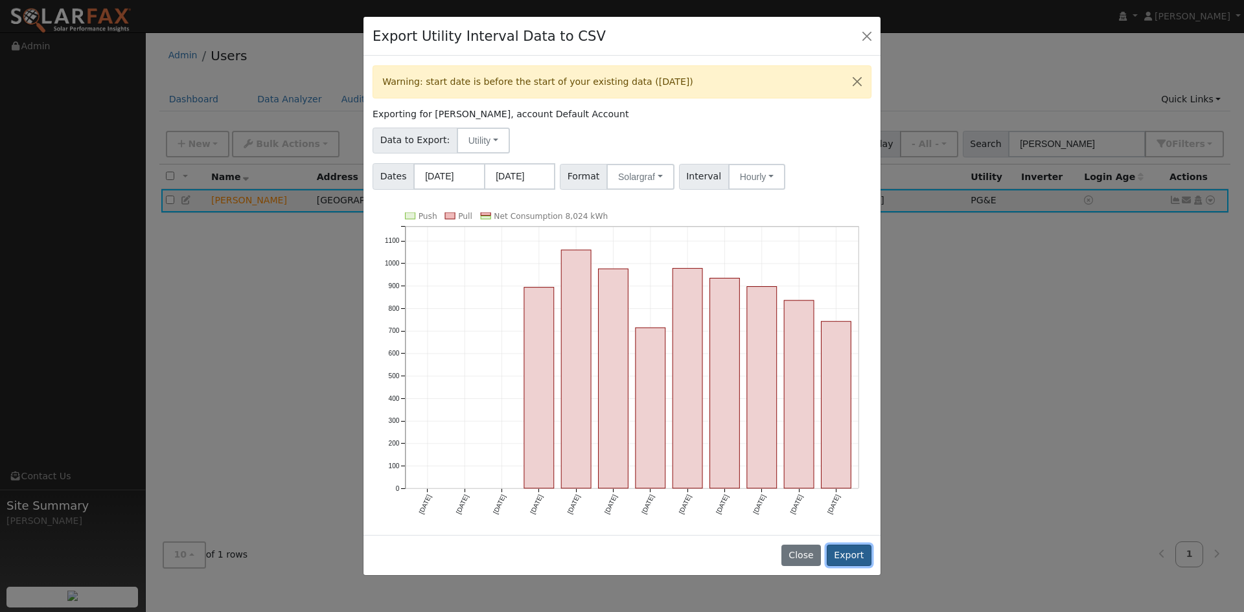
click at [847, 565] on button "Export" at bounding box center [849, 556] width 45 height 22
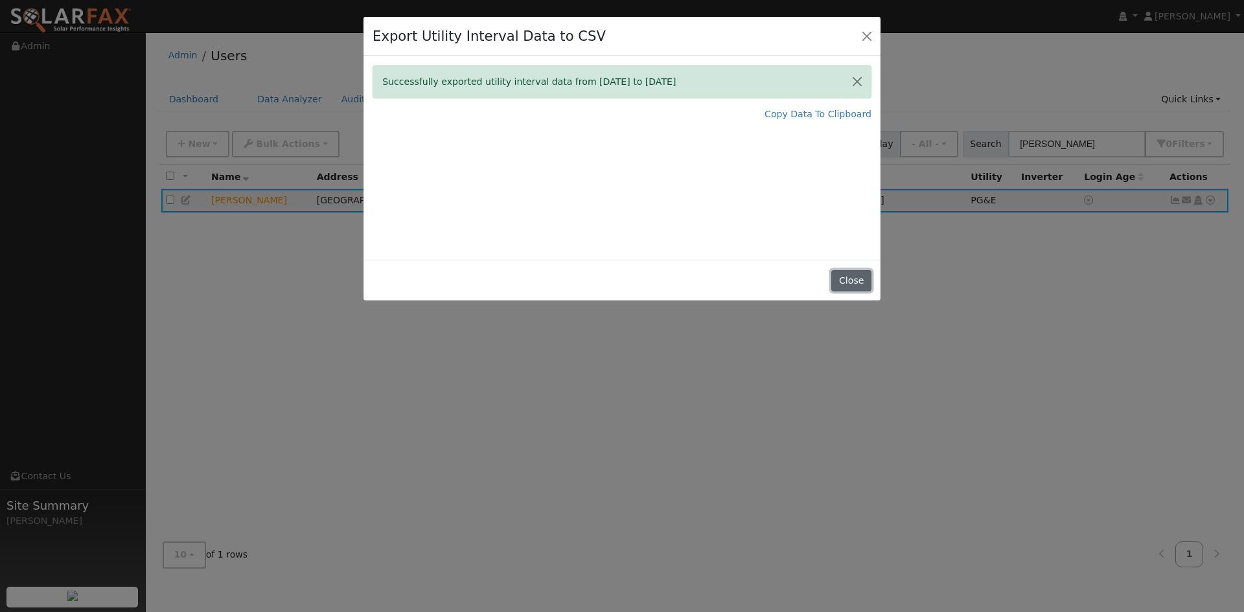
click at [856, 292] on button "Close" at bounding box center [851, 281] width 40 height 22
